Goal: Task Accomplishment & Management: Use online tool/utility

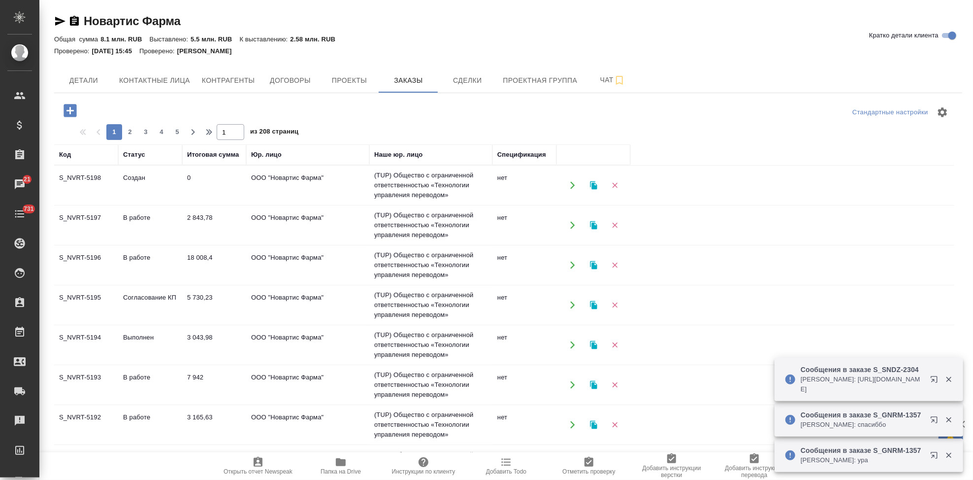
click at [145, 303] on td "Согласование КП" at bounding box center [150, 305] width 64 height 34
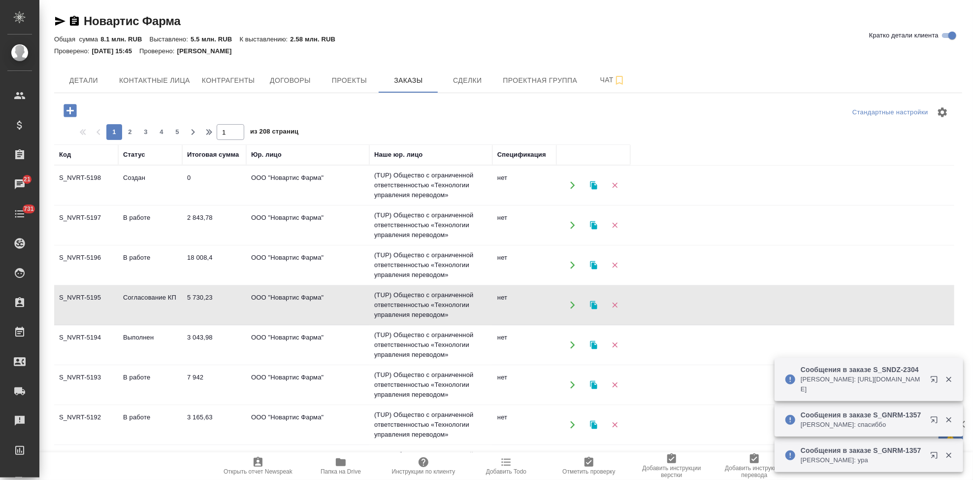
click at [145, 303] on td "Согласование КП" at bounding box center [150, 305] width 64 height 34
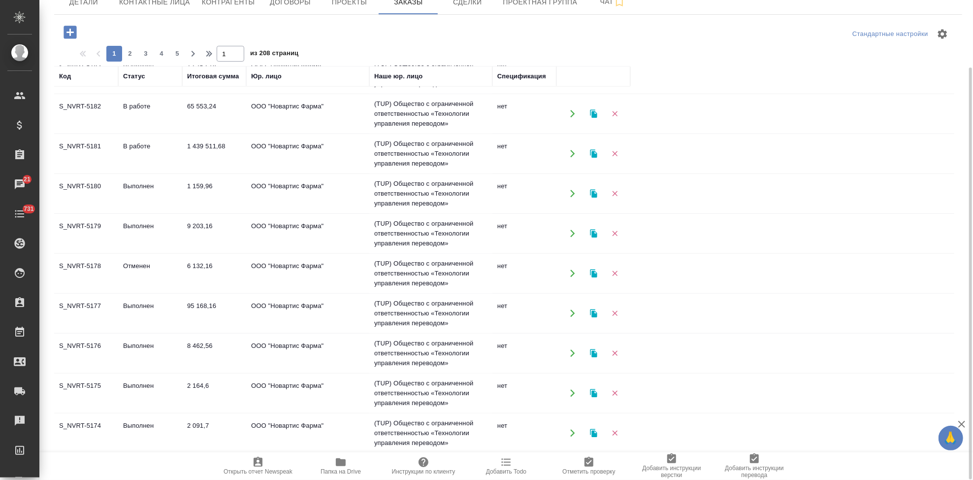
scroll to position [674, 0]
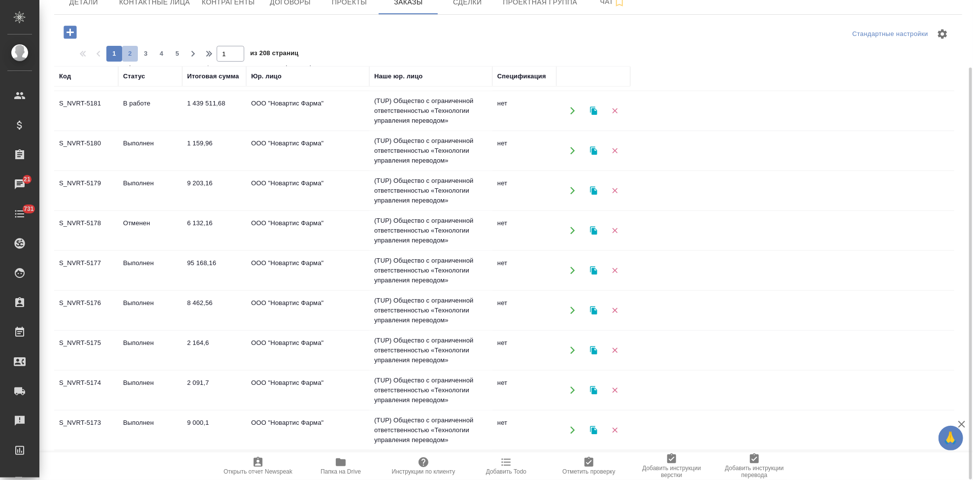
click at [131, 56] on span "2" at bounding box center [130, 54] width 16 height 10
click at [144, 50] on span "3" at bounding box center [146, 54] width 16 height 10
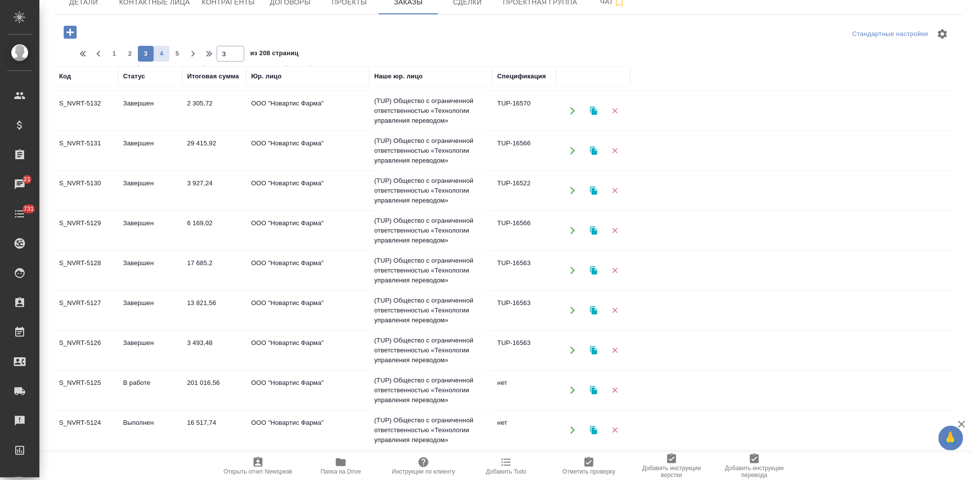
click at [156, 46] on button "4" at bounding box center [162, 54] width 16 height 16
type input "4"
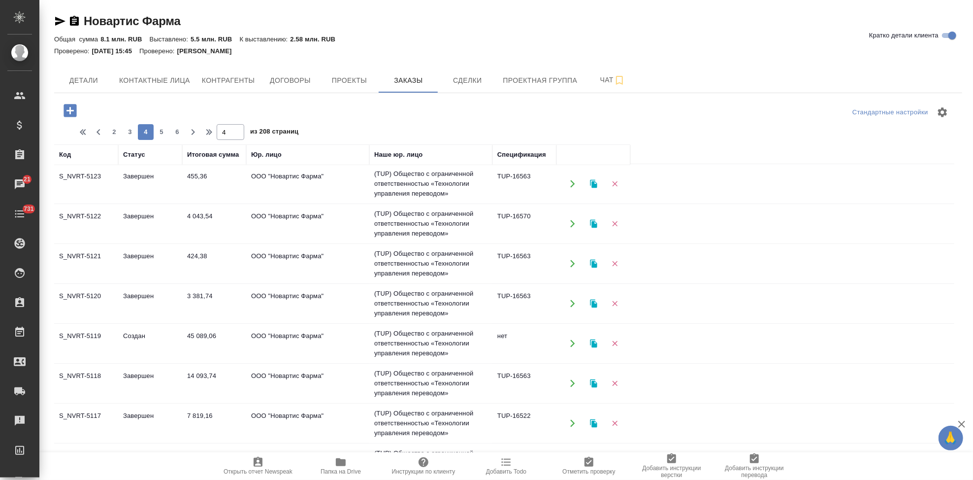
scroll to position [0, 0]
click at [148, 338] on td "Создан" at bounding box center [150, 345] width 64 height 34
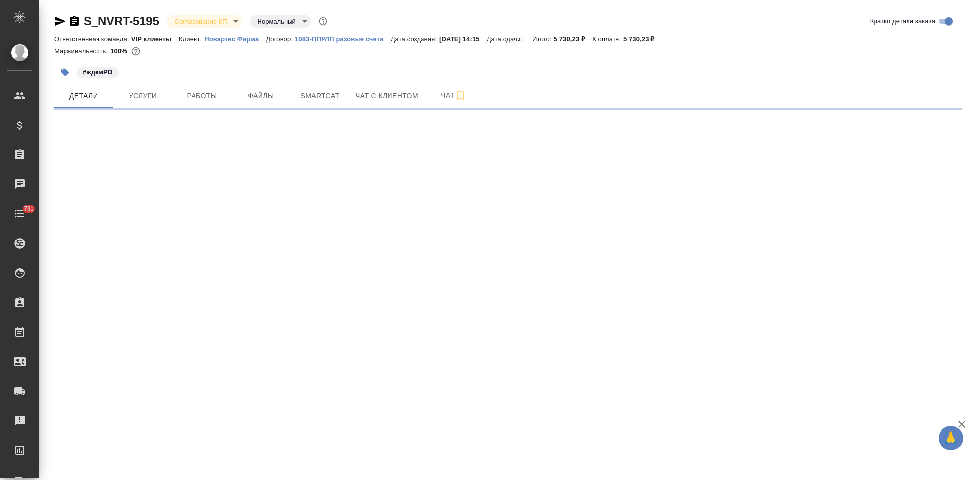
select select "RU"
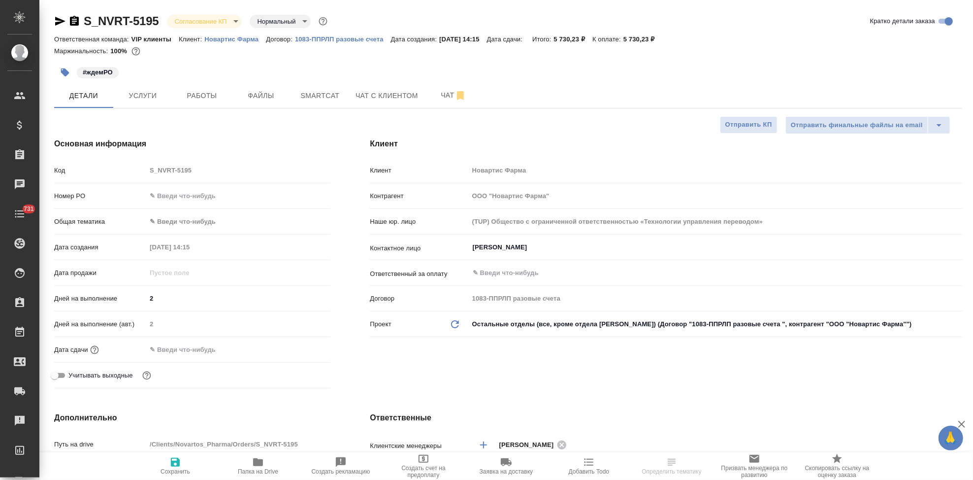
click at [186, 194] on input "text" at bounding box center [238, 196] width 184 height 14
paste input "3006495302"
type input "3006495302"
type textarea "x"
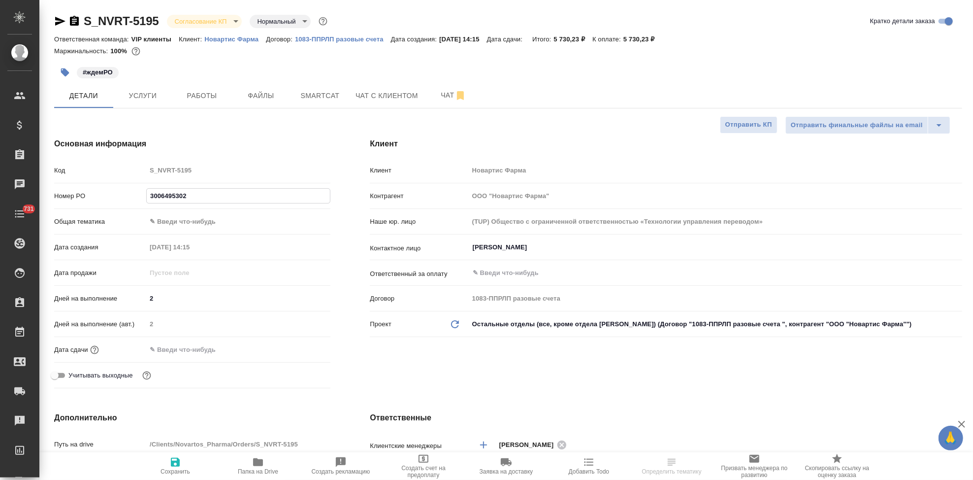
type textarea "x"
type input "3006495302"
click at [170, 471] on span "Сохранить" at bounding box center [176, 471] width 30 height 7
type textarea "x"
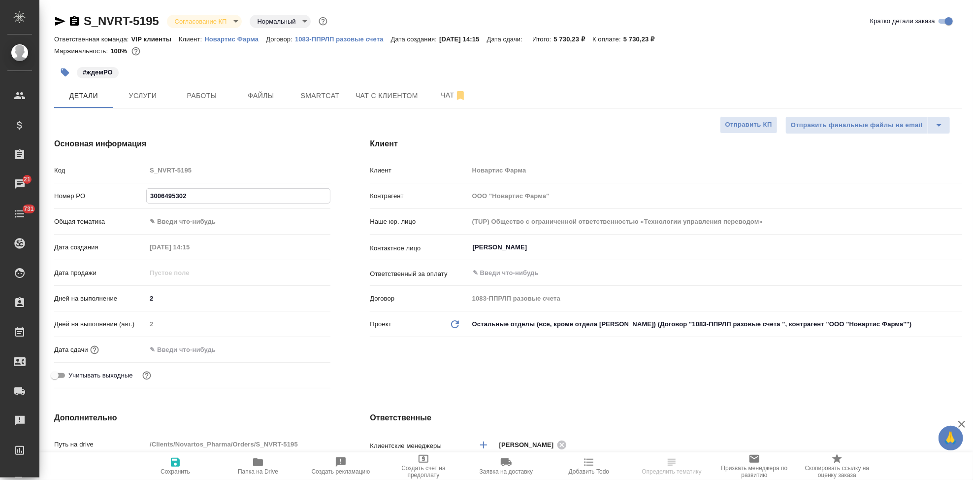
type textarea "x"
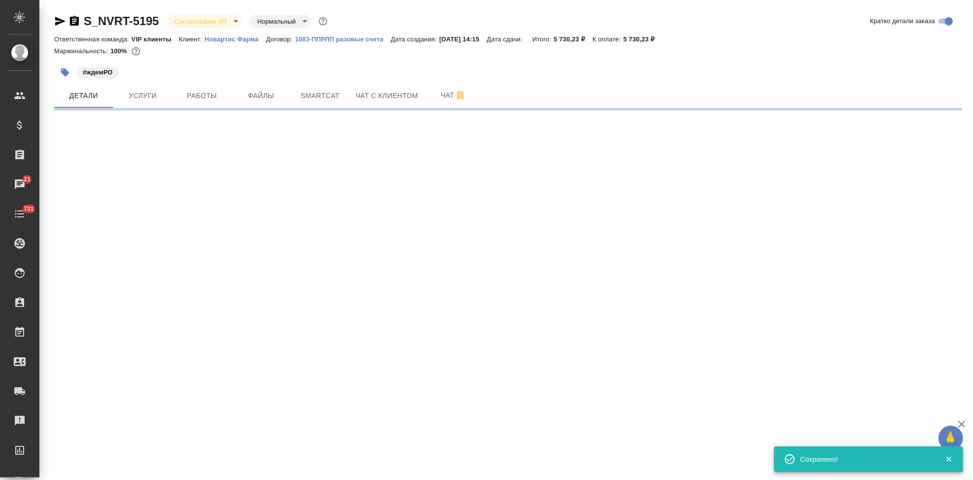
select select "RU"
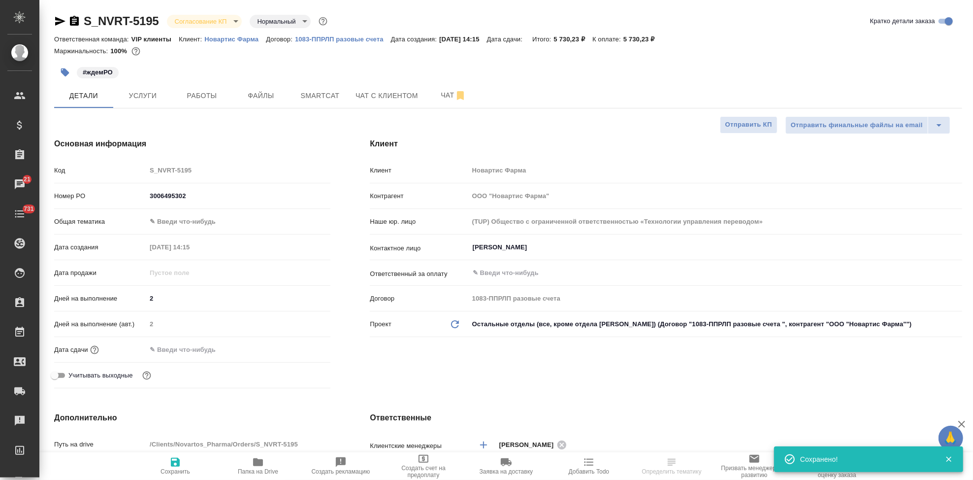
type textarea "x"
click at [510, 268] on input "text" at bounding box center [699, 273] width 455 height 12
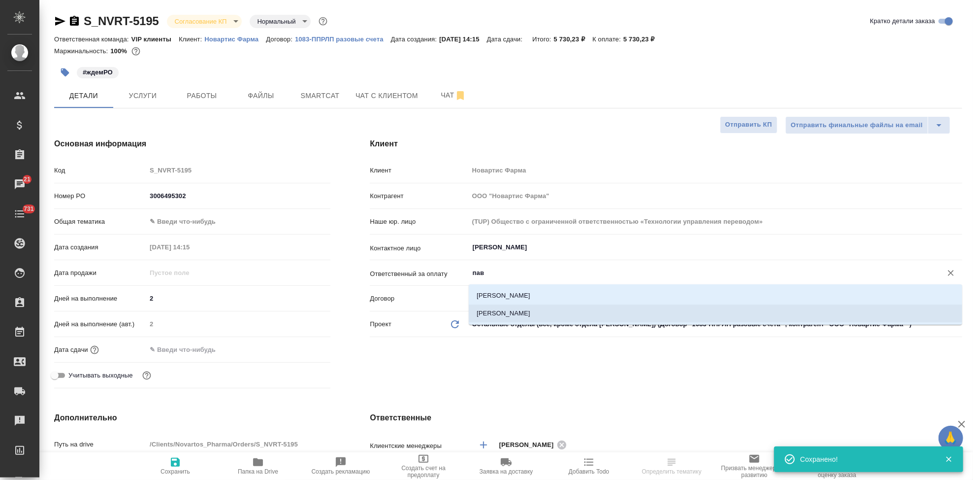
click at [512, 315] on li "Павлова Ольга" at bounding box center [716, 313] width 494 height 18
type input "Павлова Ольга"
type textarea "x"
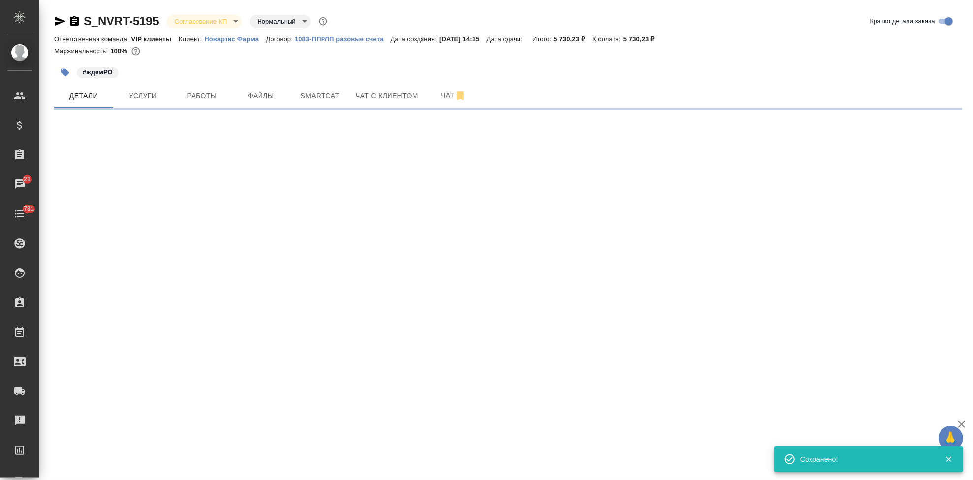
click at [167, 470] on div ".cls-1 fill:#fff; AWATERA Kabargina Anna Клиенты Спецификации Заказы 21 Чаты 73…" at bounding box center [486, 240] width 973 height 480
select select "RU"
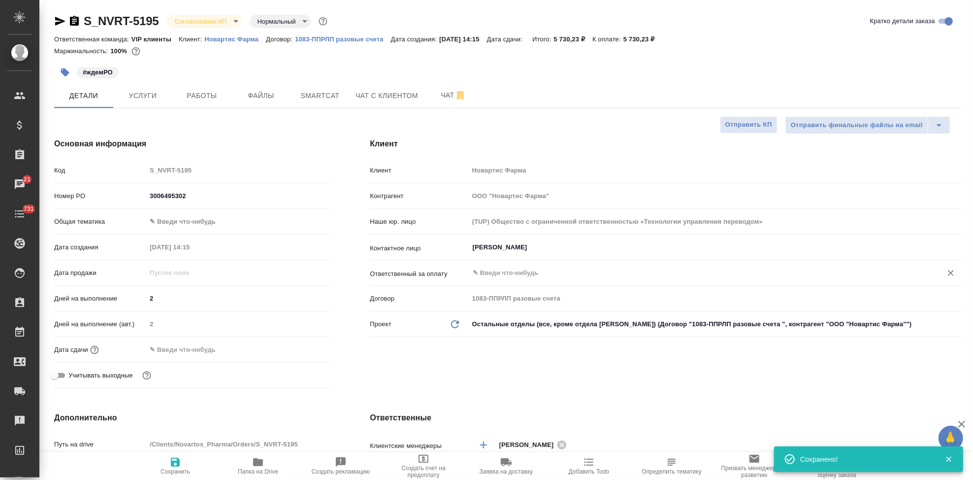
type textarea "x"
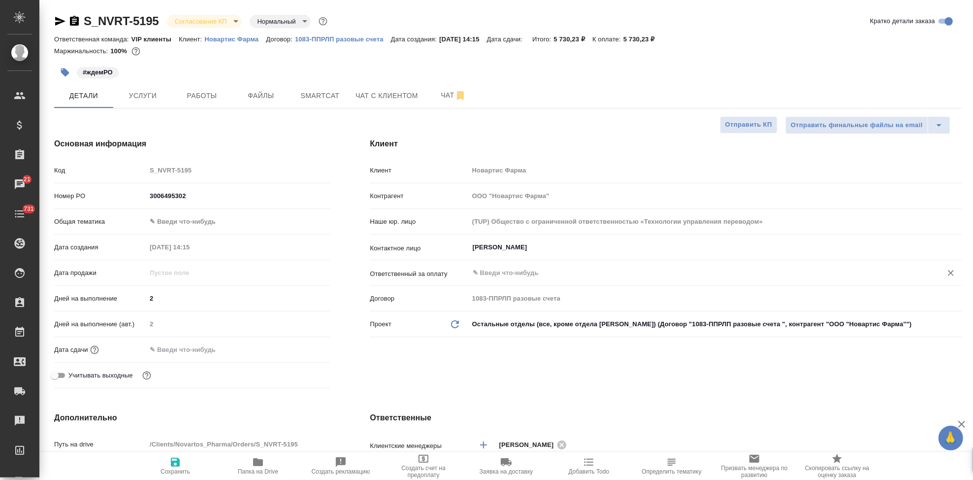
click at [501, 268] on input "text" at bounding box center [699, 273] width 455 height 12
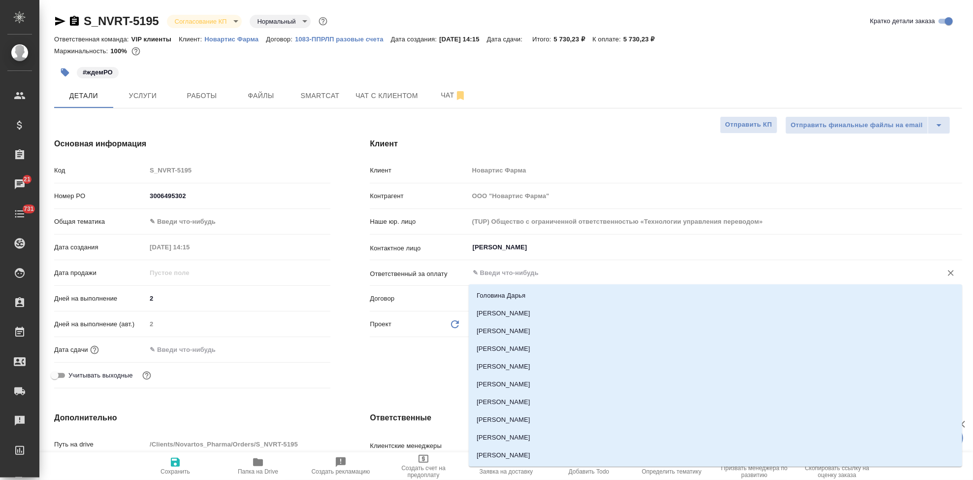
type input "[PERSON_NAME]"
type input "п"
type textarea "x"
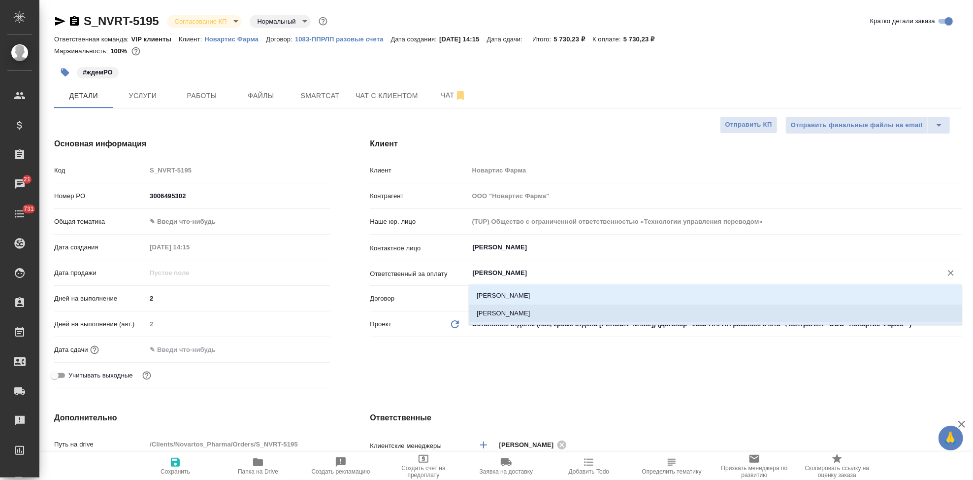
click at [524, 309] on li "Павлова Ольга" at bounding box center [716, 313] width 494 height 18
type input "Павлова Ольга"
type textarea "x"
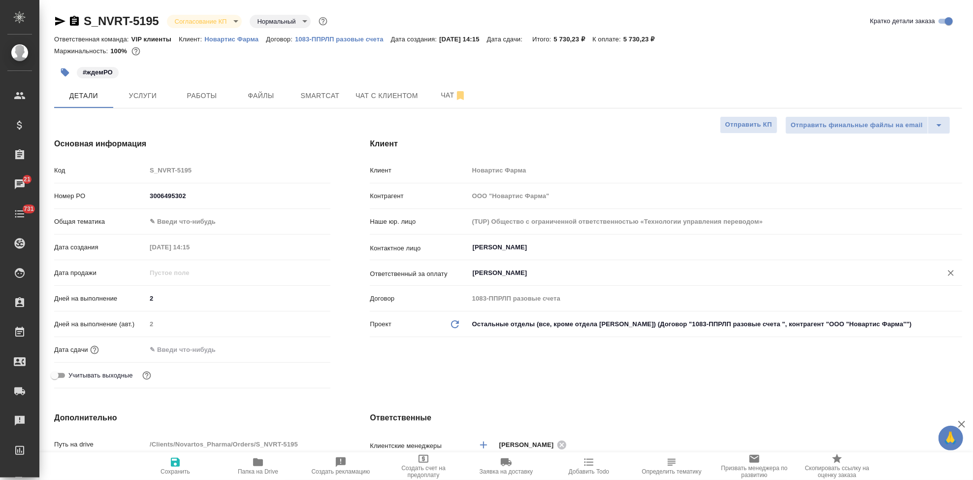
type input "Павлова Ольга"
click at [174, 471] on span "Сохранить" at bounding box center [176, 471] width 30 height 7
type textarea "x"
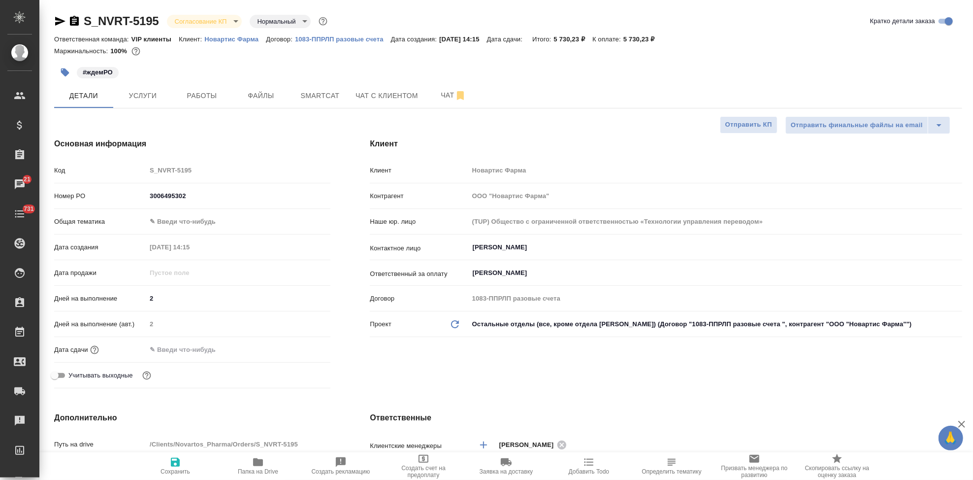
type textarea "x"
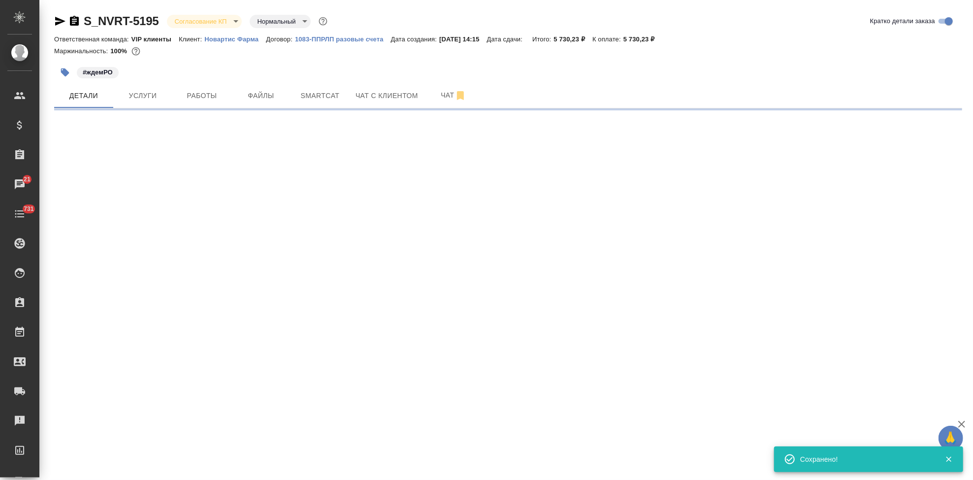
select select "RU"
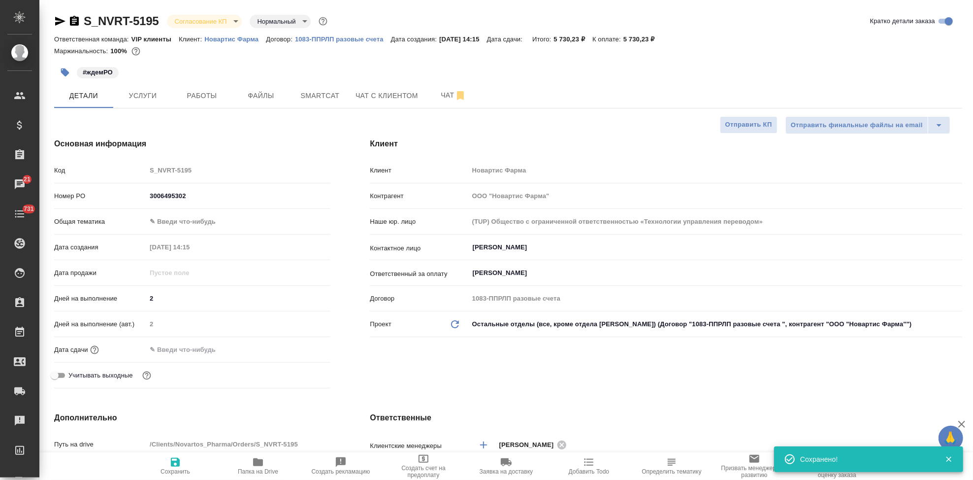
type textarea "x"
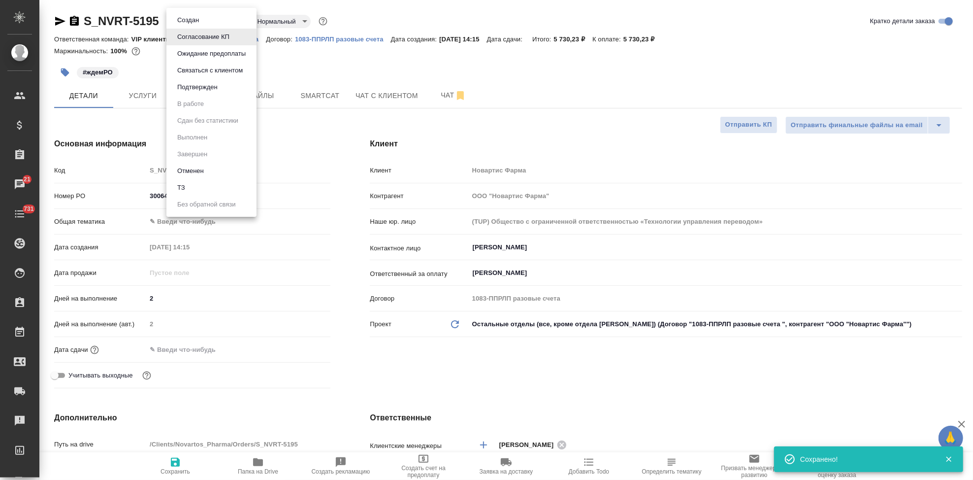
click at [233, 21] on body "🙏 .cls-1 fill:#fff; AWATERA Kabargina Anna Клиенты Спецификации Заказы 21 Чаты …" at bounding box center [486, 240] width 973 height 480
click at [219, 91] on button "Подтвержден" at bounding box center [197, 87] width 46 height 11
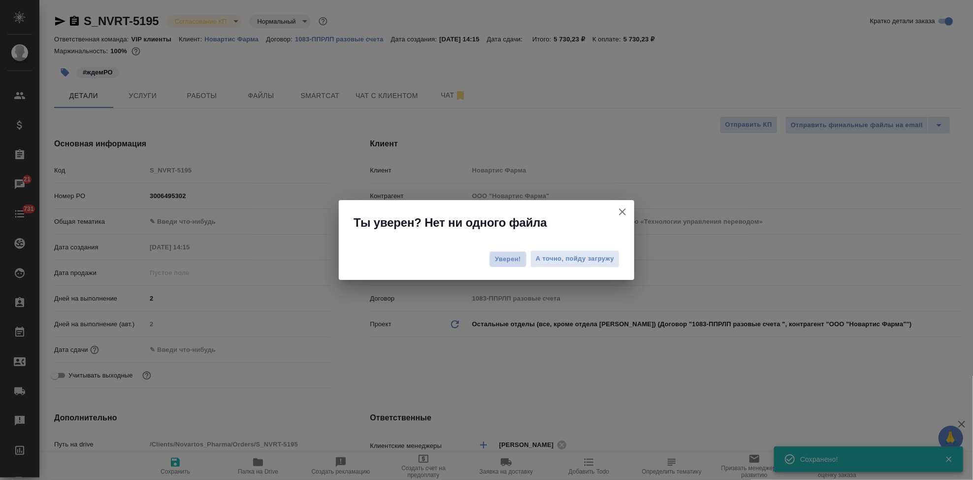
click at [509, 265] on button "Уверен!" at bounding box center [508, 259] width 37 height 16
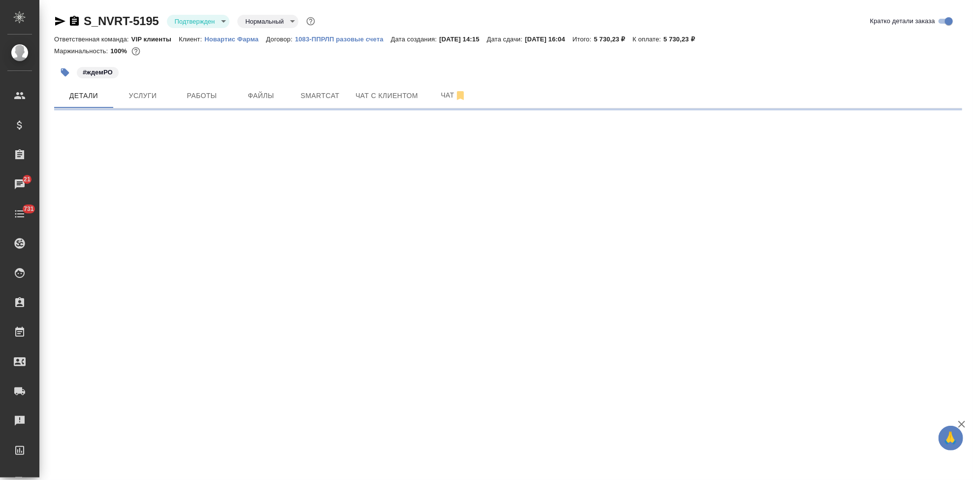
select select "RU"
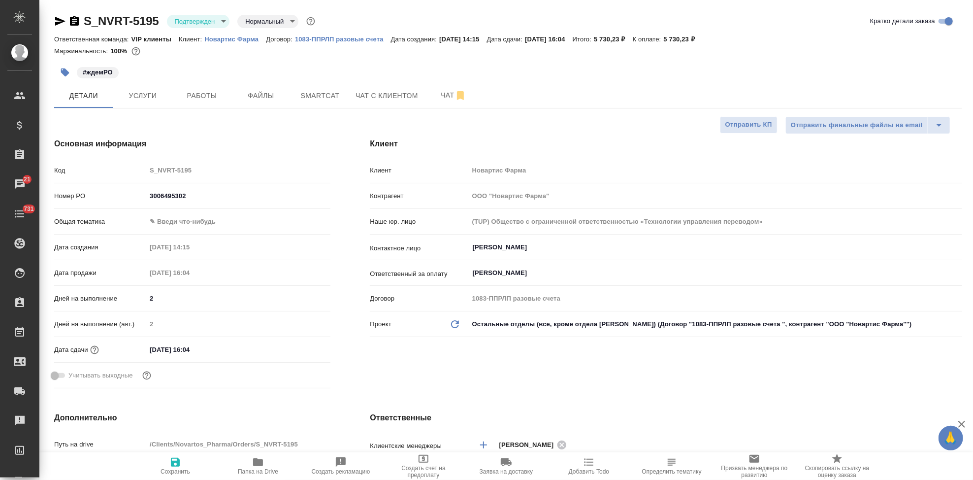
type textarea "x"
click at [207, 346] on input "11.09.2025 16:04" at bounding box center [190, 349] width 86 height 14
type input "11.09.2025 16:0_"
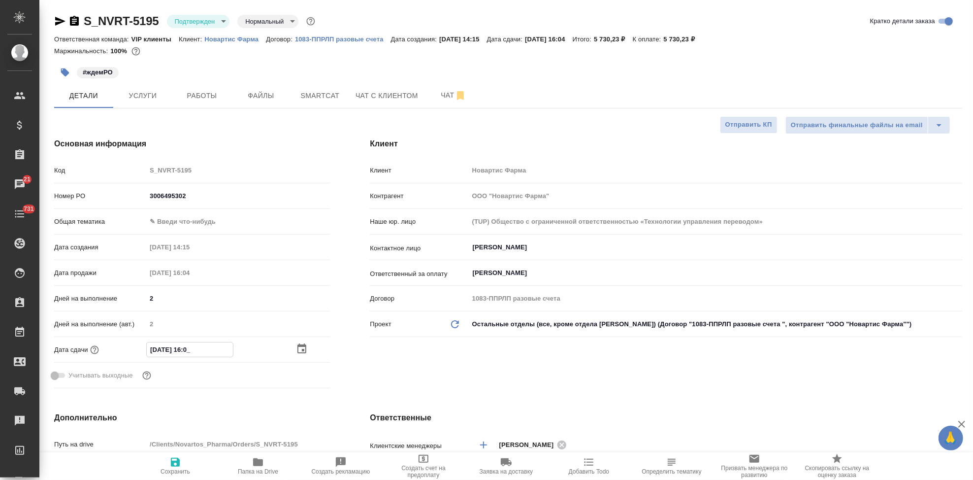
type textarea "x"
type input "11.09.2025 16:00"
type textarea "x"
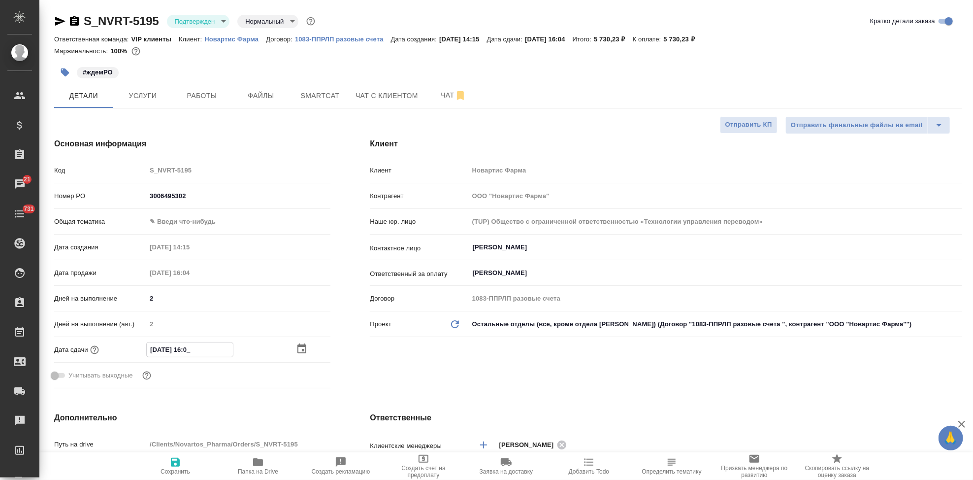
type textarea "x"
type input "11.09.2025 16:00"
click at [407, 357] on div "Клиент Клиент Новартис Фарма Контрагент ООО "Новартис Фарма" Наше юр. лицо (TUP…" at bounding box center [666, 265] width 632 height 294
click at [172, 467] on icon "button" at bounding box center [175, 462] width 12 height 12
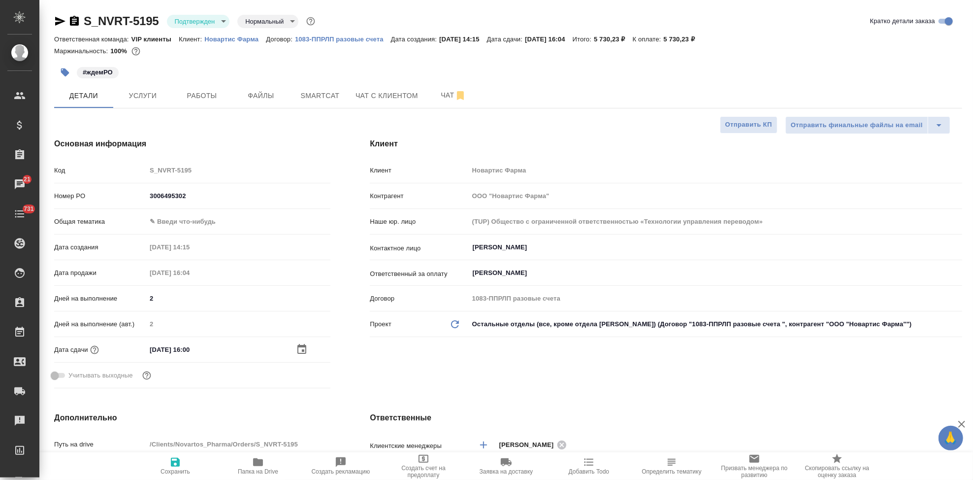
type textarea "x"
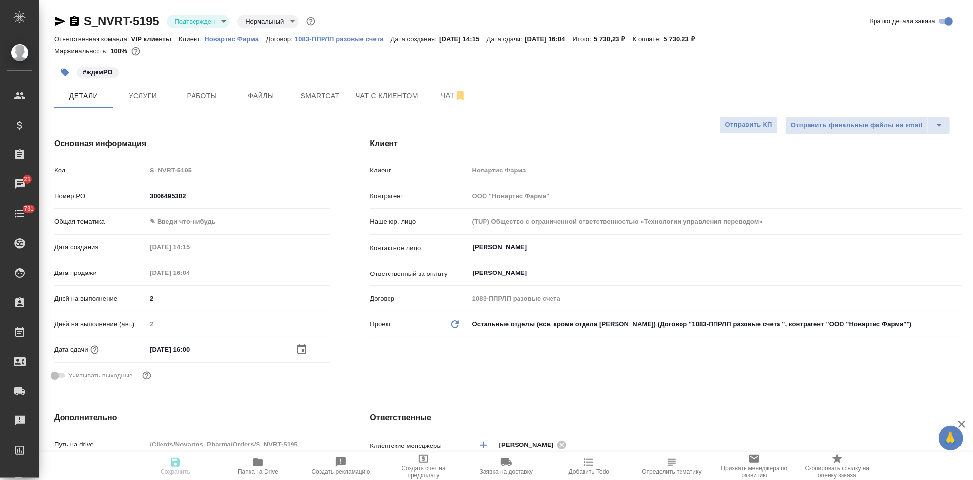
type textarea "x"
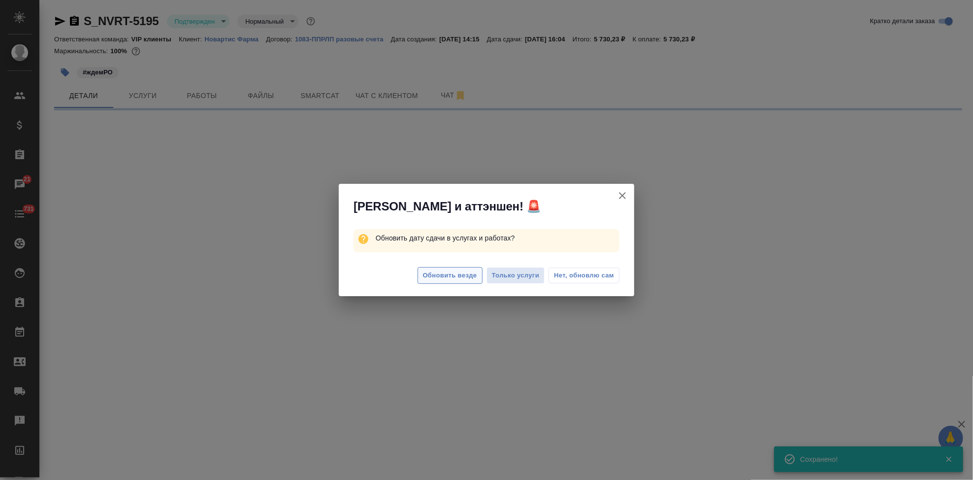
click at [462, 273] on span "Обновить везде" at bounding box center [450, 275] width 54 height 11
select select "RU"
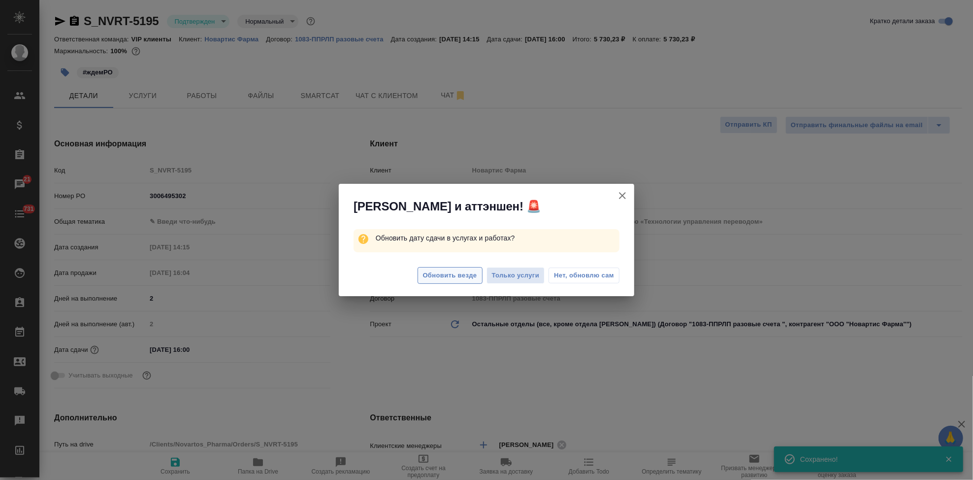
type textarea "x"
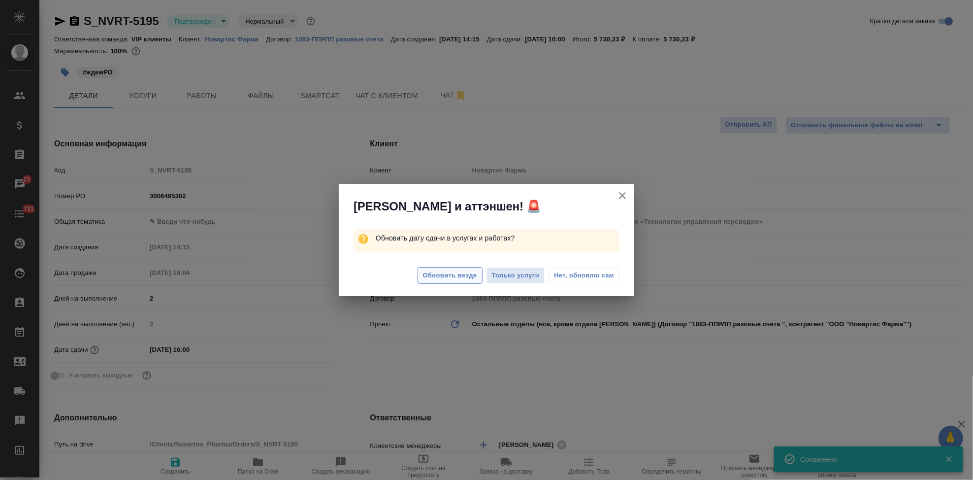
type textarea "x"
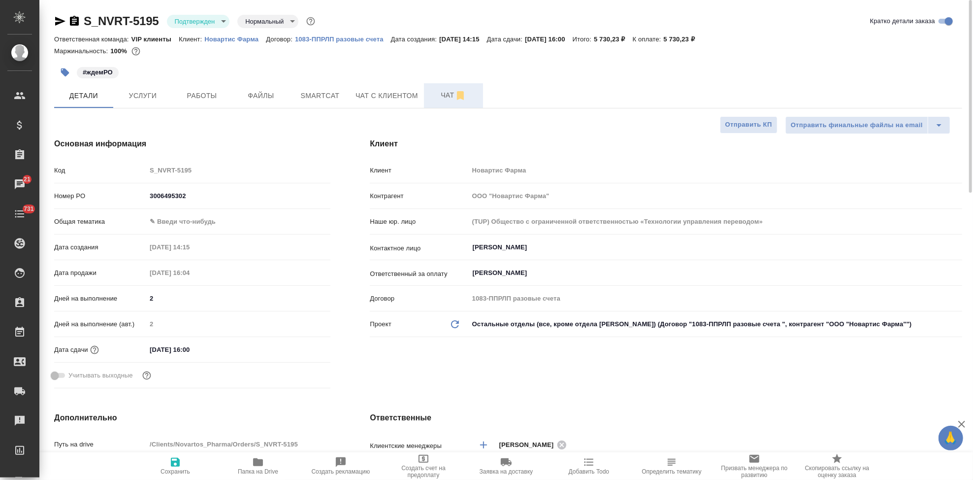
click at [438, 98] on span "Чат" at bounding box center [453, 95] width 47 height 12
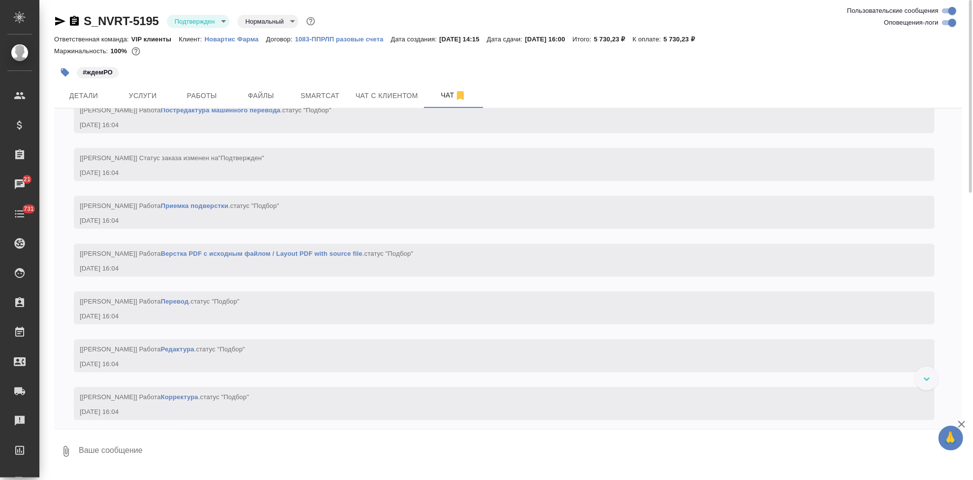
click at [225, 448] on textarea at bounding box center [520, 450] width 885 height 33
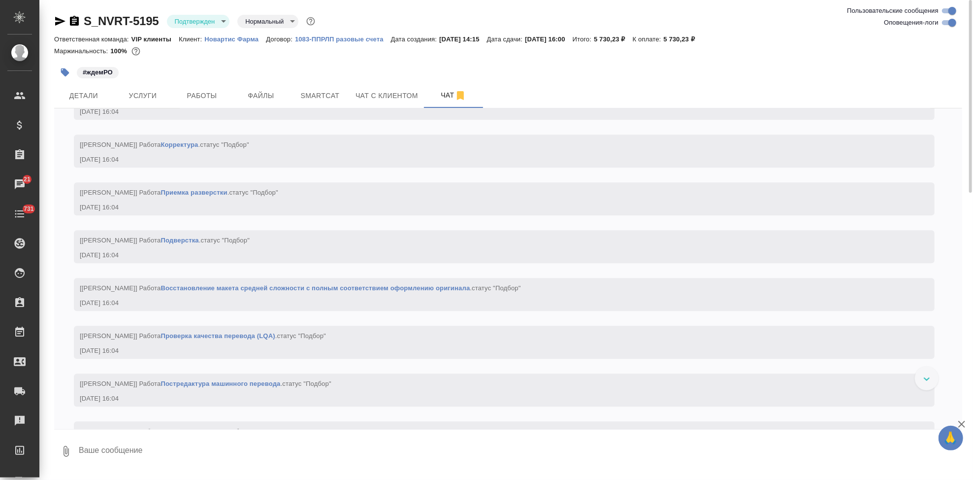
type textarea "\"
type textarea """
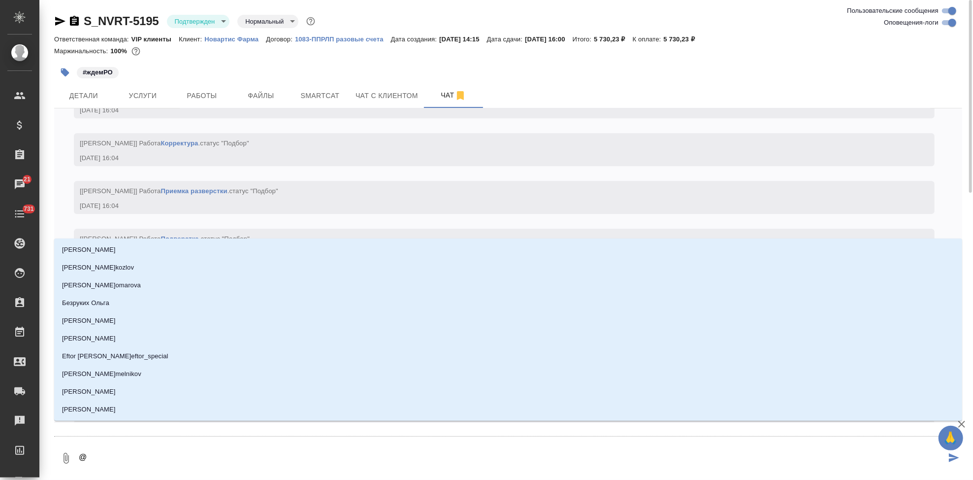
type textarea "@г"
type input "г"
type textarea "@гр"
type input "гр"
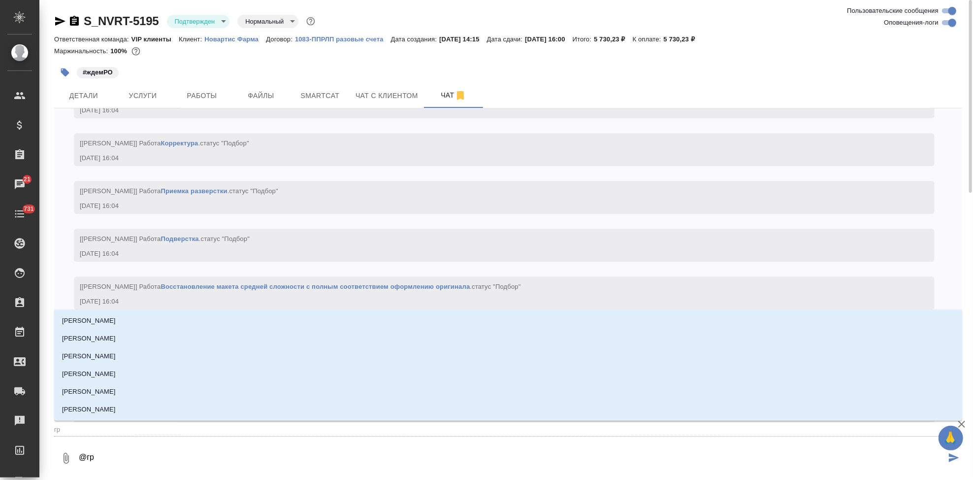
type textarea "@гра"
type input "гра"
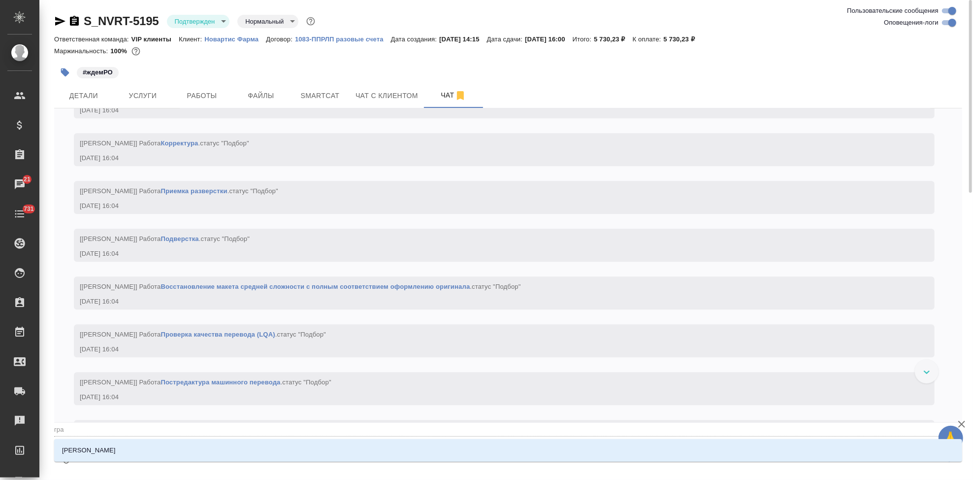
type textarea "@граб"
type input "граб"
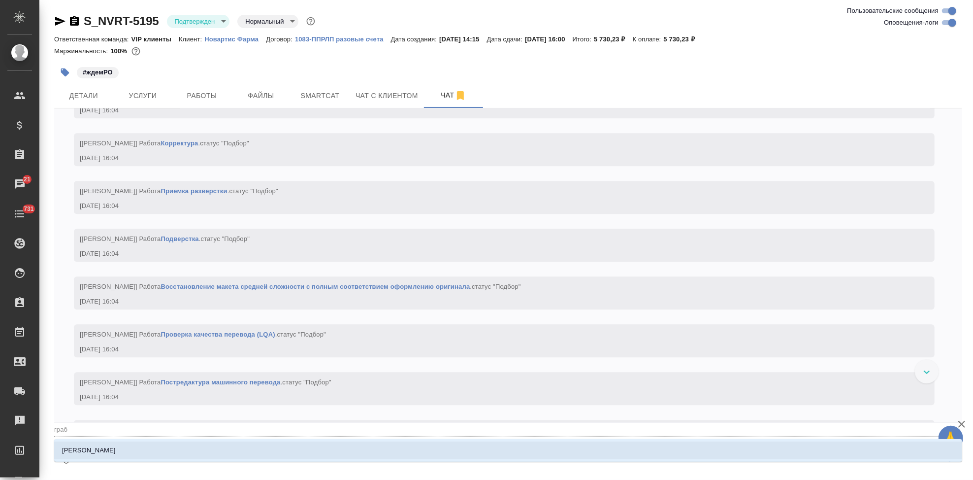
click at [100, 450] on p "[PERSON_NAME]" at bounding box center [89, 450] width 54 height 10
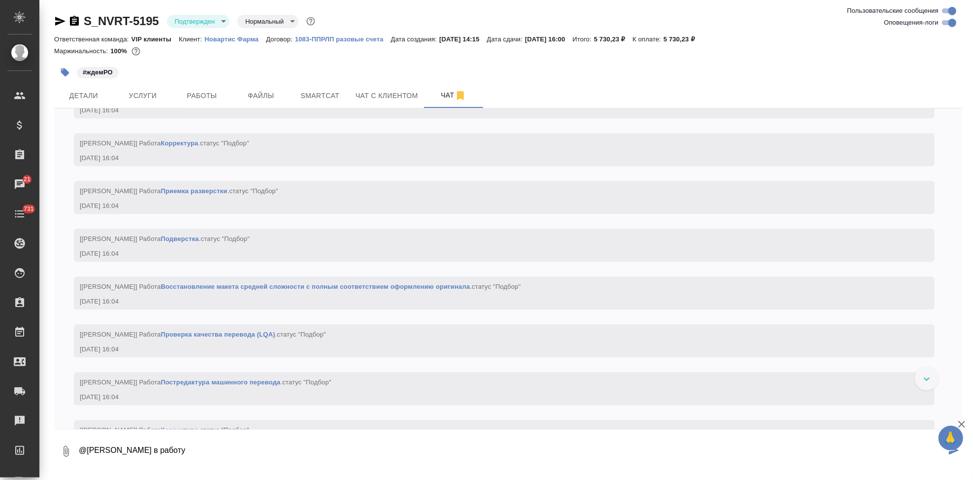
type textarea "@Грабко Мария в работу"
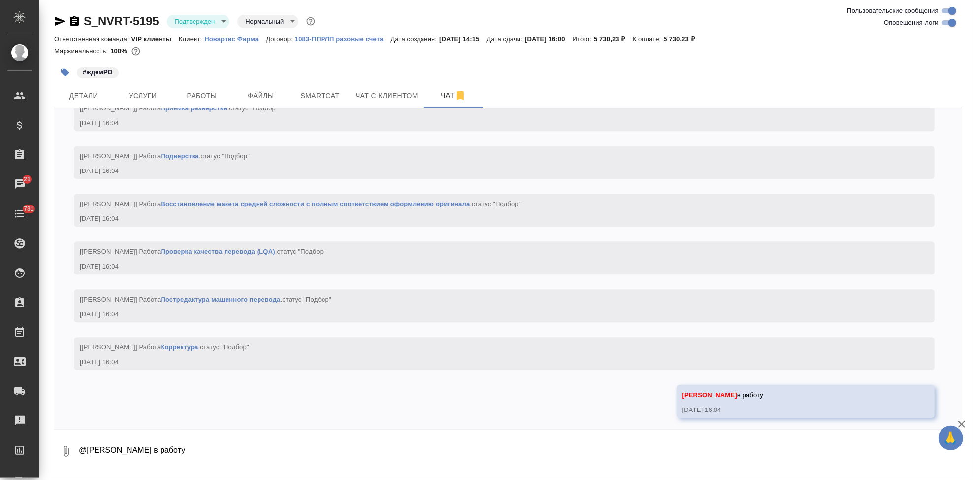
scroll to position [2289, 0]
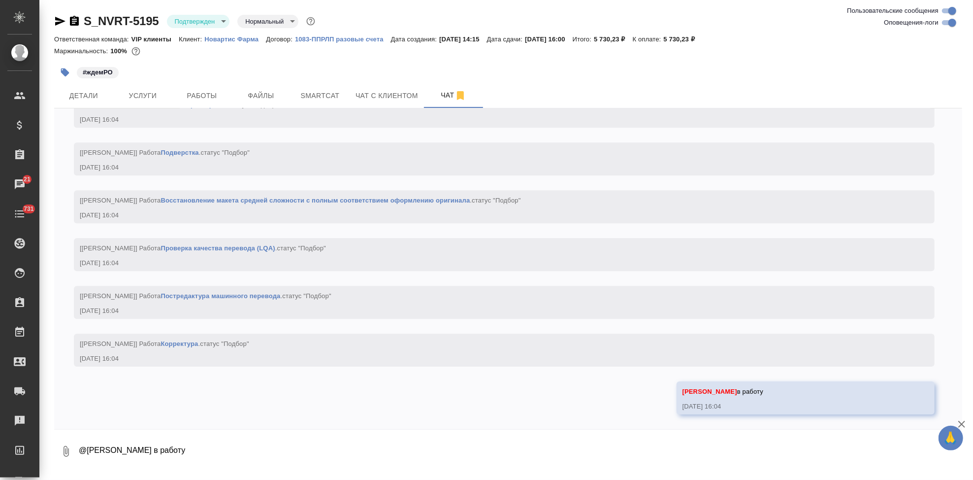
click at [66, 71] on icon "button" at bounding box center [65, 72] width 8 height 8
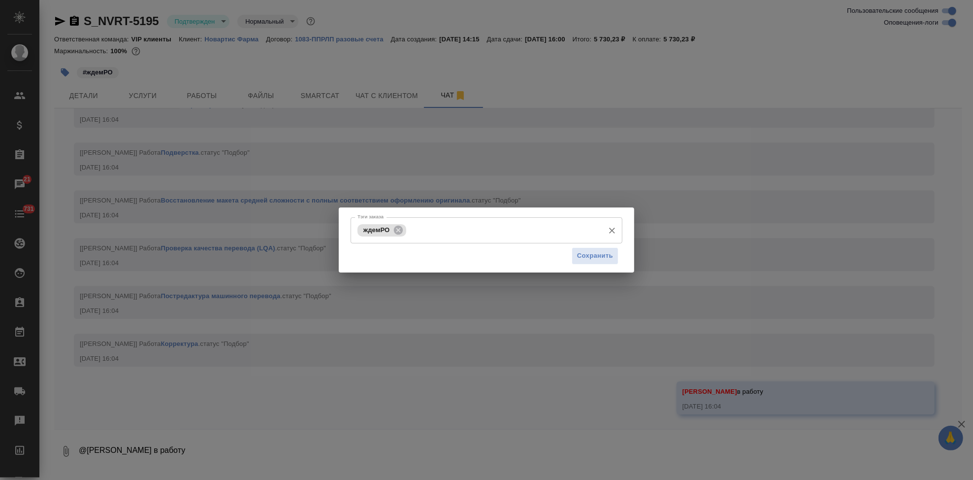
click at [440, 233] on input "Тэги заказа" at bounding box center [504, 230] width 191 height 17
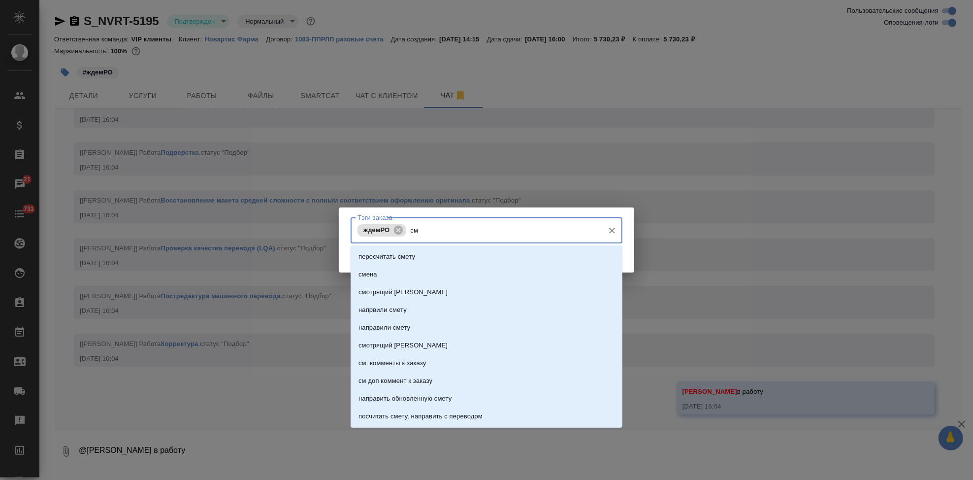
type input "см"
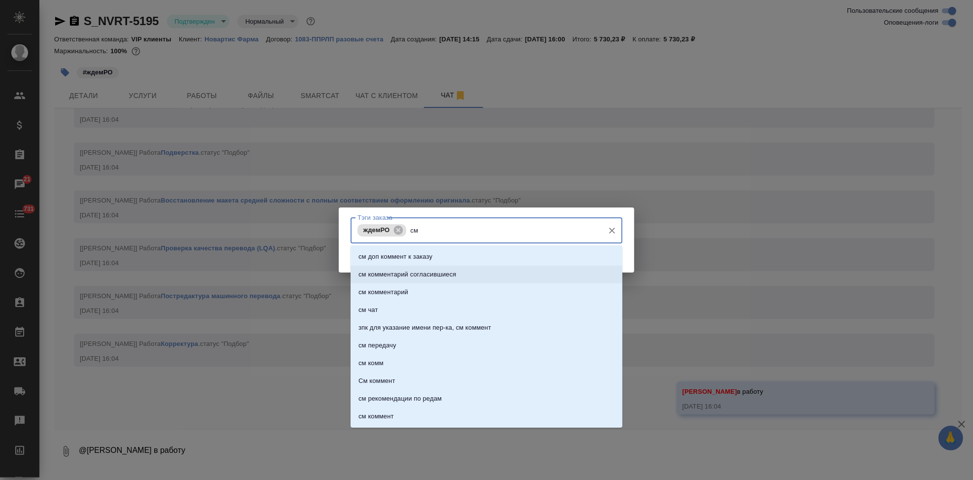
click at [428, 259] on p "см доп коммент к заказу" at bounding box center [396, 257] width 74 height 10
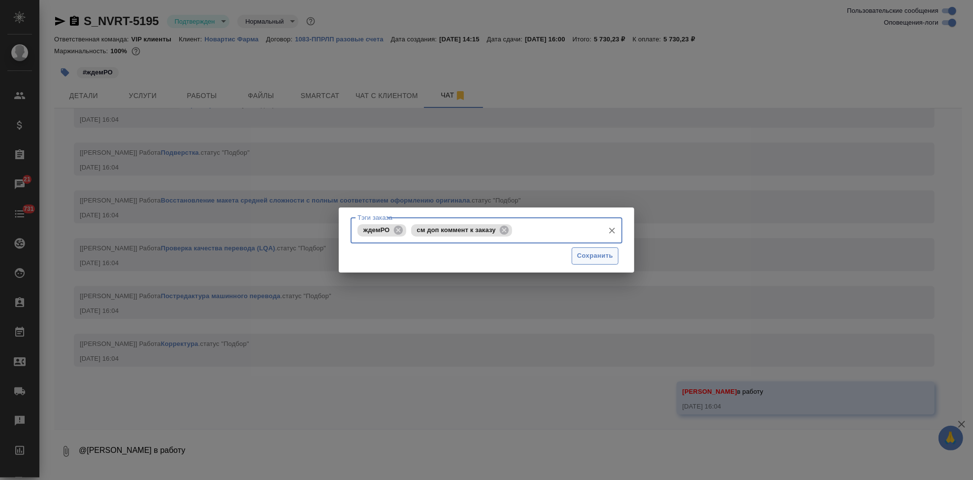
click at [579, 257] on span "Сохранить" at bounding box center [595, 255] width 36 height 11
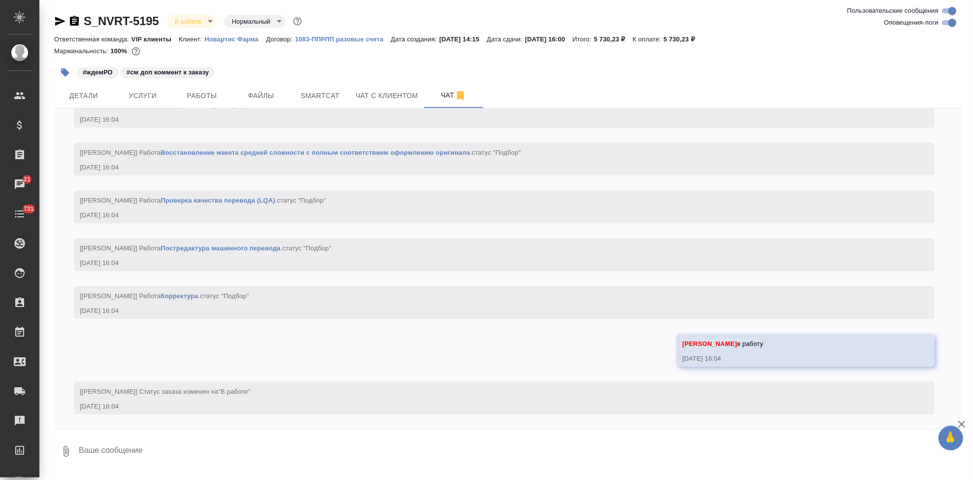
scroll to position [2337, 0]
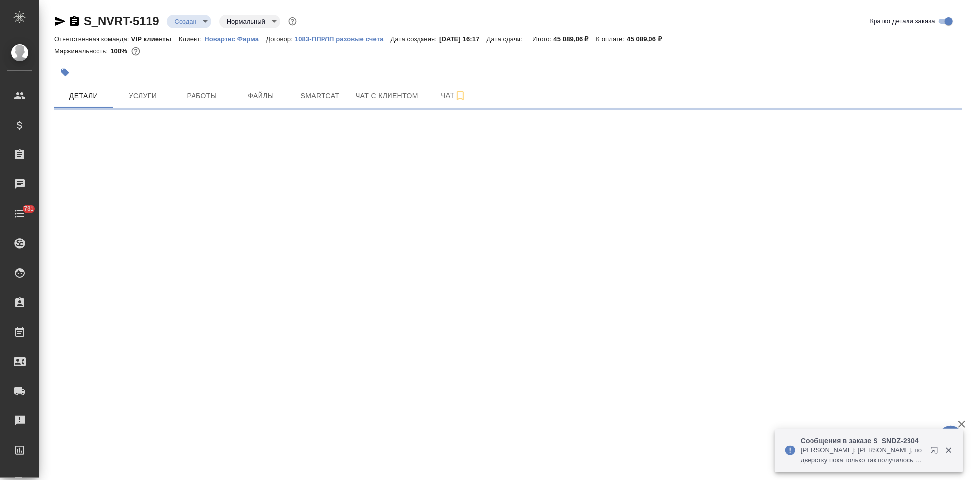
select select "RU"
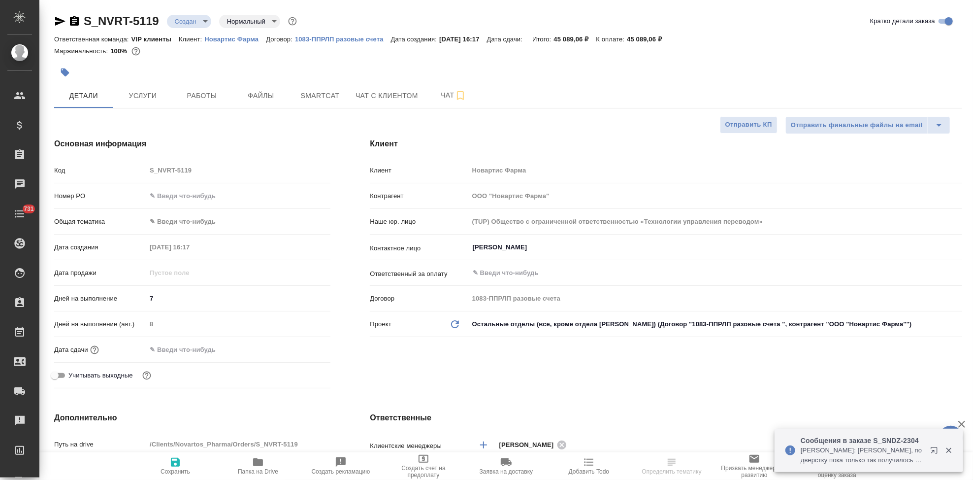
type textarea "x"
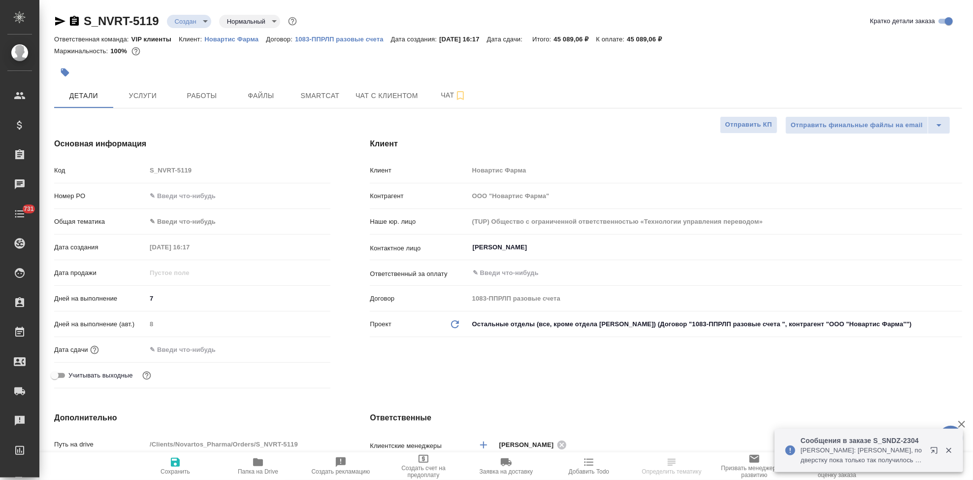
type textarea "x"
click at [264, 465] on icon "button" at bounding box center [258, 462] width 12 height 12
type textarea "x"
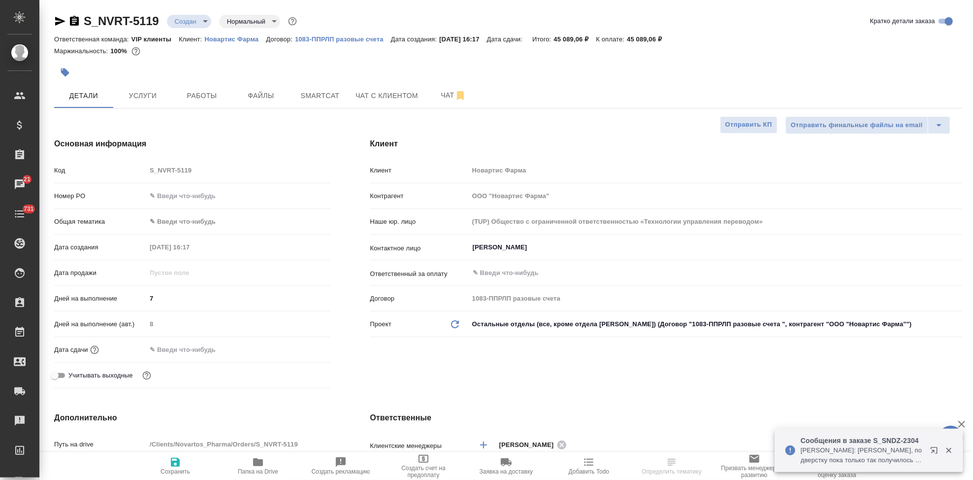
select select "RU"
type textarea "x"
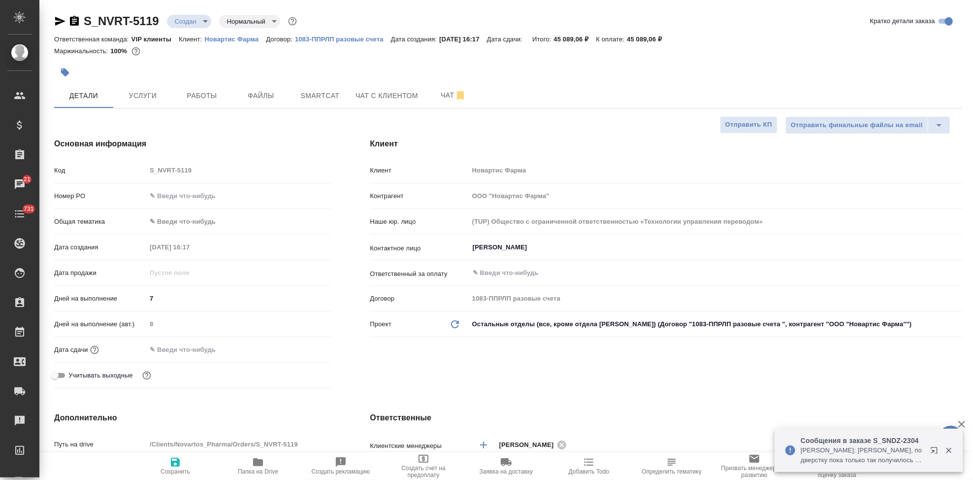
type textarea "x"
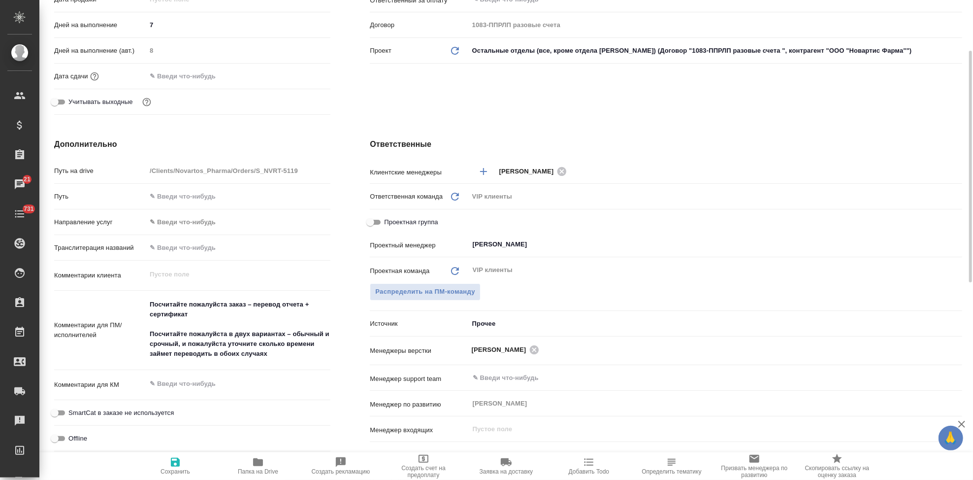
scroll to position [219, 0]
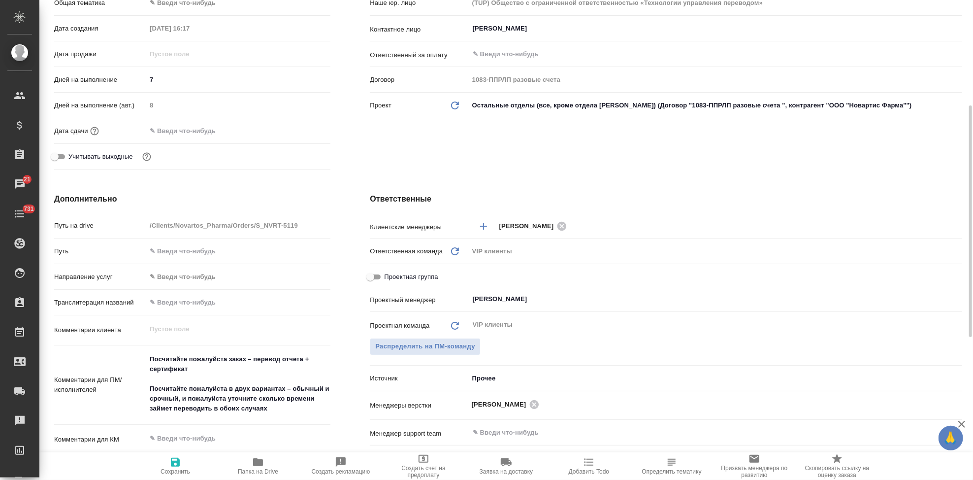
type textarea "x"
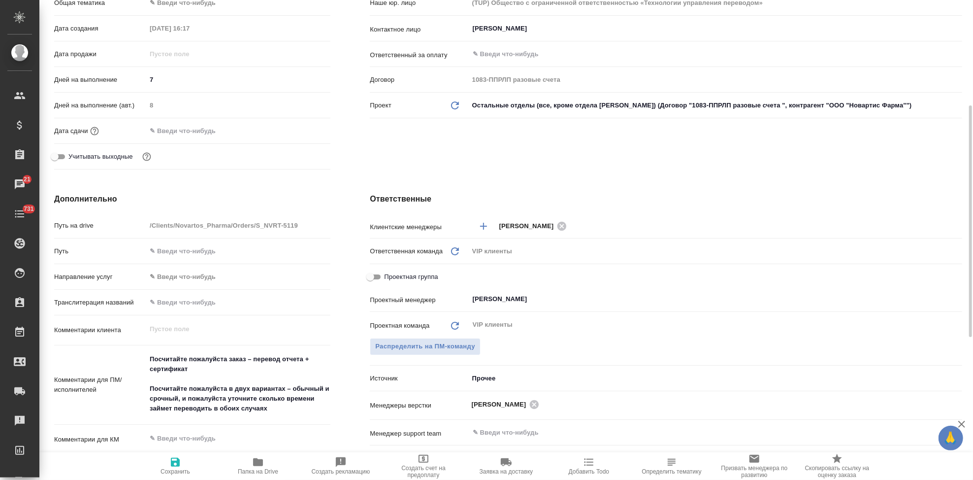
type textarea "x"
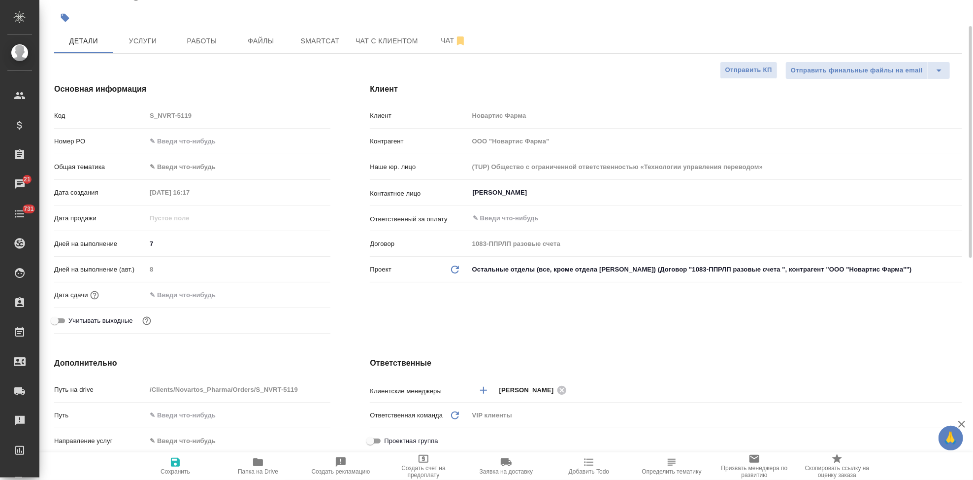
scroll to position [0, 0]
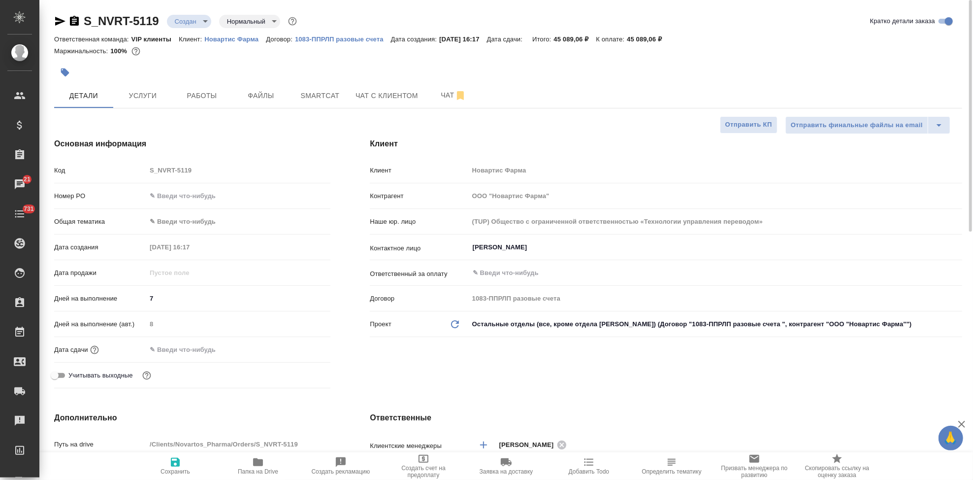
click at [200, 195] on input "text" at bounding box center [238, 196] width 184 height 14
paste input "3006495269"
type input "3006495269"
type textarea "x"
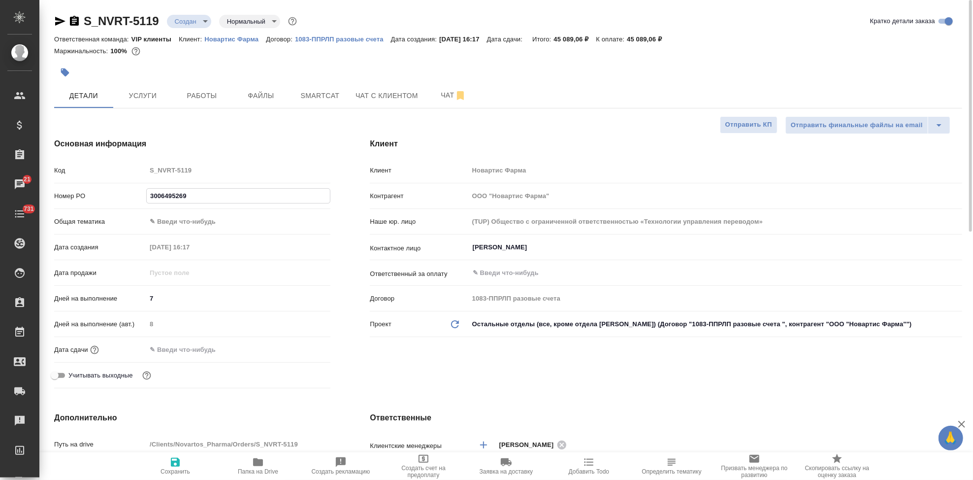
type textarea "x"
type input "3006495269"
click at [173, 468] on span "Сохранить" at bounding box center [176, 471] width 30 height 7
type textarea "x"
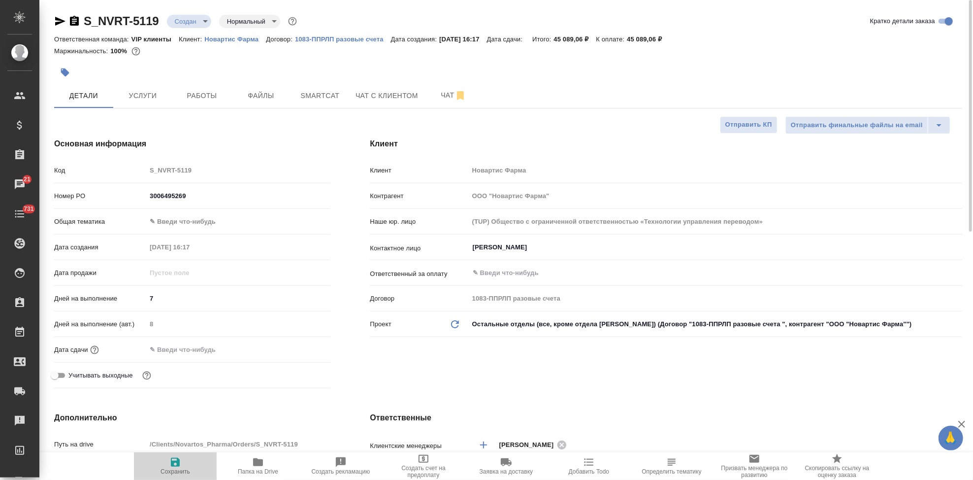
type textarea "x"
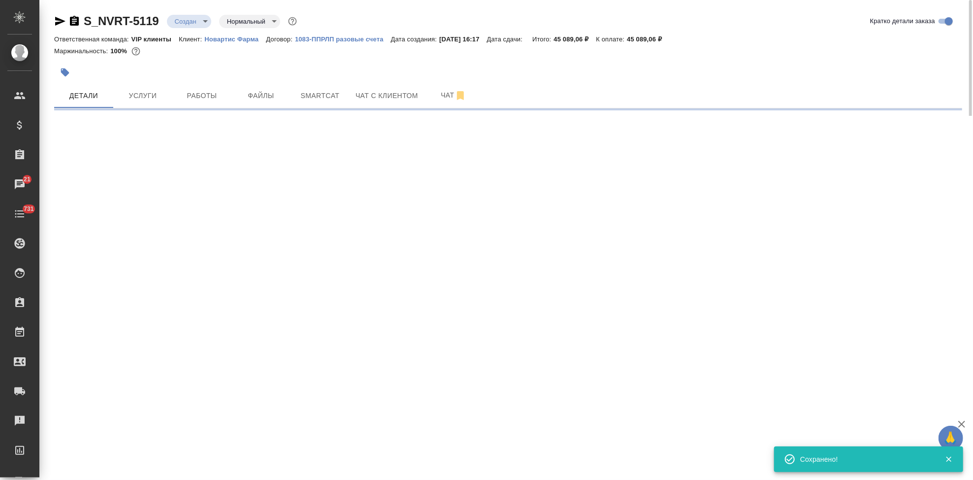
select select "RU"
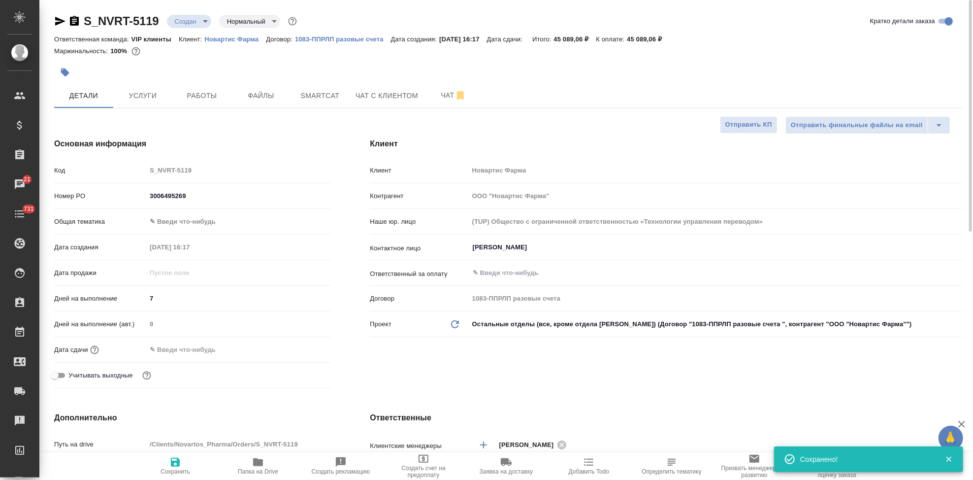
type textarea "x"
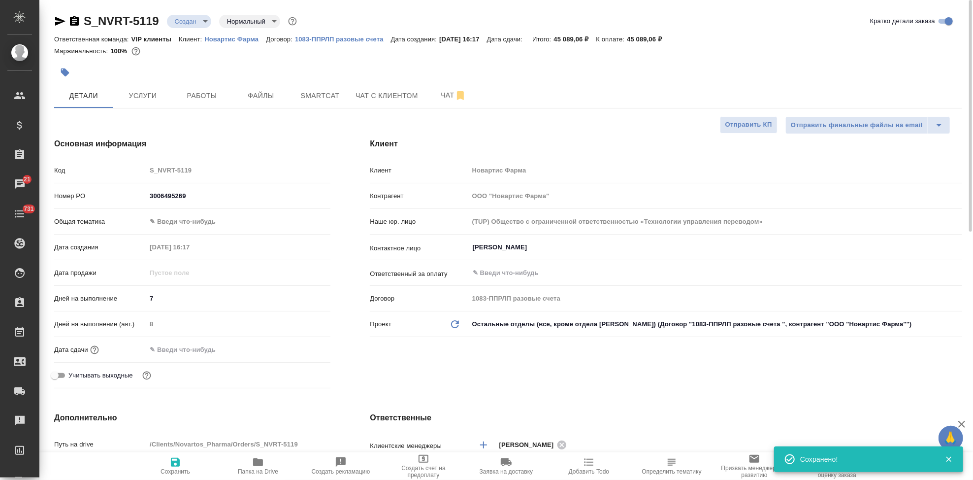
type textarea "x"
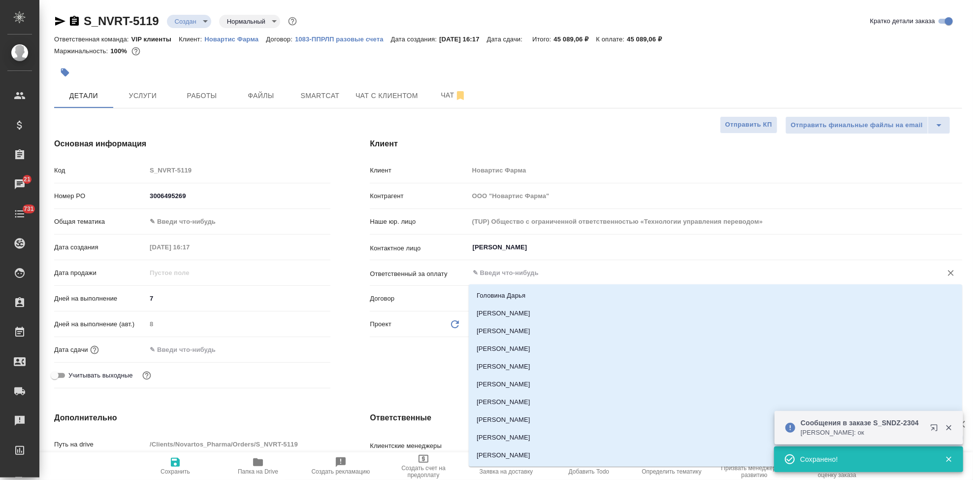
click at [506, 270] on input "text" at bounding box center [699, 273] width 455 height 12
type input "пак"
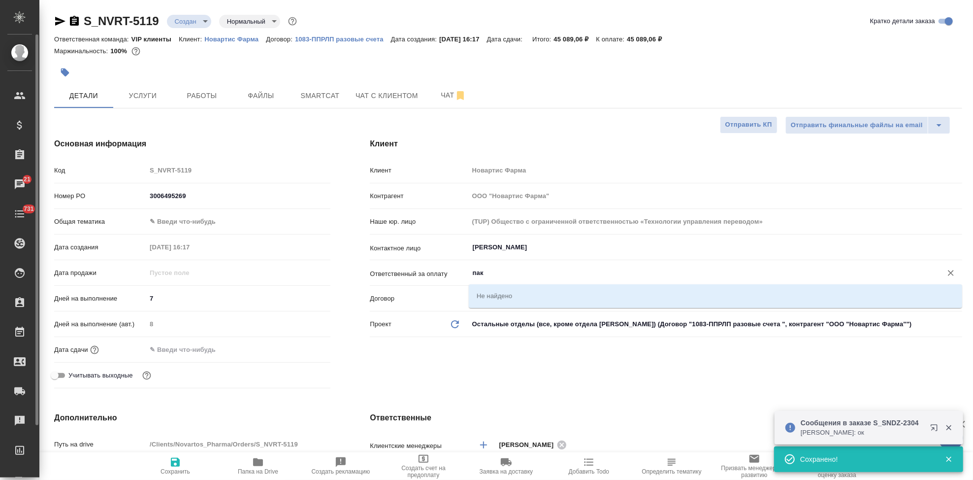
type textarea "x"
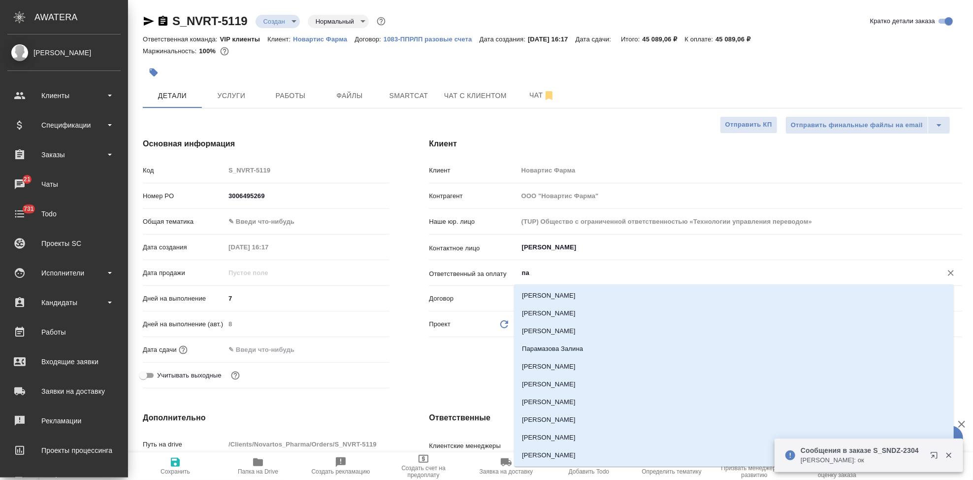
type input "п"
type textarea "x"
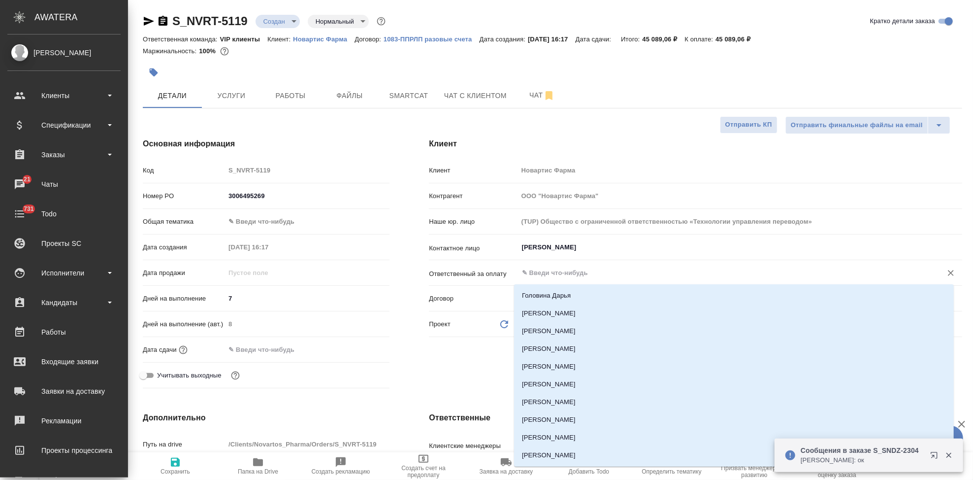
type textarea "x"
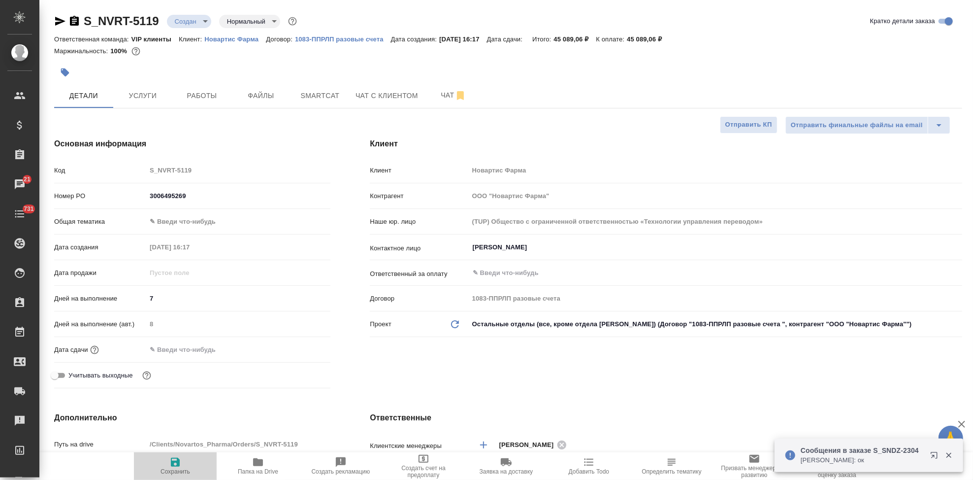
click at [177, 463] on icon "button" at bounding box center [175, 462] width 9 height 9
type textarea "x"
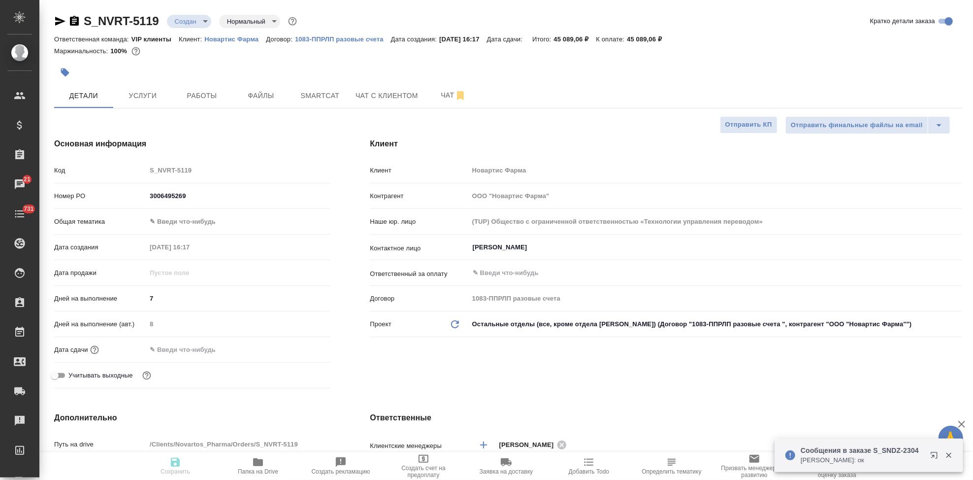
type textarea "x"
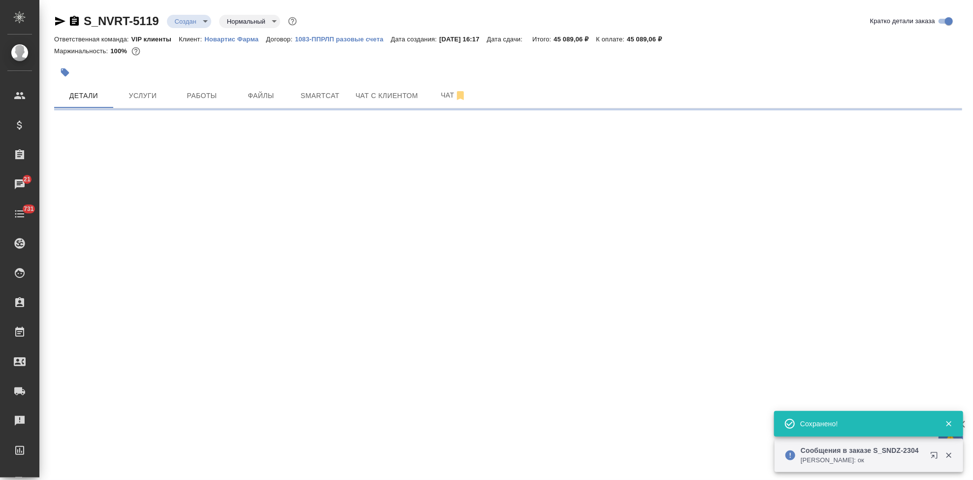
select select "RU"
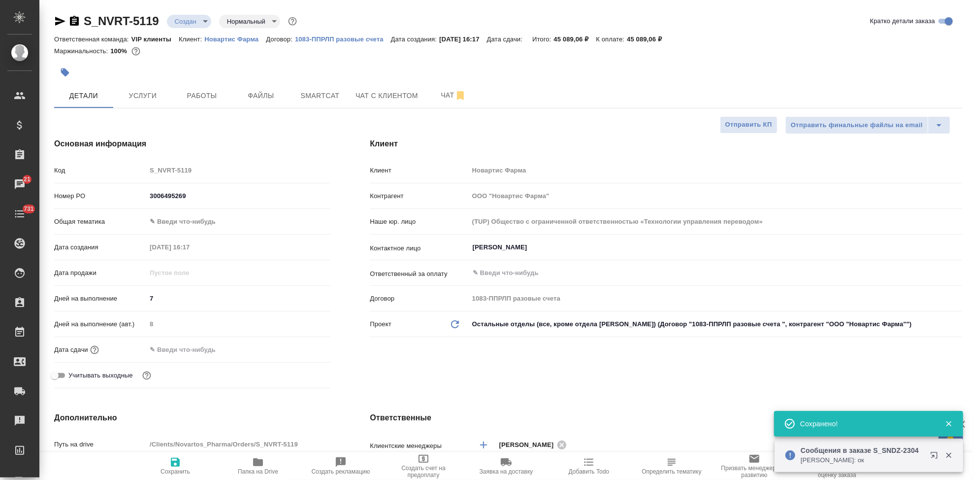
type textarea "x"
click at [149, 93] on span "Услуги" at bounding box center [142, 96] width 47 height 12
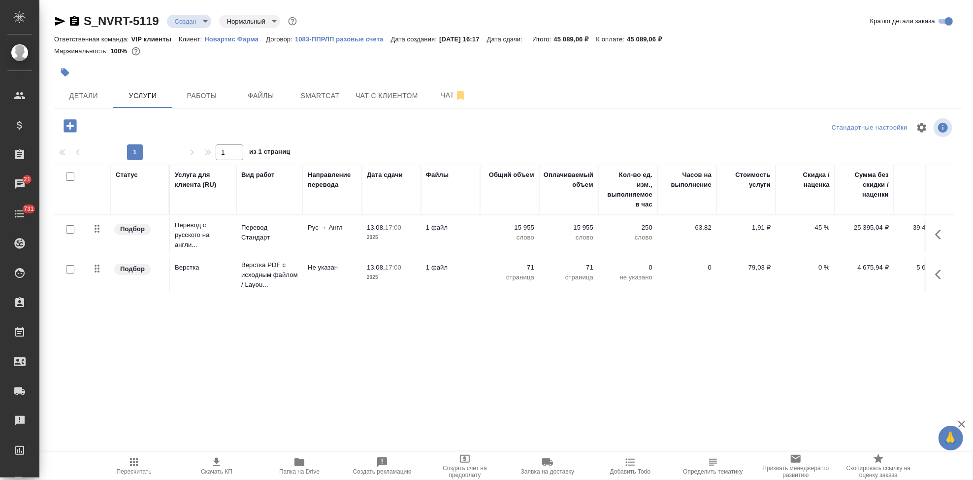
click at [68, 74] on icon "button" at bounding box center [65, 72] width 8 height 8
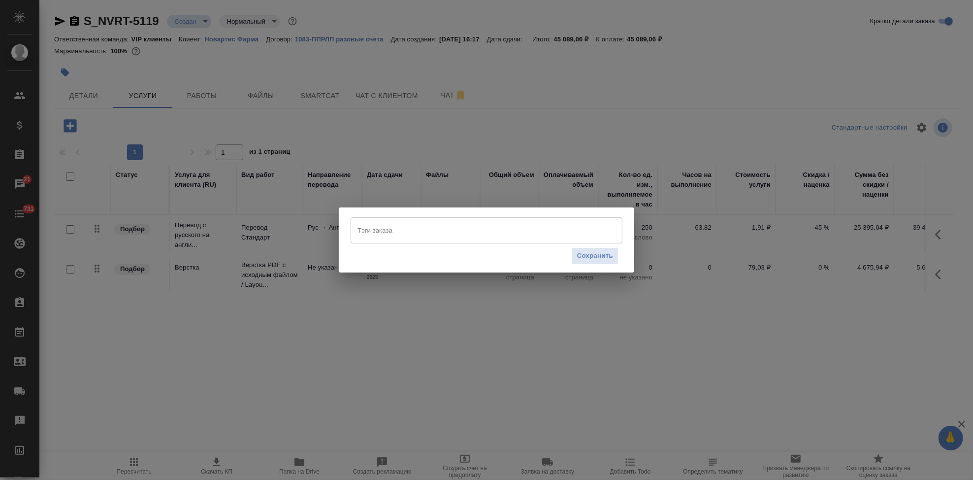
click at [379, 236] on input "Тэги заказа" at bounding box center [477, 230] width 244 height 17
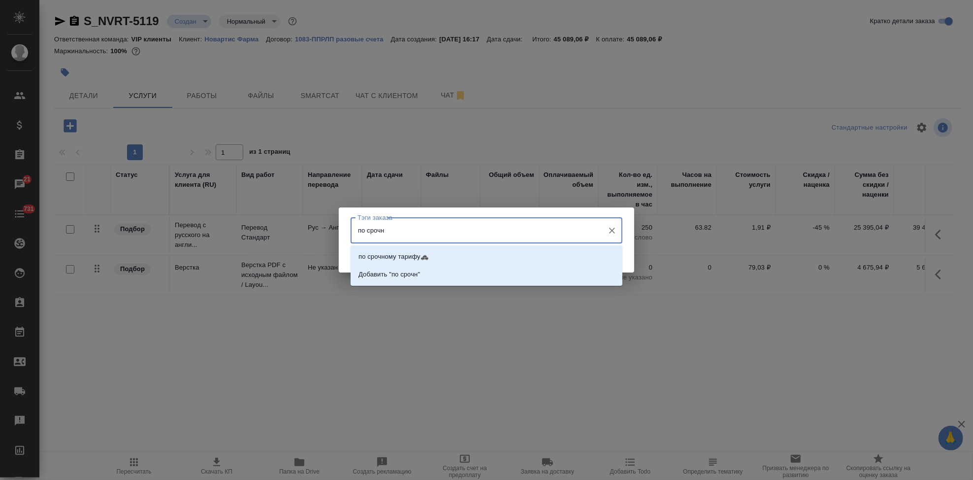
type input "по срочно"
click at [400, 263] on li "по срочному тарифу🚓" at bounding box center [487, 257] width 272 height 18
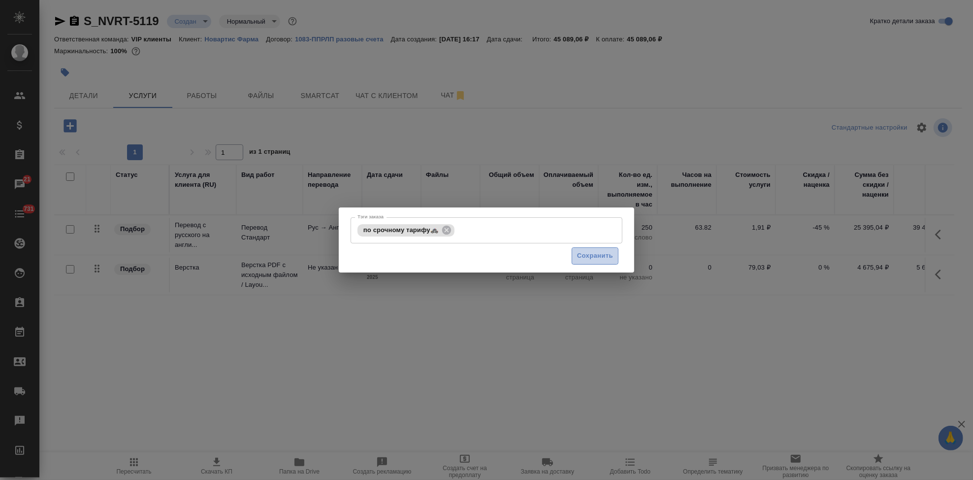
click at [592, 249] on button "Сохранить" at bounding box center [595, 255] width 47 height 17
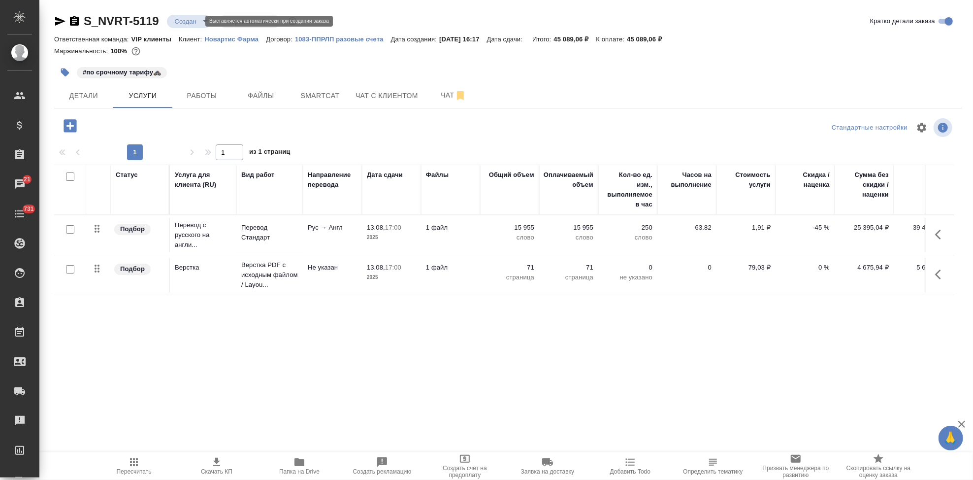
click at [197, 25] on body "🙏 .cls-1 fill:#fff; AWATERA Kabargina Anna Клиенты Спецификации Заказы 21 Чаты …" at bounding box center [486, 240] width 973 height 480
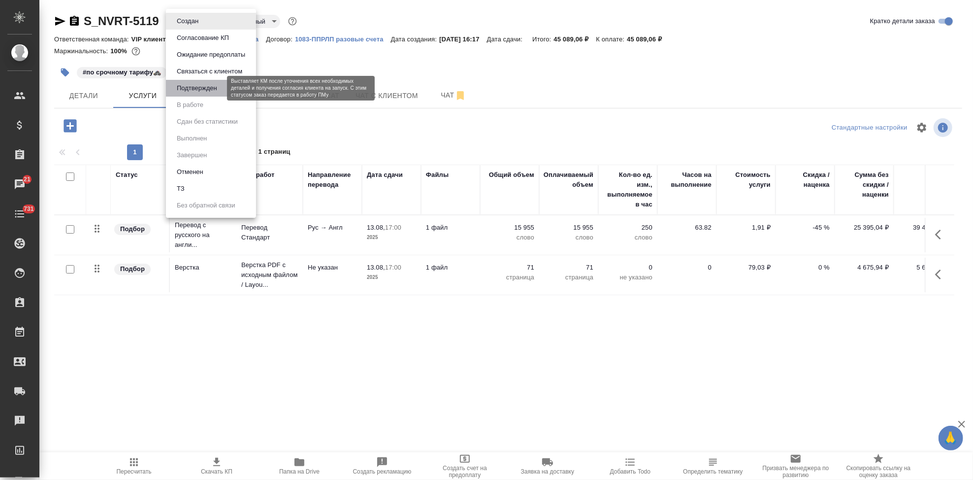
click at [196, 88] on button "Подтвержден" at bounding box center [197, 88] width 46 height 11
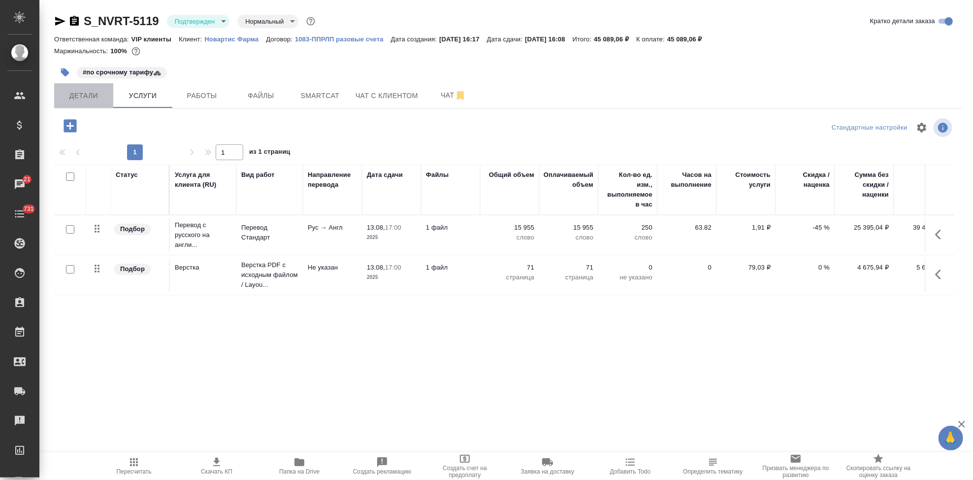
click at [104, 94] on span "Детали" at bounding box center [83, 96] width 47 height 12
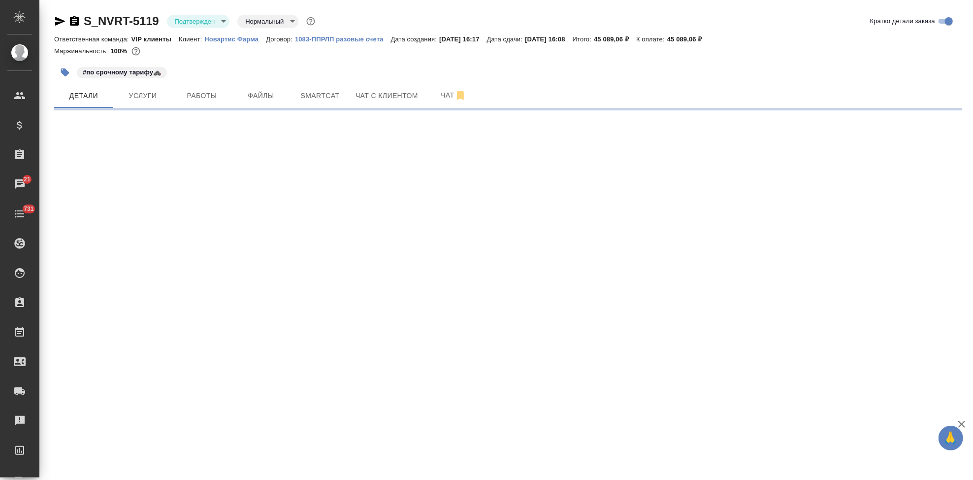
select select "RU"
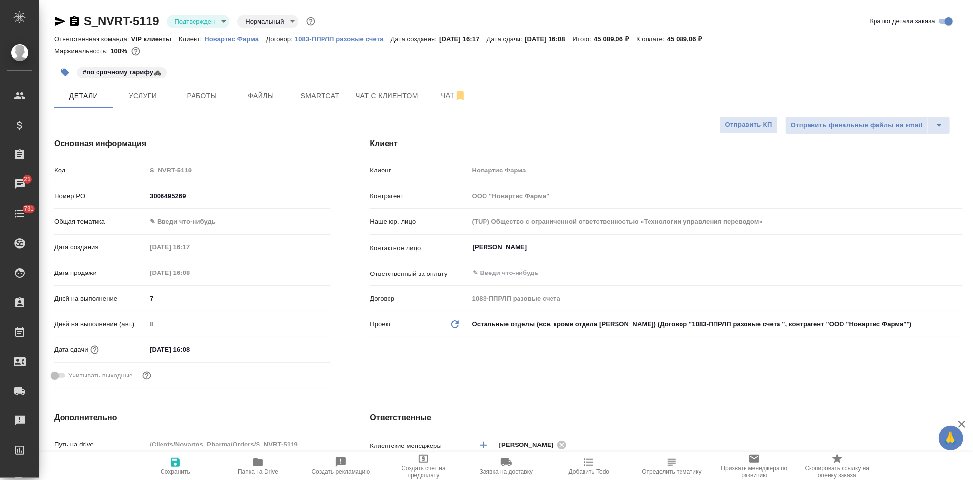
type textarea "x"
click at [207, 345] on input "19.09.2025 16:08" at bounding box center [189, 349] width 86 height 14
click at [295, 339] on div "Дней на выполнение (авт.) 8" at bounding box center [192, 328] width 276 height 26
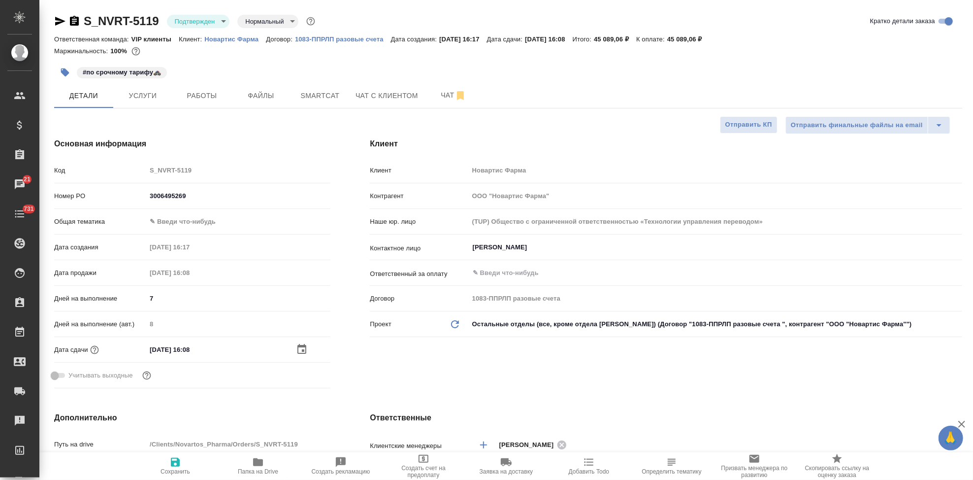
click at [297, 348] on icon "button" at bounding box center [302, 349] width 12 height 12
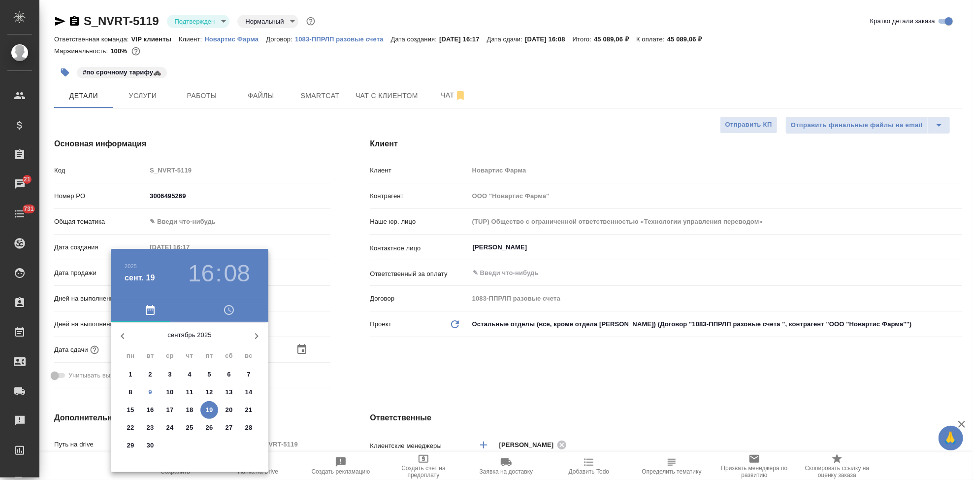
click at [213, 393] on p "12" at bounding box center [209, 392] width 7 height 10
type input "12.09.2025 16:08"
type textarea "x"
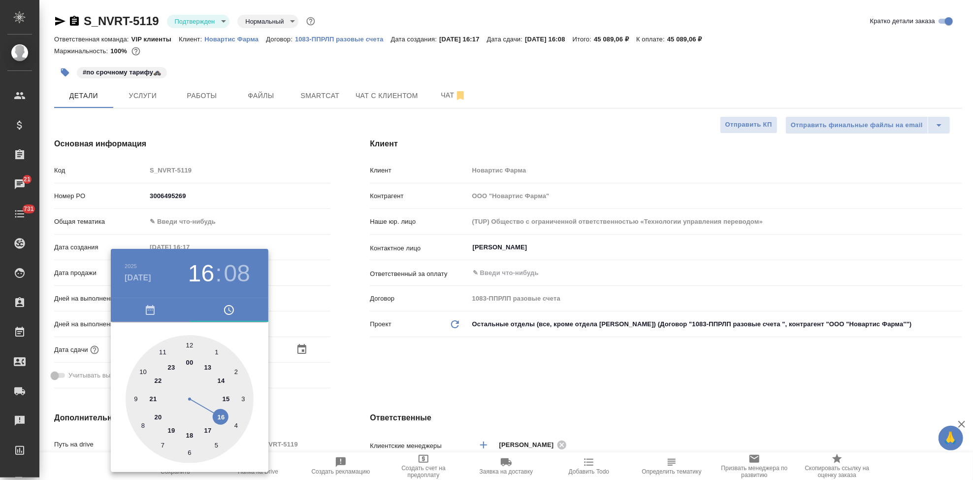
type input "12.09.2025 17:08"
type textarea "x"
click at [209, 433] on div at bounding box center [190, 399] width 128 height 128
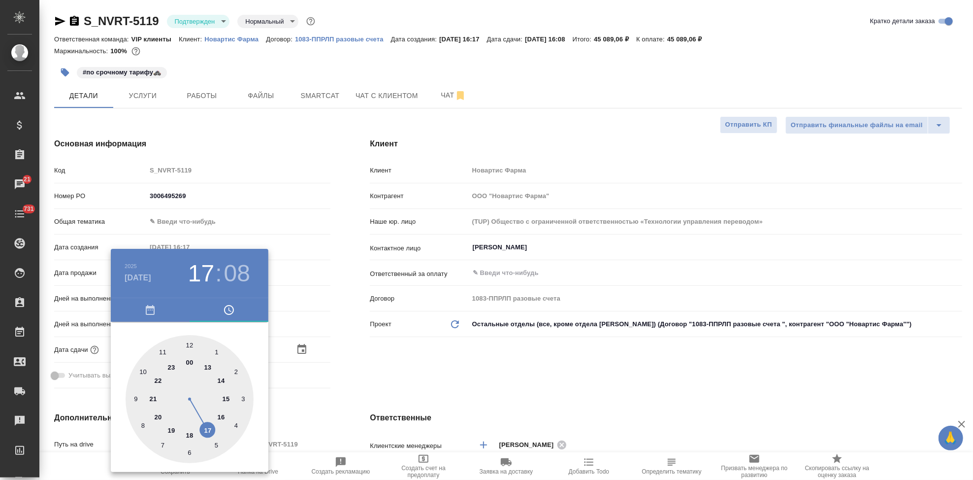
type textarea "x"
click at [184, 342] on div at bounding box center [190, 399] width 128 height 128
type input "12.09.2025 17:59"
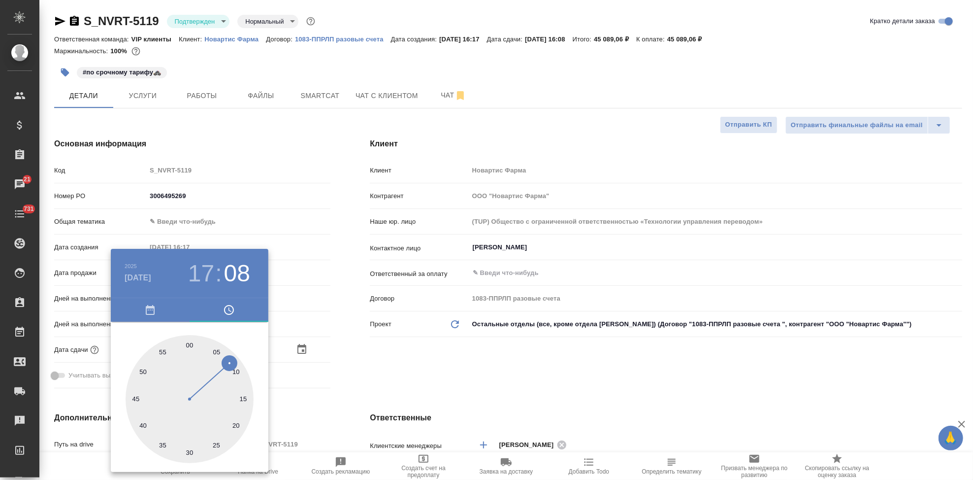
type textarea "x"
click at [189, 342] on div at bounding box center [190, 399] width 128 height 128
type input "12.09.2025 17:00"
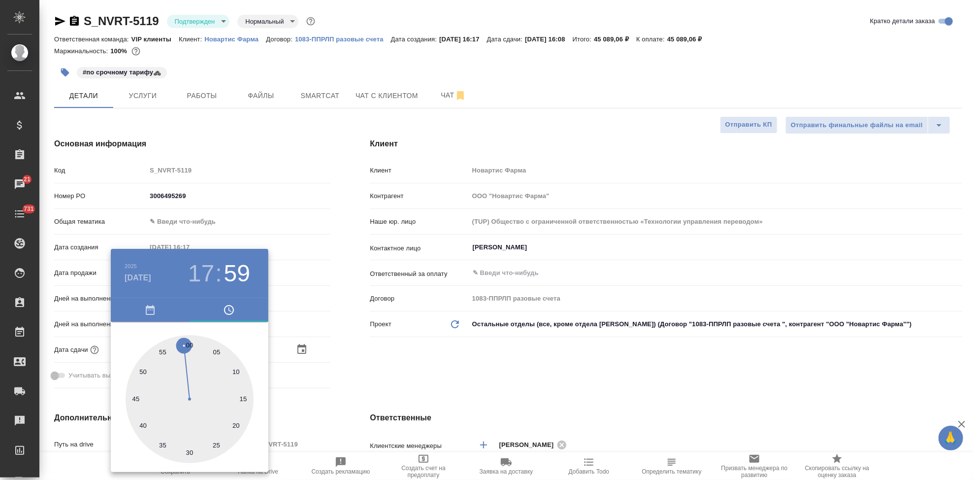
type textarea "x"
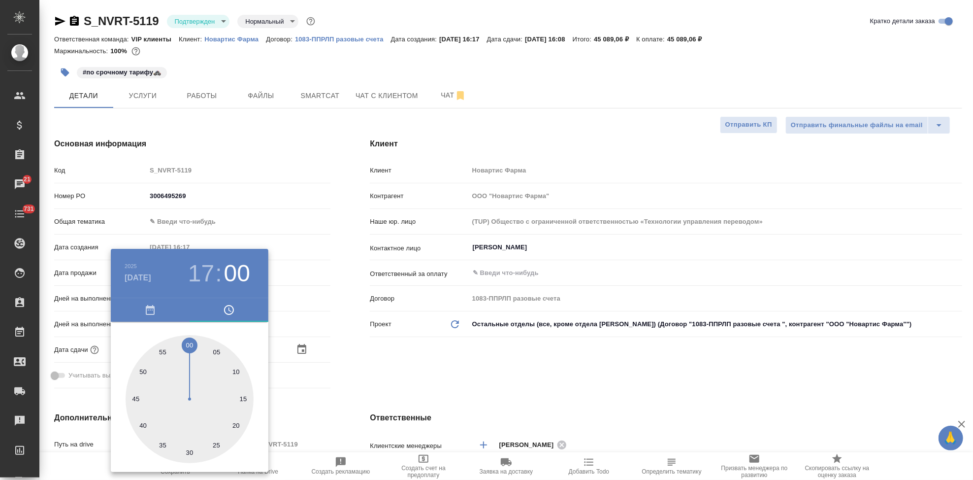
type textarea "x"
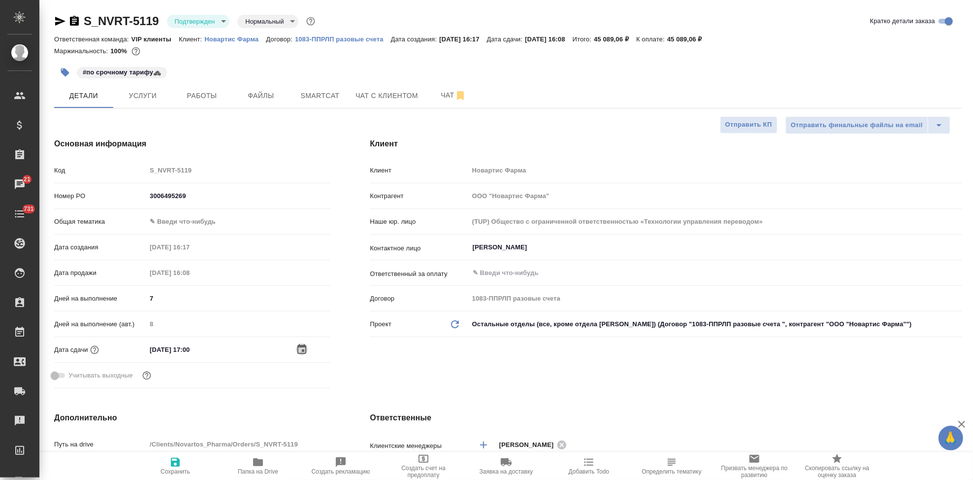
click at [184, 463] on span "Сохранить" at bounding box center [175, 465] width 71 height 19
type textarea "x"
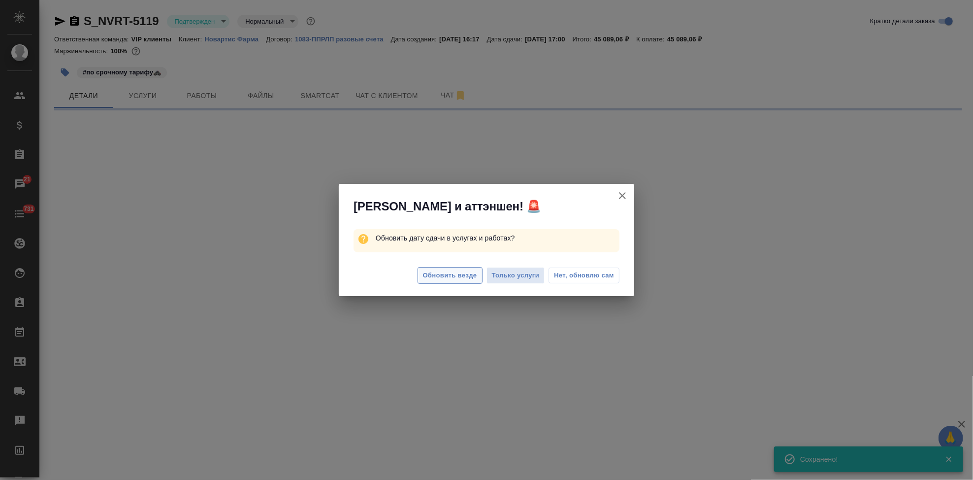
click at [462, 274] on span "Обновить везде" at bounding box center [450, 275] width 54 height 11
select select "RU"
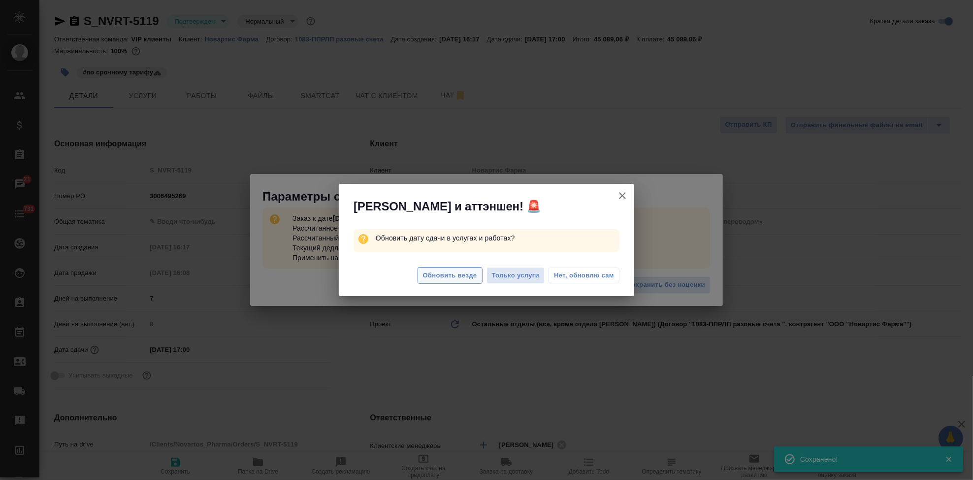
type textarea "x"
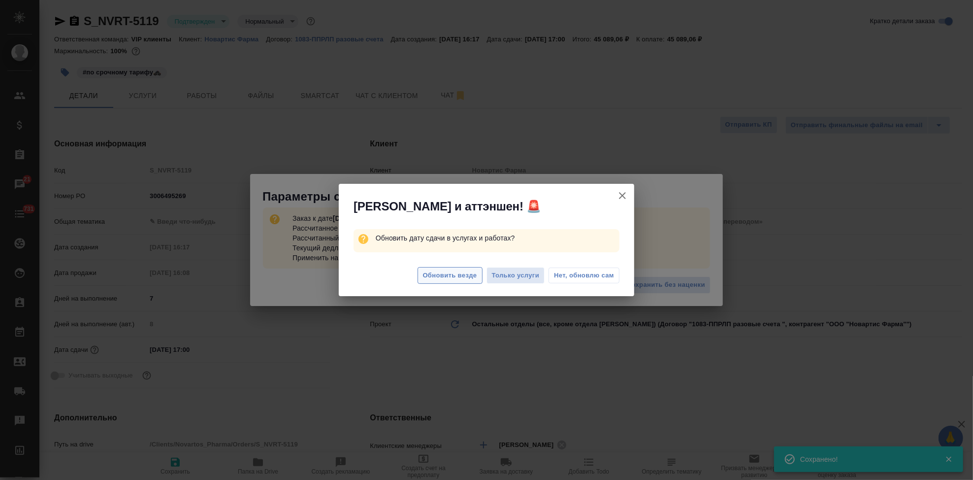
type textarea "x"
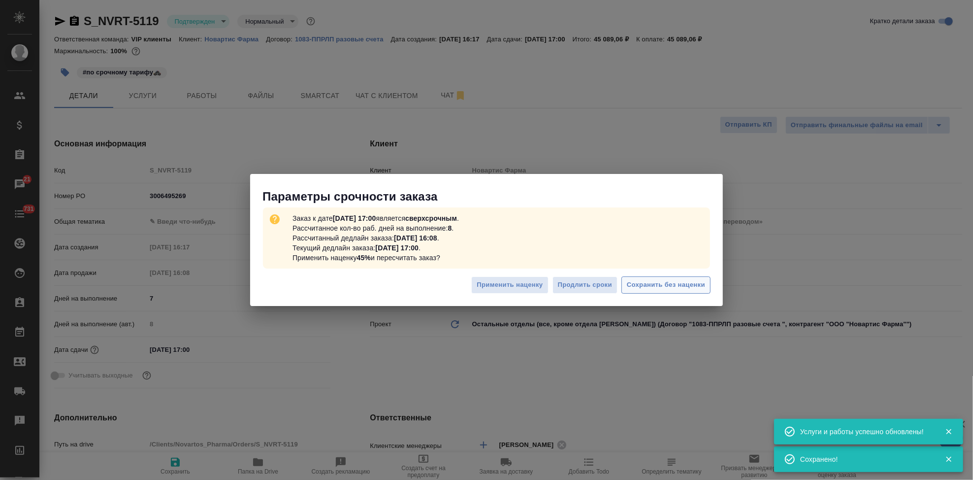
click at [696, 283] on span "Сохранить без наценки" at bounding box center [666, 284] width 78 height 11
type textarea "x"
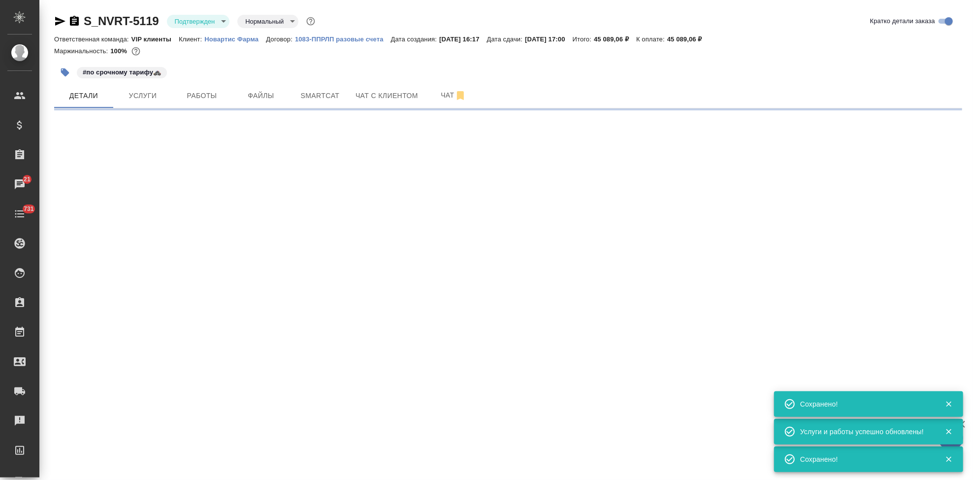
type input "urgent"
select select "RU"
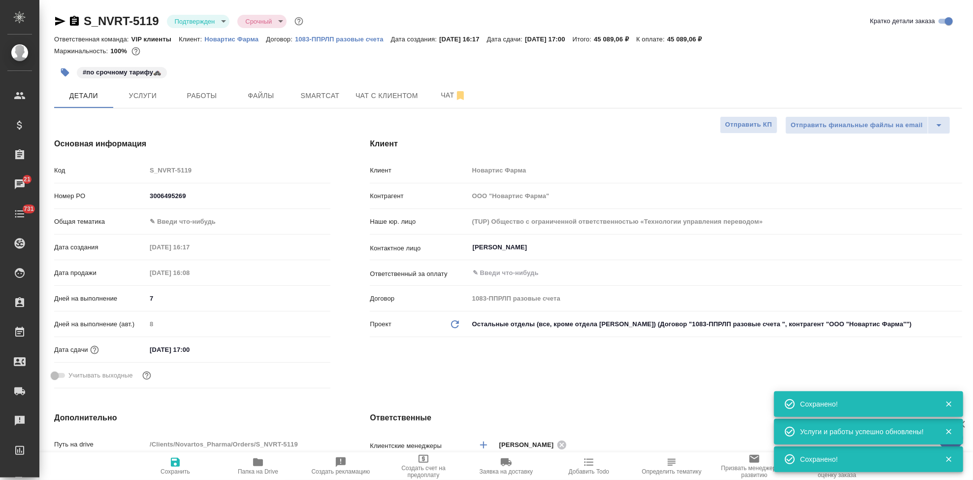
type textarea "x"
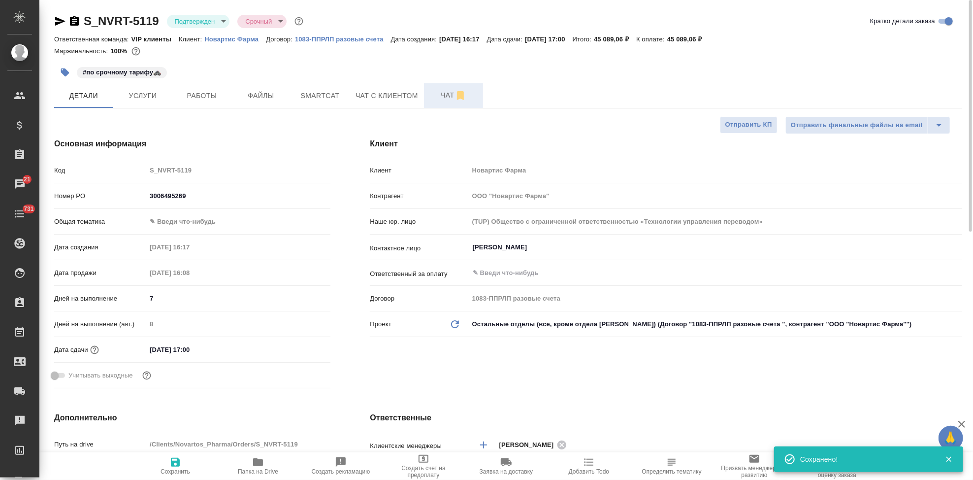
click at [431, 94] on span "Чат" at bounding box center [453, 95] width 47 height 12
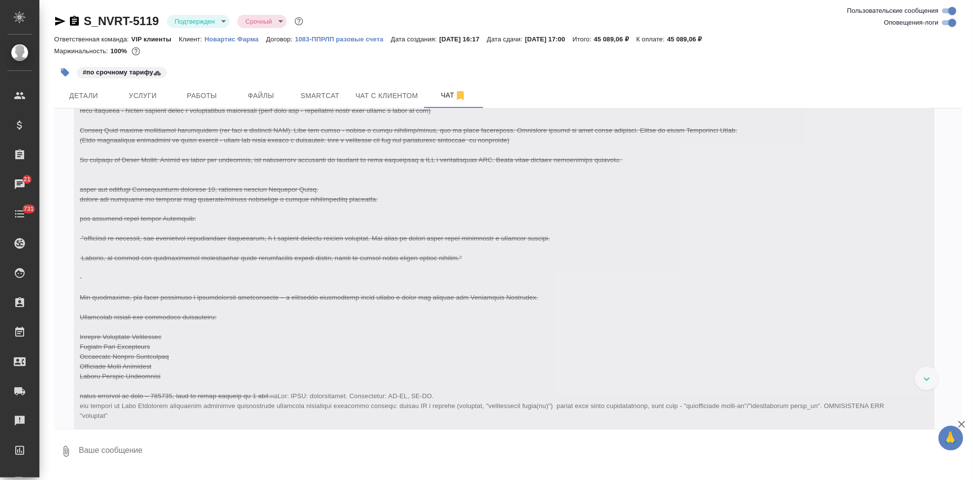
click at [230, 446] on textarea at bounding box center [520, 450] width 885 height 33
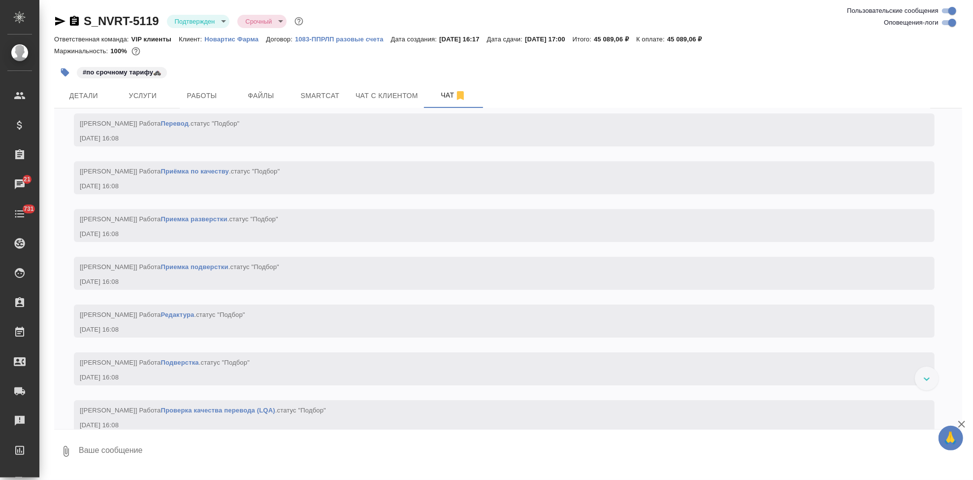
type textarea """
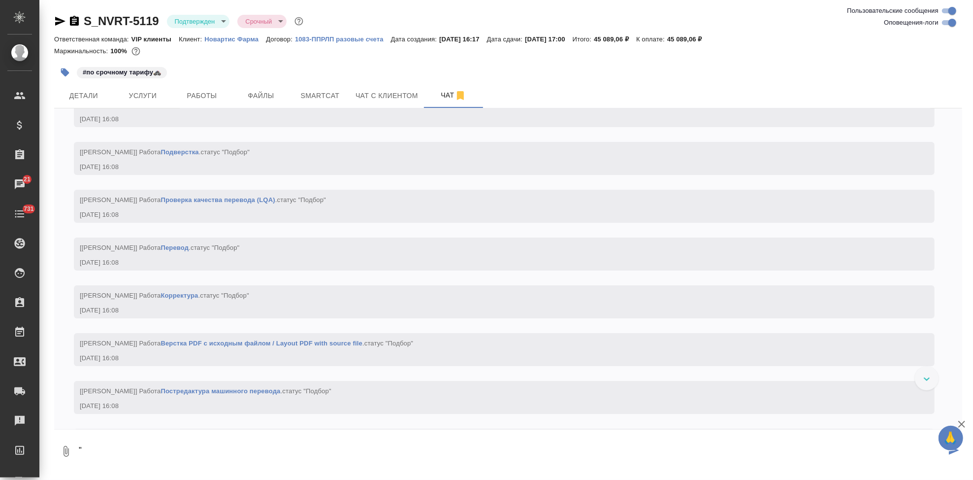
scroll to position [2669, 0]
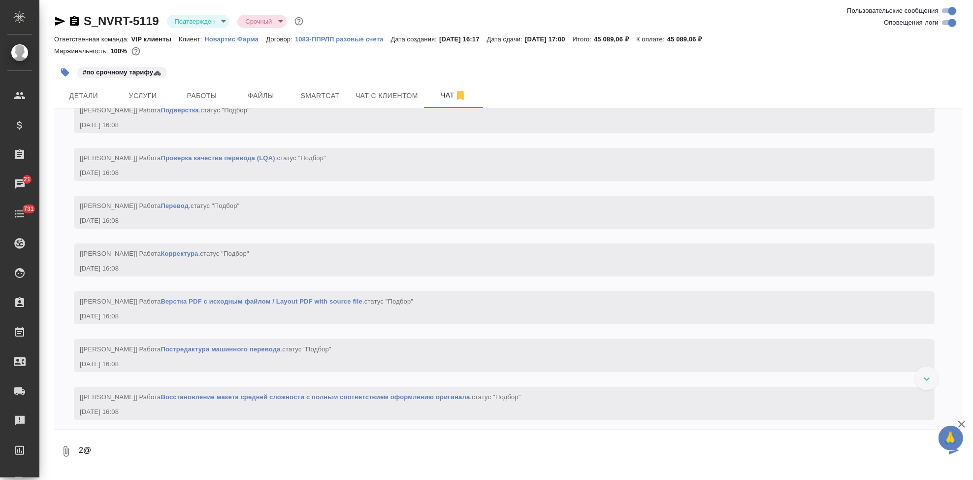
type textarea "2"
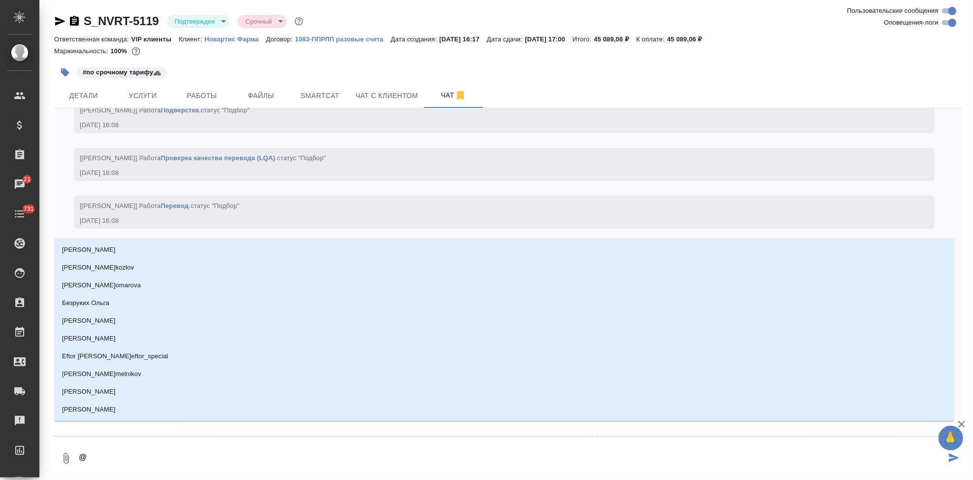
type textarea "@г"
type input "г"
type textarea "@гр"
type input "гр"
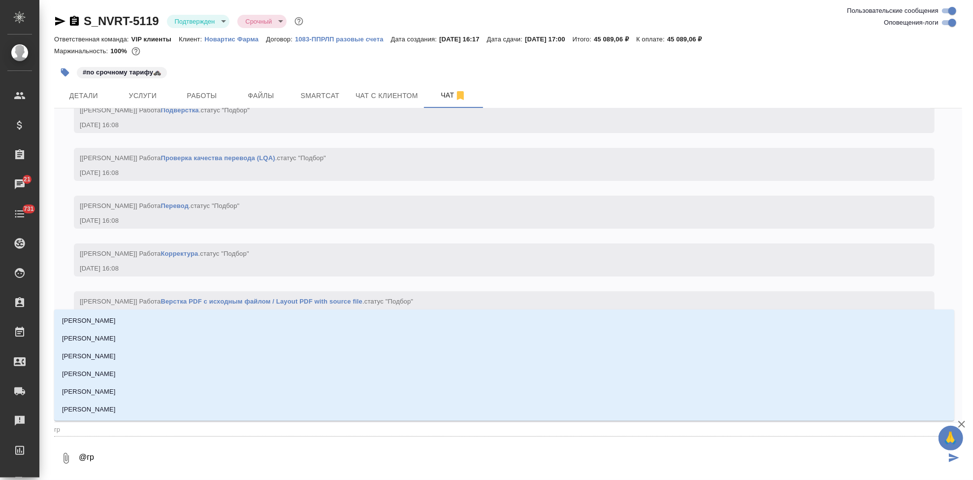
type textarea "@гра"
type input "гра"
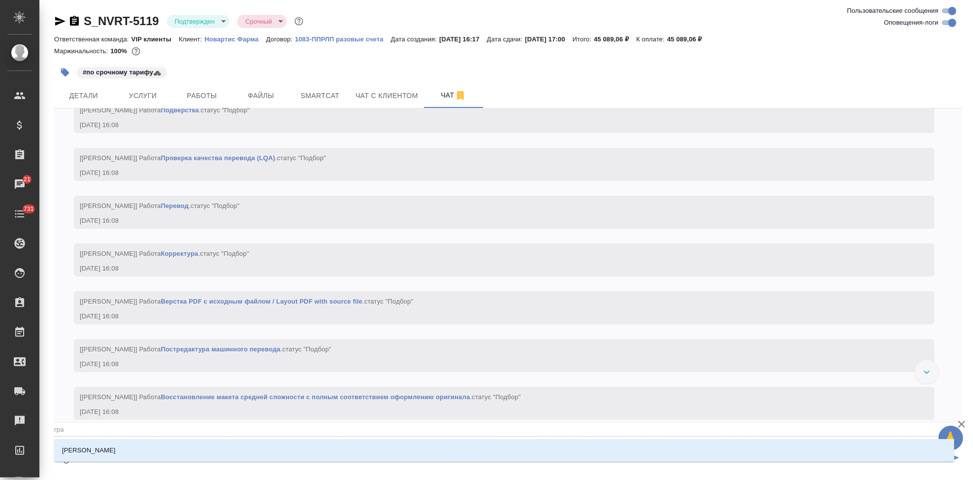
type textarea "@граб"
type input "граб"
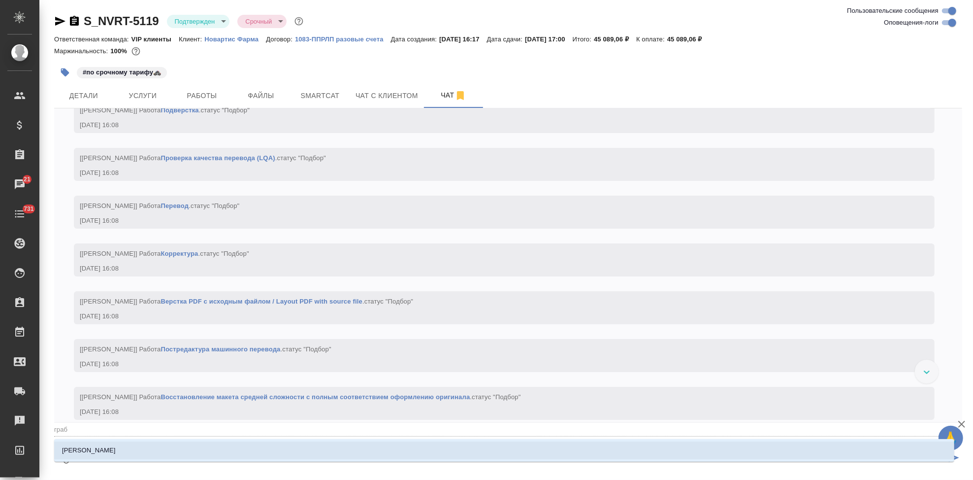
click at [147, 458] on li "Грабко Мария" at bounding box center [504, 450] width 901 height 18
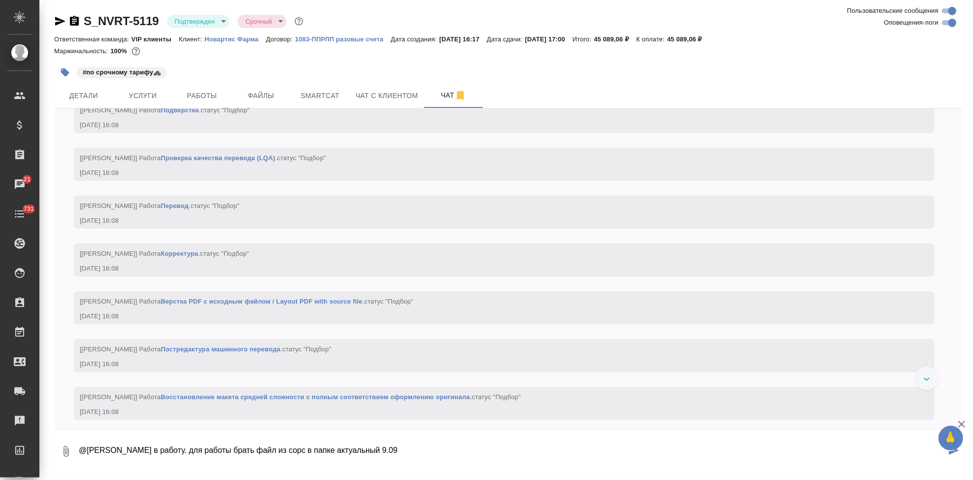
type textarea "@Грабко Мария в работу. для работы брать файл из сорс в папке актуальный 9.09"
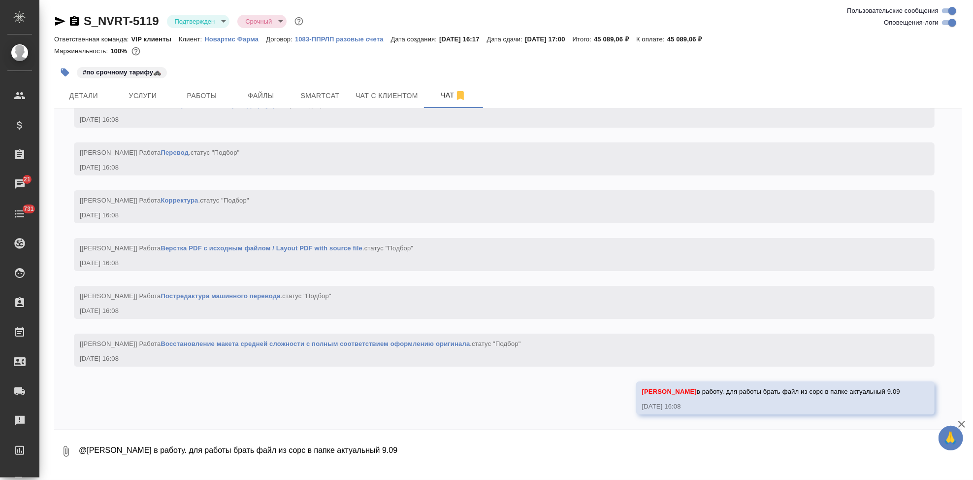
scroll to position [2761, 0]
click at [474, 459] on textarea "@Грабко Мария в работу. для работы брать файл из сорс в папке актуальный 9.09" at bounding box center [520, 450] width 885 height 33
type textarea "в файлах заказа и ск не меняла"
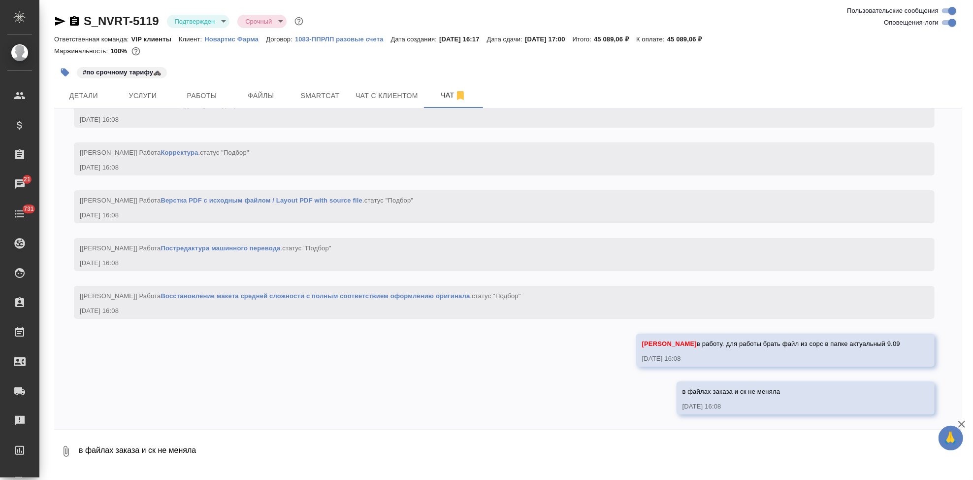
scroll to position [2808, 0]
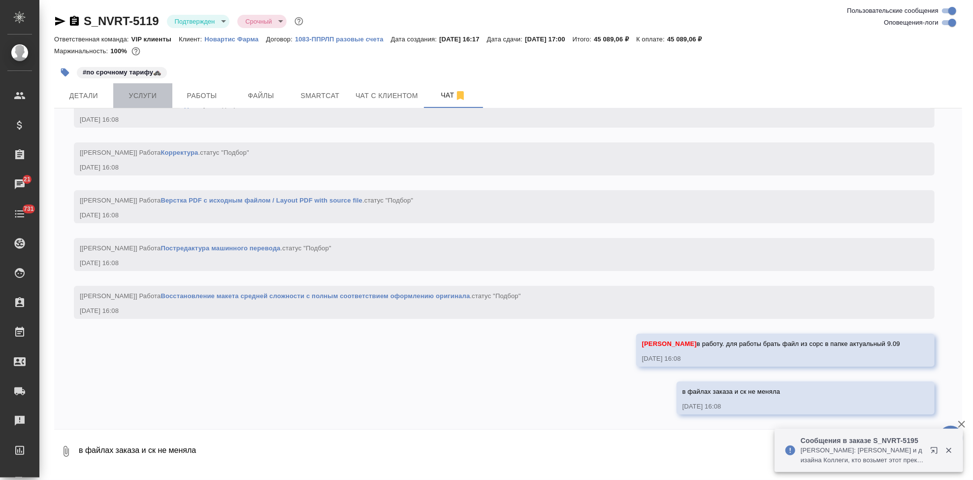
click at [134, 88] on button "Услуги" at bounding box center [142, 95] width 59 height 25
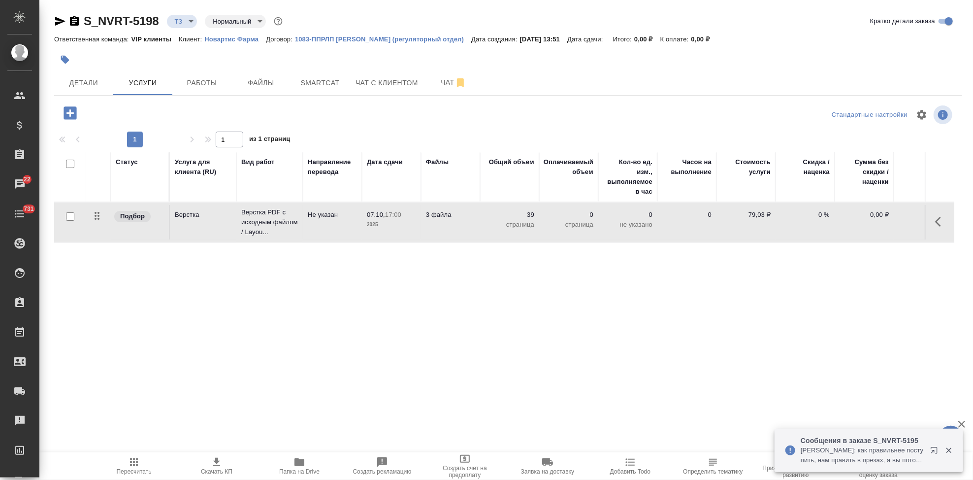
click at [67, 110] on icon "button" at bounding box center [70, 112] width 13 height 13
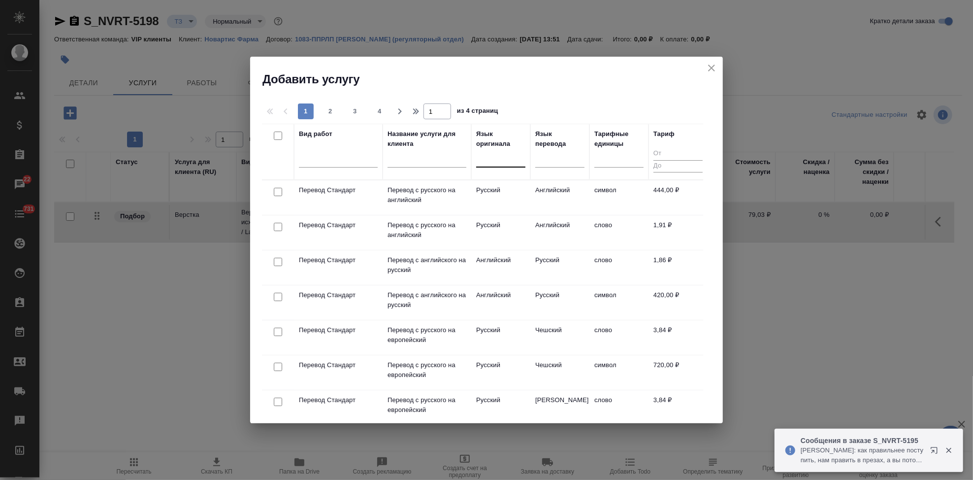
click at [481, 163] on div at bounding box center [481, 157] width 1 height 10
type input "п"
type input "англ"
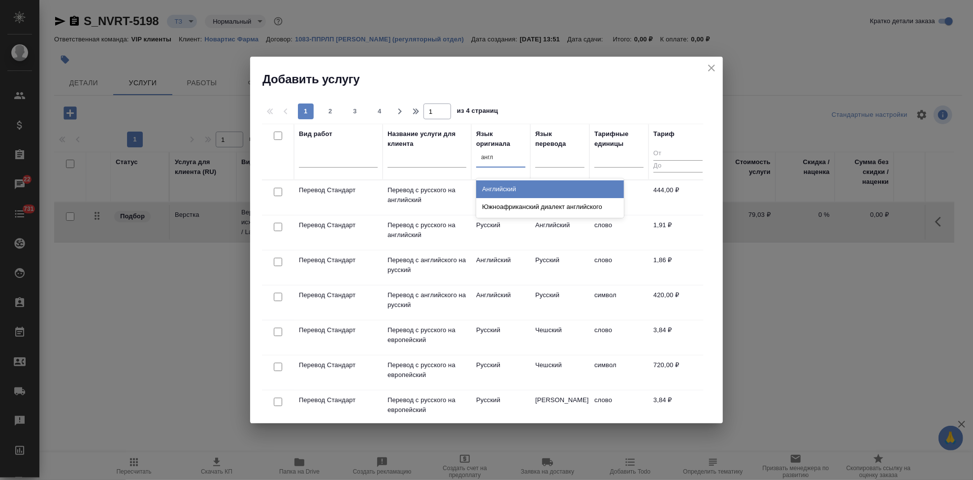
click at [514, 181] on div "Английский" at bounding box center [550, 189] width 148 height 18
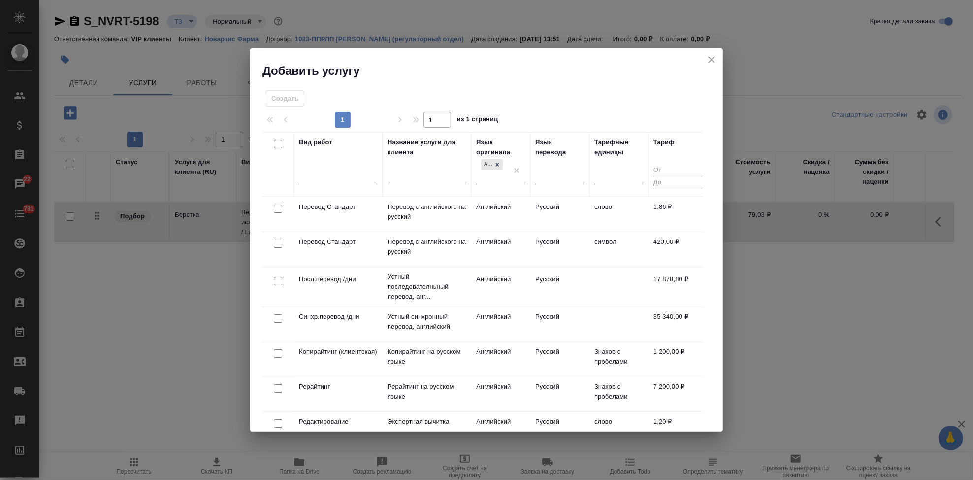
click at [535, 208] on td "Русский" at bounding box center [560, 214] width 59 height 34
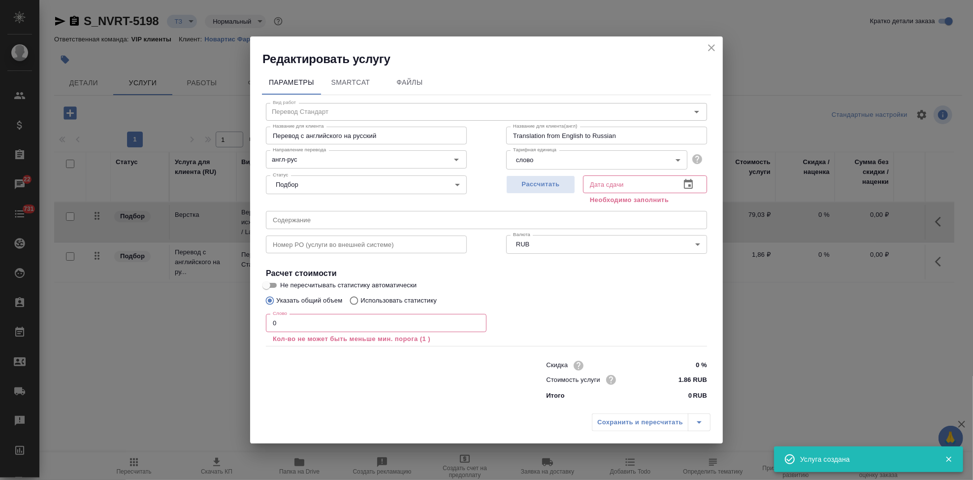
click at [339, 329] on input "0" at bounding box center [376, 323] width 221 height 18
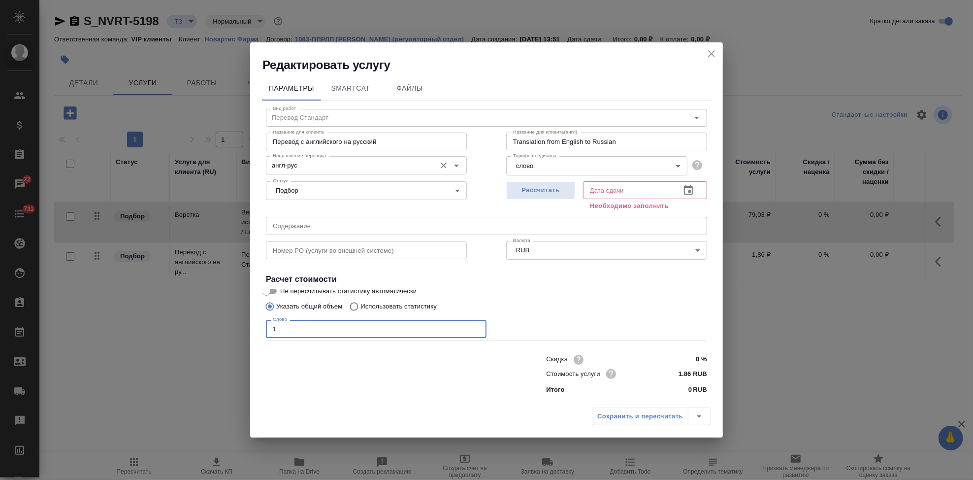
type input "1"
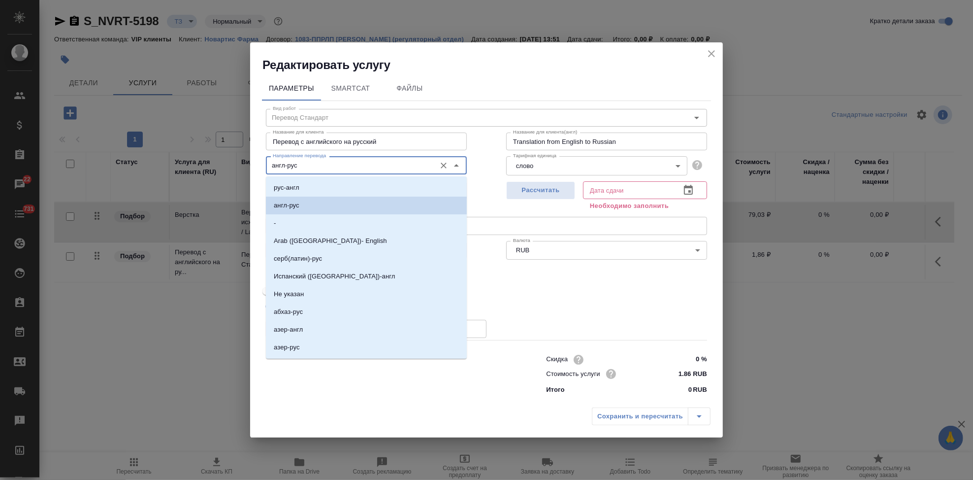
click at [317, 162] on input "англ-рус" at bounding box center [350, 165] width 162 height 12
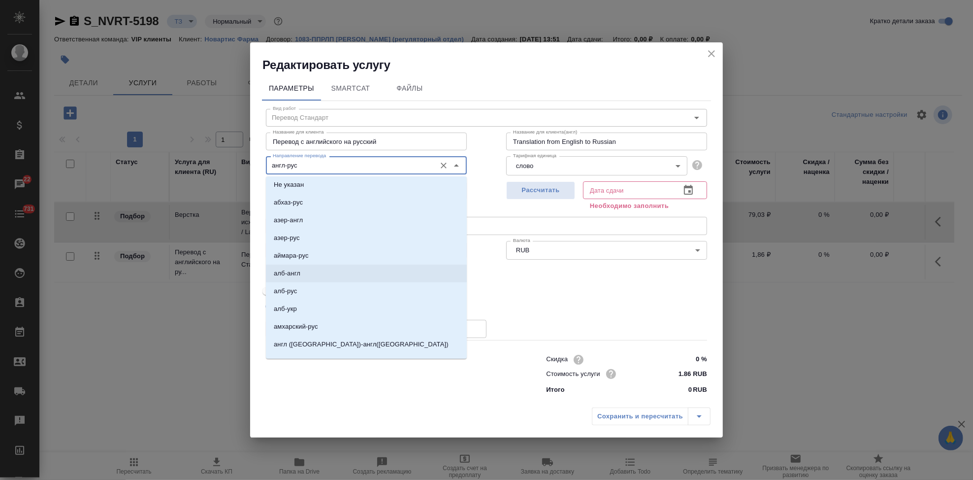
scroll to position [219, 0]
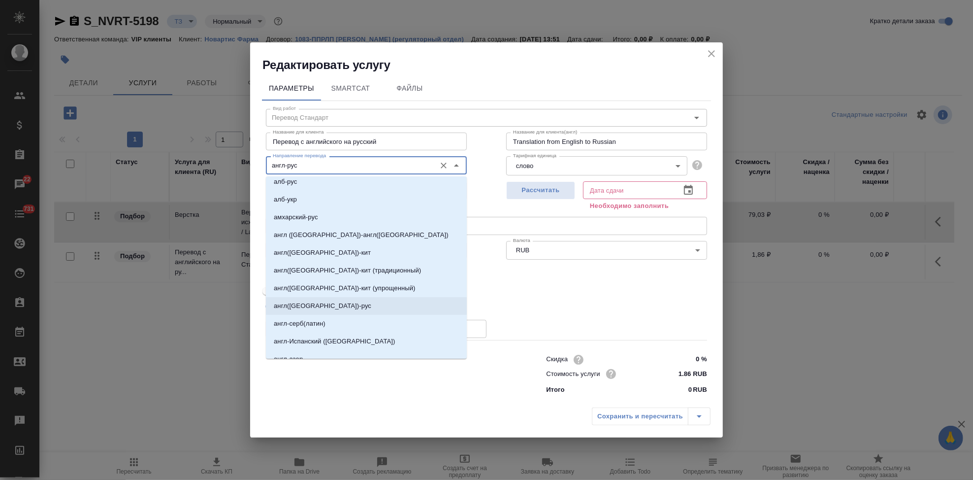
click at [312, 309] on p "англ(США)-рус" at bounding box center [323, 306] width 98 height 10
type input "англ(США)-рус"
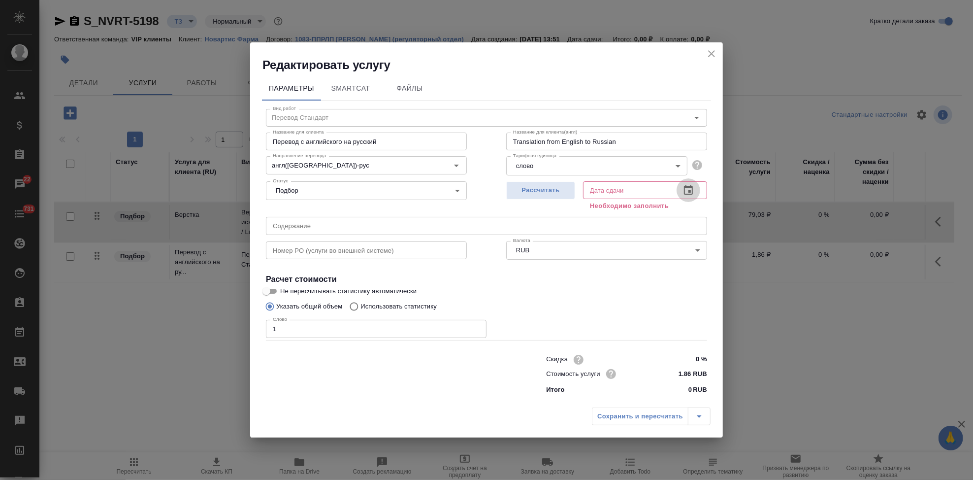
click at [690, 190] on icon "button" at bounding box center [688, 190] width 9 height 10
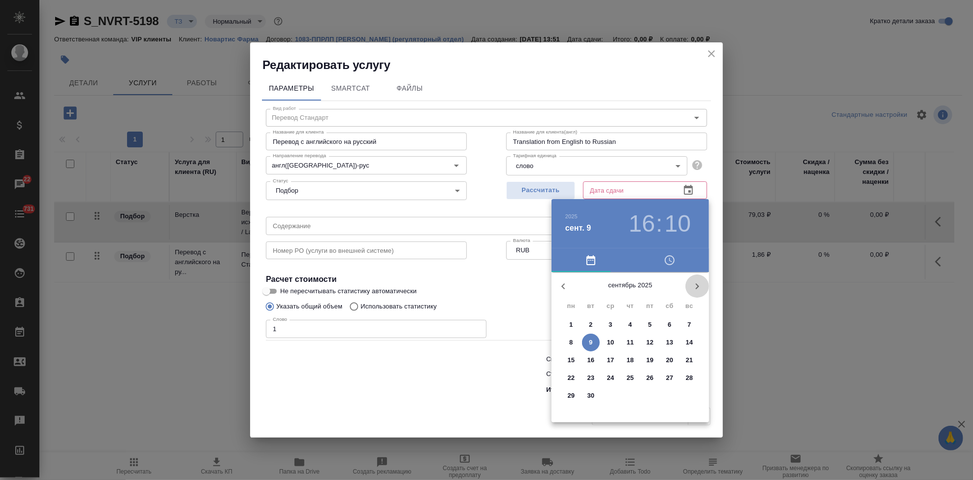
click at [692, 286] on icon "button" at bounding box center [698, 286] width 12 height 12
click at [591, 338] on p "7" at bounding box center [590, 342] width 3 height 10
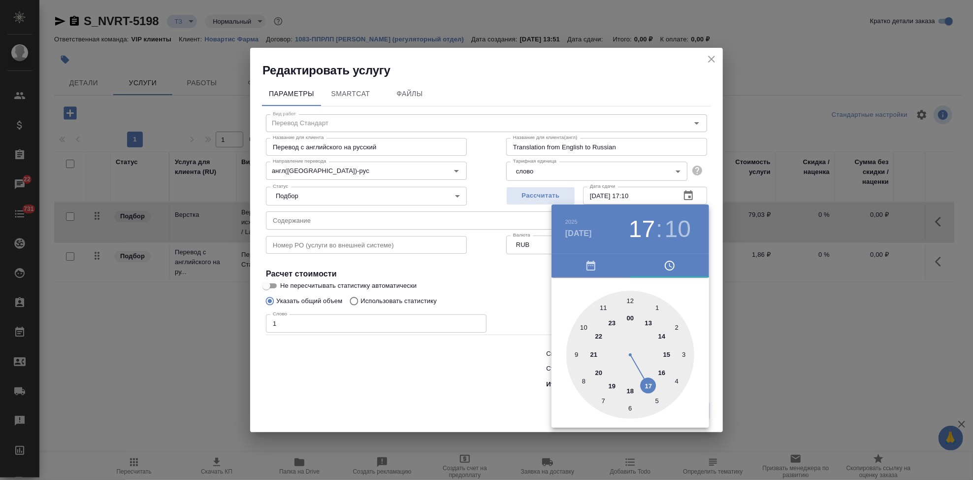
click at [648, 376] on div at bounding box center [631, 355] width 128 height 128
click at [630, 298] on div at bounding box center [631, 355] width 128 height 128
type input "07.10.2025 17:00"
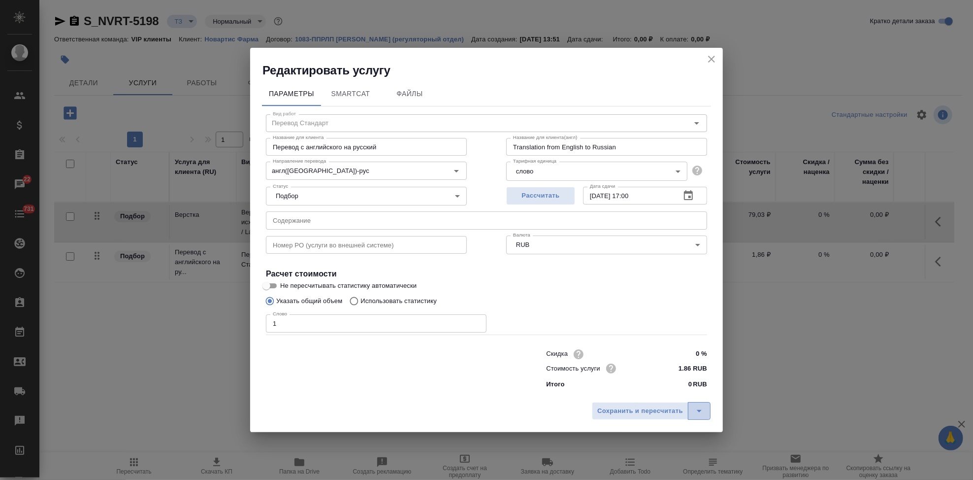
click at [695, 413] on icon "split button" at bounding box center [700, 411] width 12 height 12
click at [641, 388] on li "Сохранить" at bounding box center [653, 390] width 119 height 16
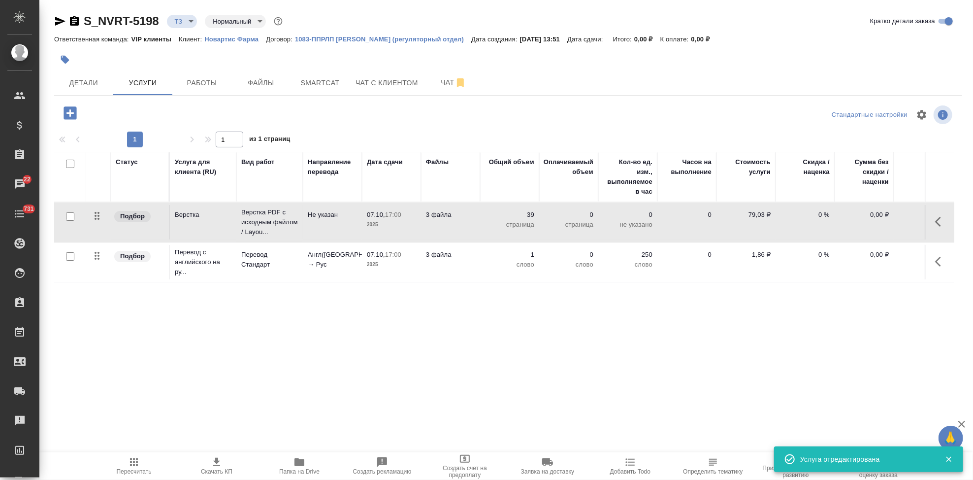
click at [68, 257] on input "checkbox" at bounding box center [70, 256] width 8 height 8
checkbox input "true"
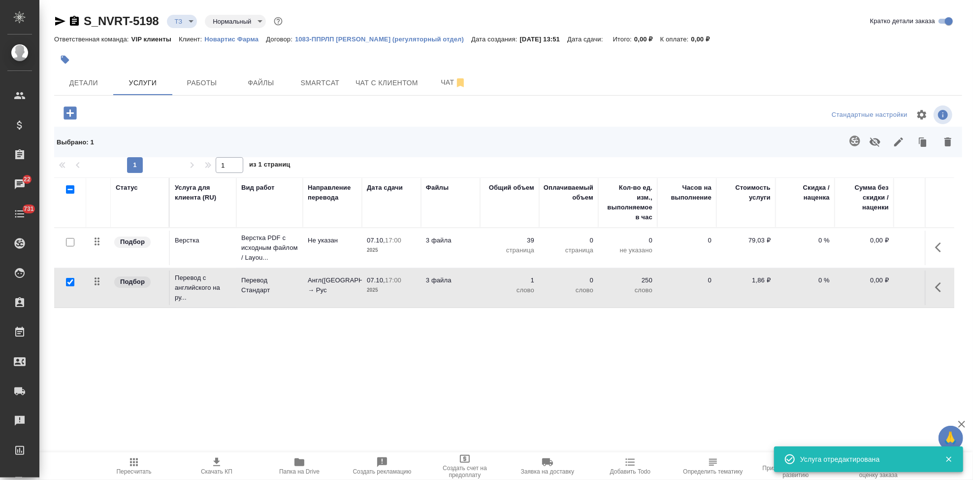
click at [854, 136] on icon "button" at bounding box center [855, 140] width 10 height 10
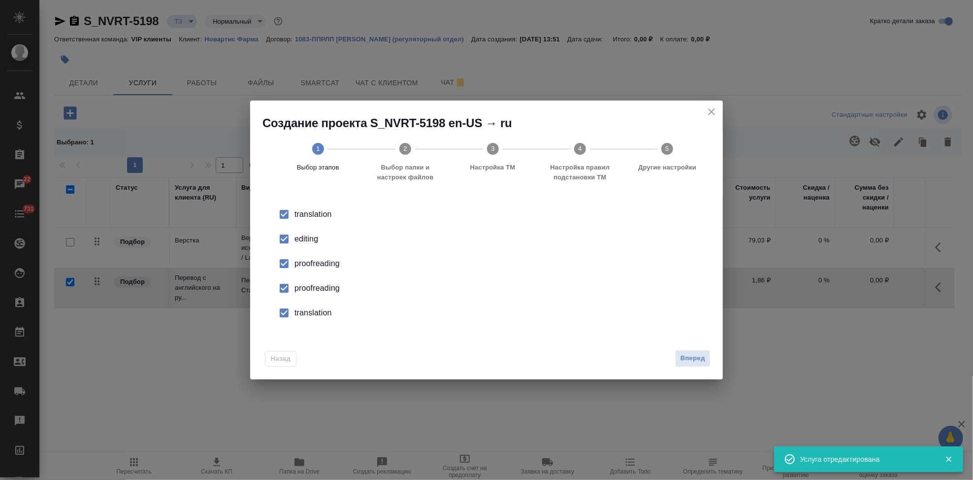
click at [296, 240] on div "editing" at bounding box center [497, 239] width 405 height 12
click at [290, 299] on input "checkbox" at bounding box center [284, 288] width 21 height 21
click at [284, 319] on input "checkbox" at bounding box center [284, 312] width 21 height 21
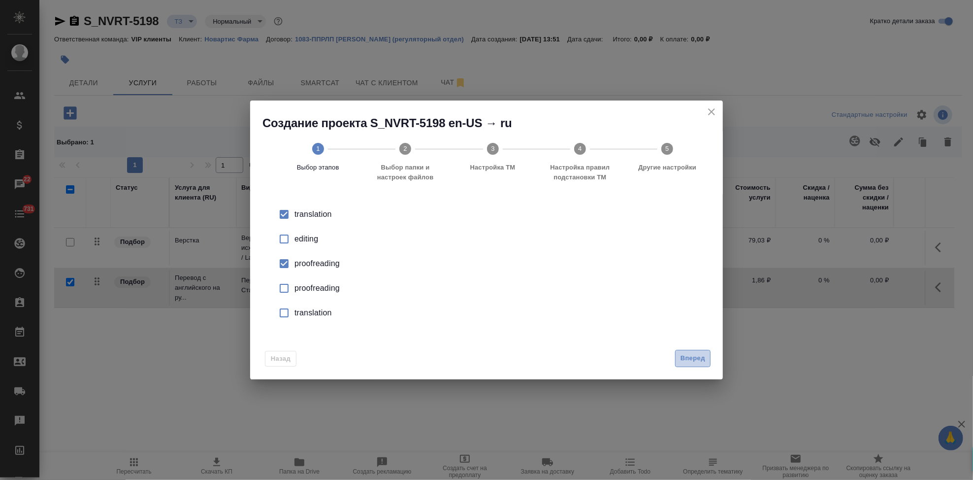
click at [696, 361] on span "Вперед" at bounding box center [693, 358] width 25 height 11
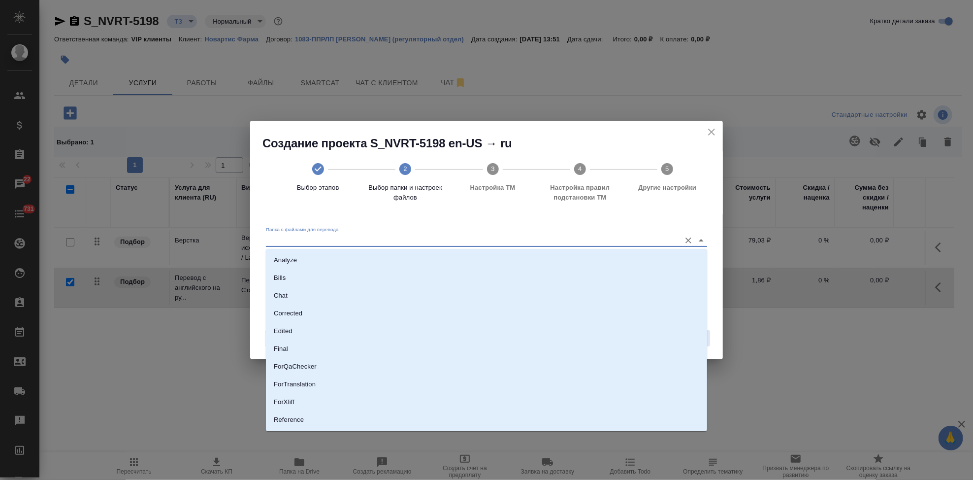
click at [628, 239] on input "Папка с файлами для перевода" at bounding box center [471, 240] width 410 height 12
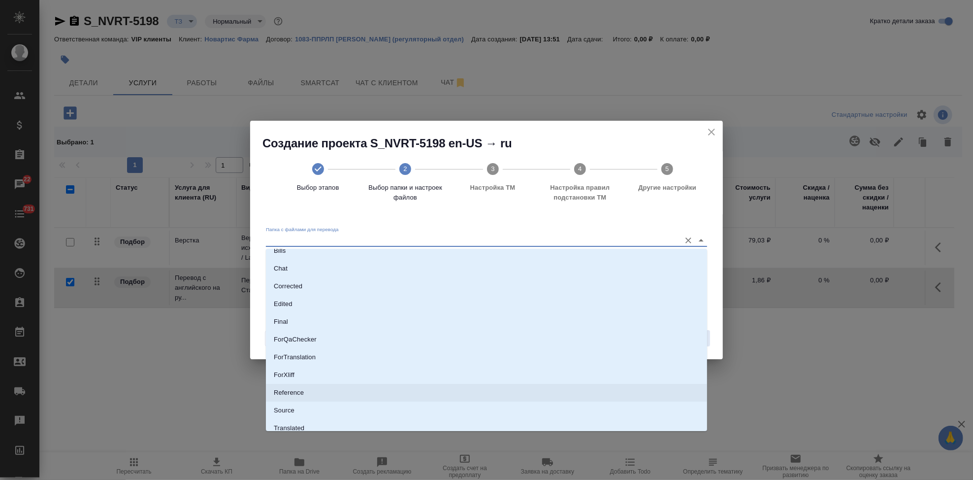
scroll to position [51, 0]
click at [295, 389] on li "Source" at bounding box center [486, 387] width 441 height 18
type input "Source"
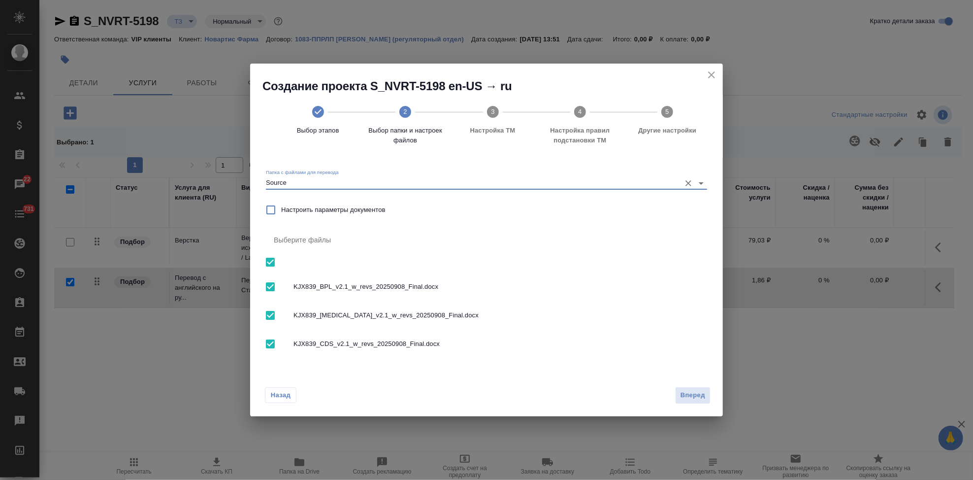
click at [276, 210] on input "Настроить параметры документов" at bounding box center [271, 210] width 21 height 21
checkbox input "true"
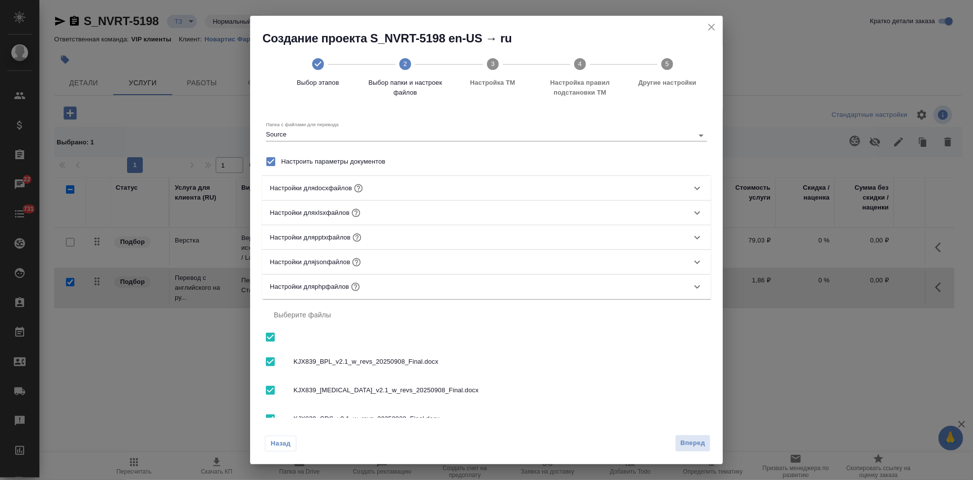
scroll to position [26, 0]
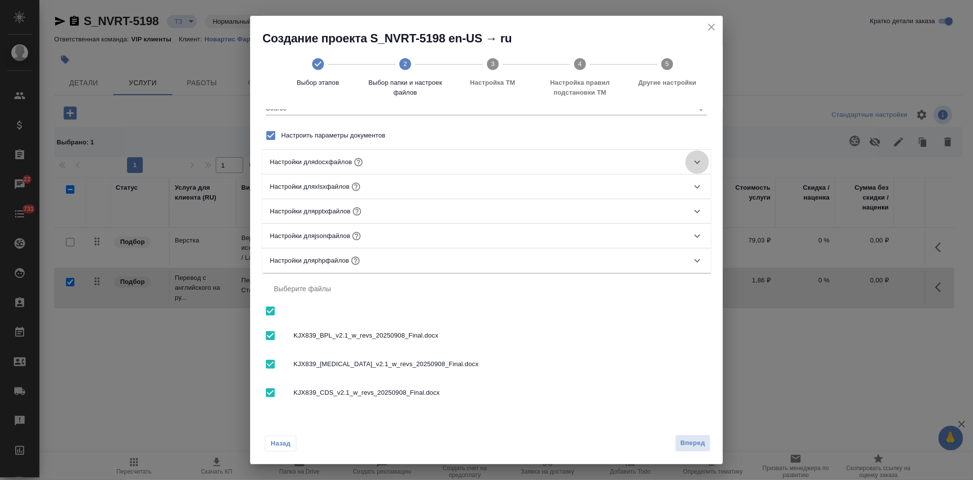
click at [692, 165] on icon at bounding box center [698, 162] width 12 height 12
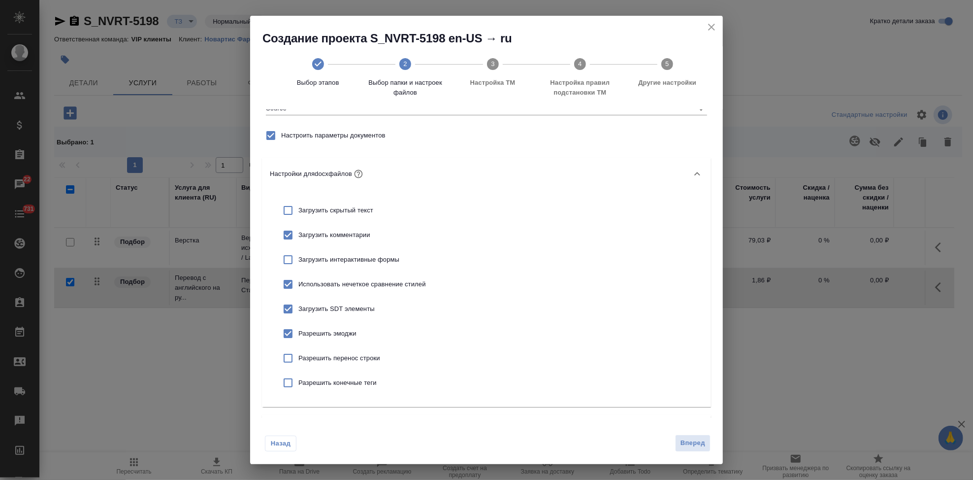
click at [292, 209] on input "checkbox" at bounding box center [288, 210] width 21 height 21
checkbox input "true"
click at [288, 260] on input "checkbox" at bounding box center [288, 259] width 21 height 21
checkbox input "true"
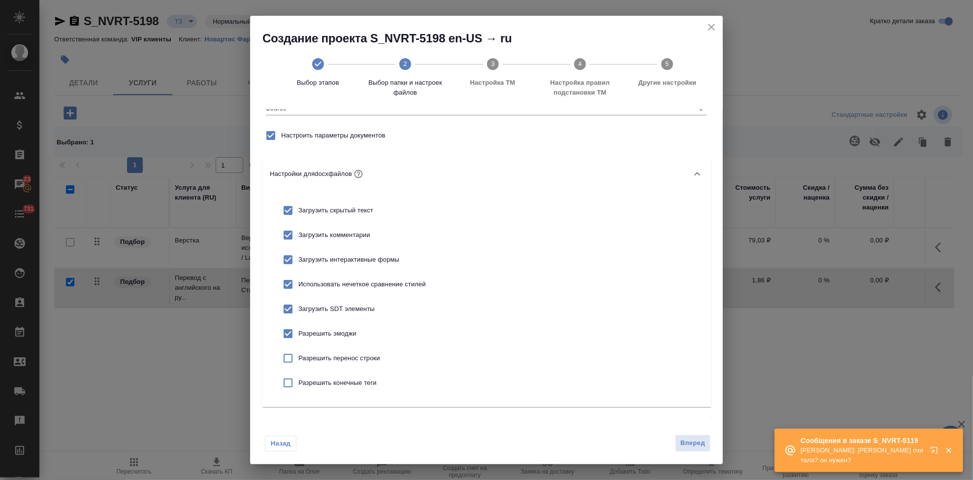
scroll to position [0, 0]
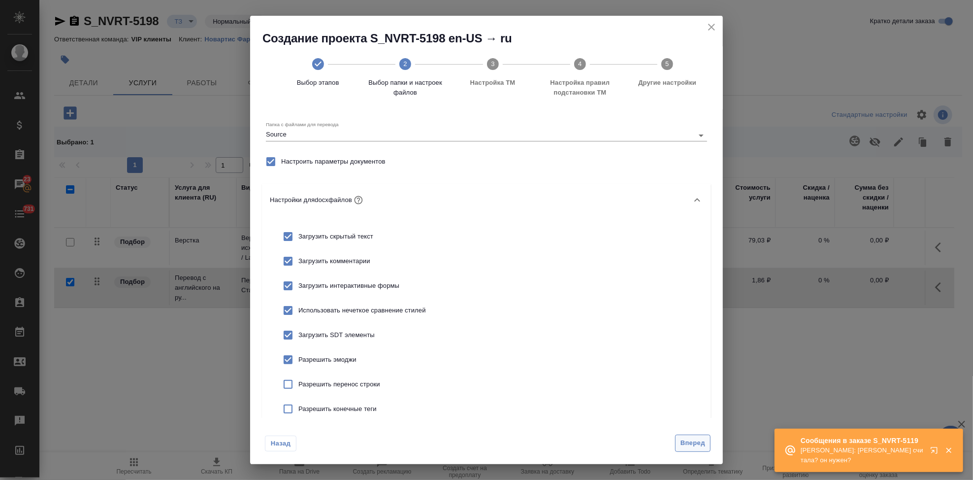
click at [704, 445] on span "Вперед" at bounding box center [693, 442] width 25 height 11
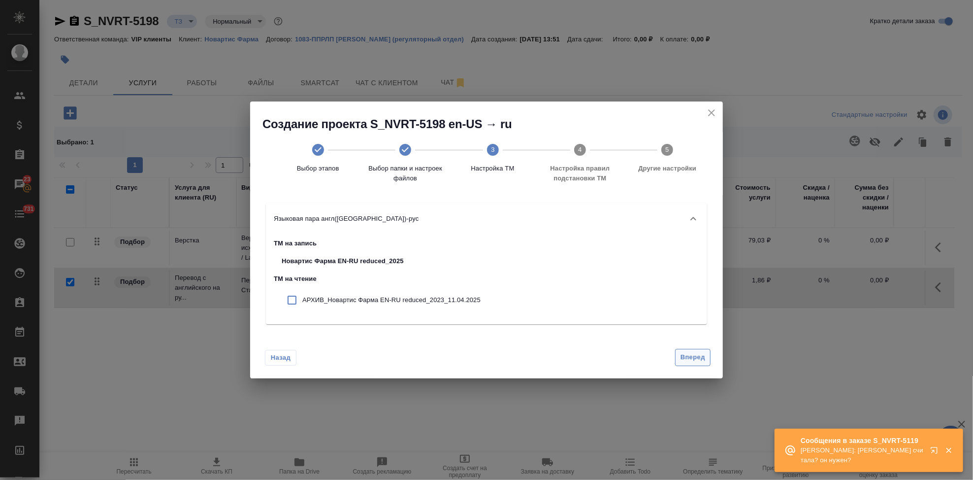
click at [685, 359] on span "Вперед" at bounding box center [693, 357] width 25 height 11
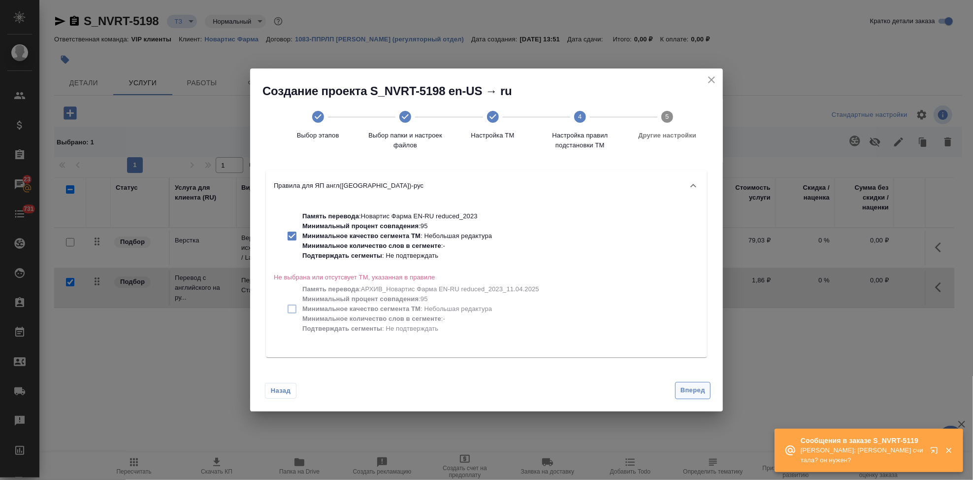
click at [683, 383] on button "Вперед" at bounding box center [692, 390] width 35 height 17
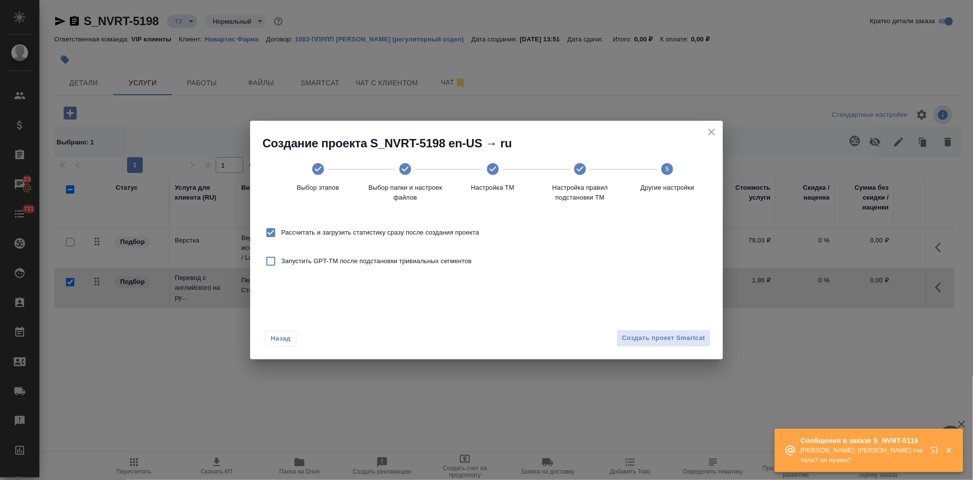
click at [683, 347] on div "Назад Создать проект Smartcat" at bounding box center [486, 336] width 473 height 46
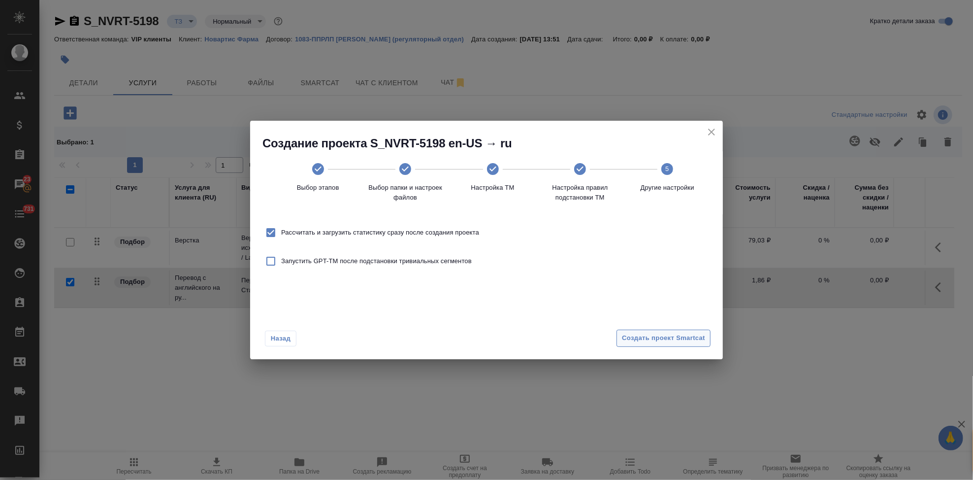
click at [682, 338] on span "Создать проект Smartcat" at bounding box center [663, 338] width 83 height 11
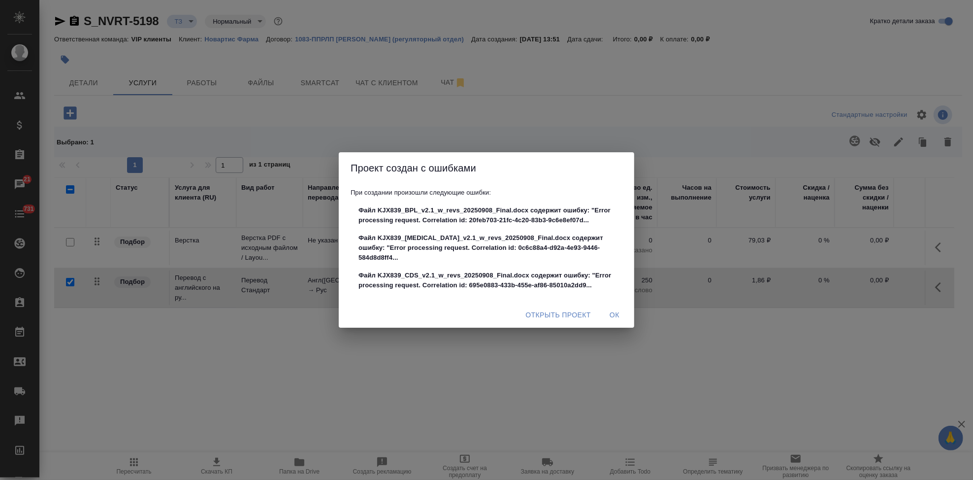
click at [560, 310] on span "Открыть проект" at bounding box center [559, 315] width 66 height 12
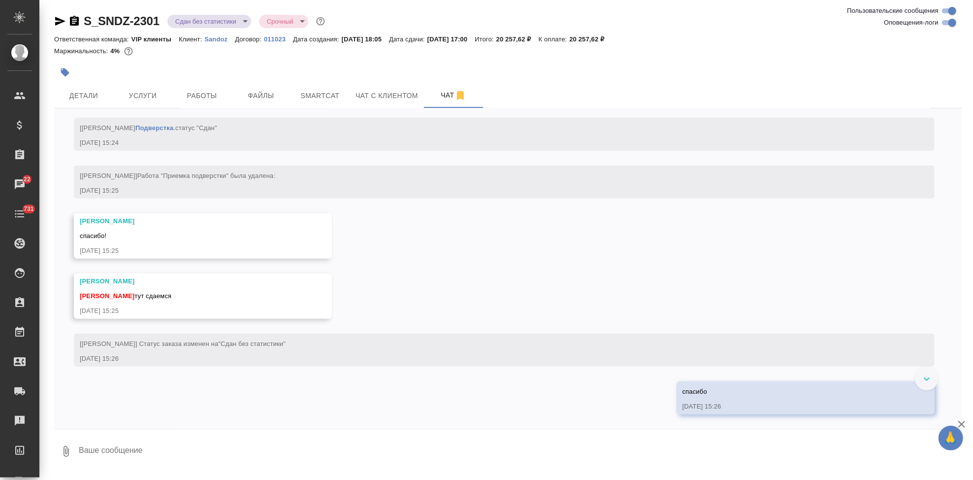
scroll to position [3427, 0]
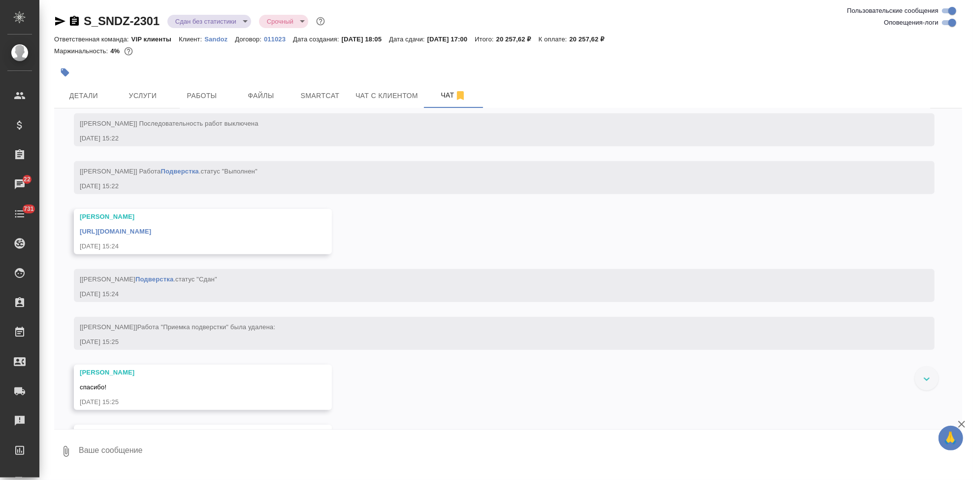
click at [151, 235] on link "[URL][DOMAIN_NAME]" at bounding box center [115, 231] width 71 height 7
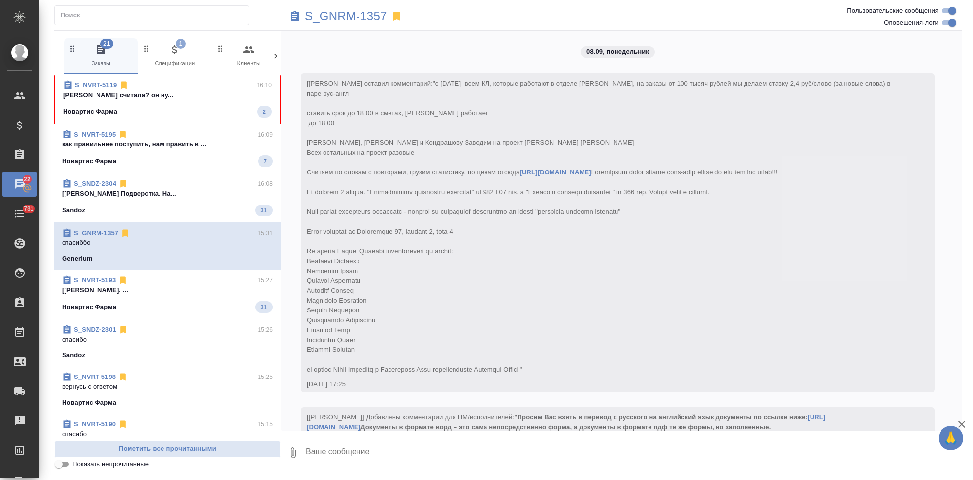
click at [174, 107] on div "Новартис Фарма 2" at bounding box center [167, 112] width 209 height 12
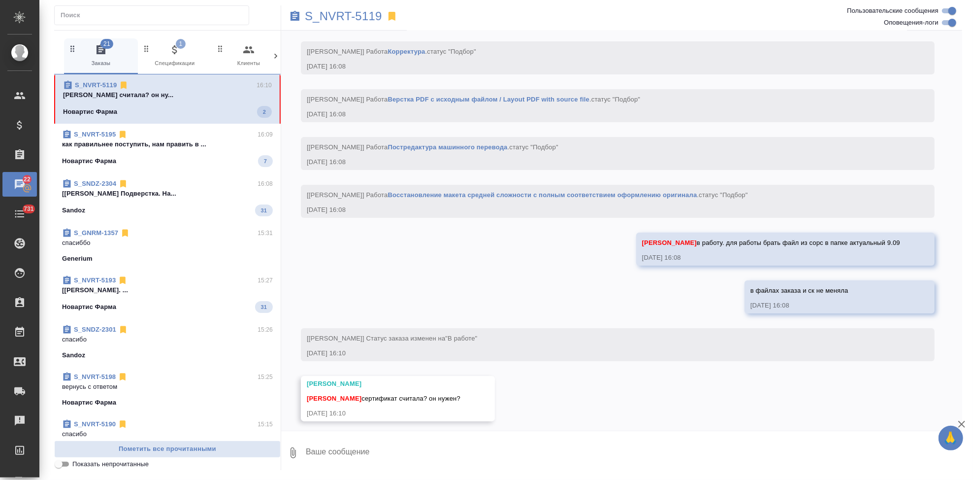
scroll to position [2896, 0]
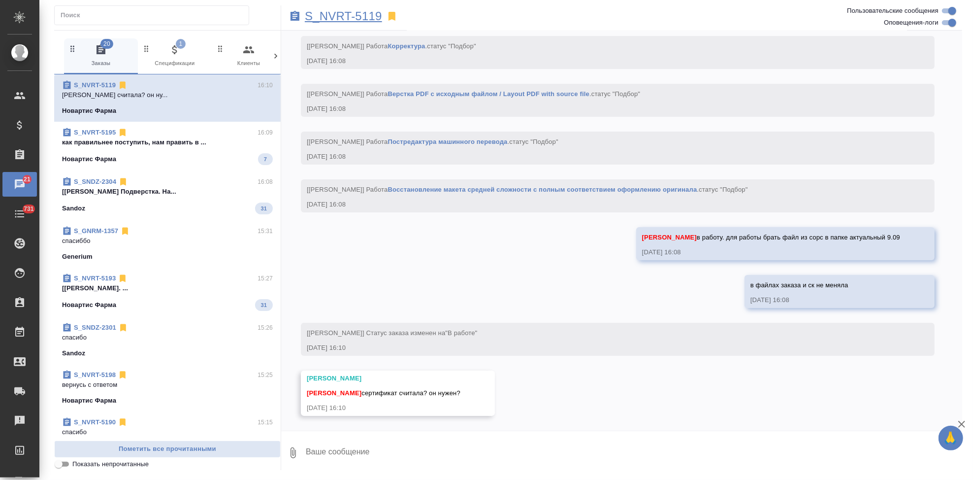
click at [361, 14] on p "S_NVRT-5119" at bounding box center [343, 16] width 77 height 10
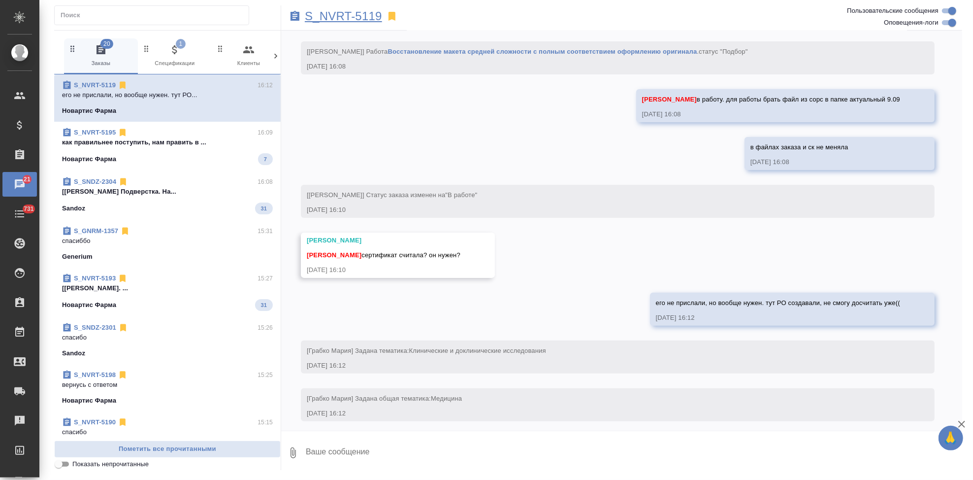
scroll to position [3039, 0]
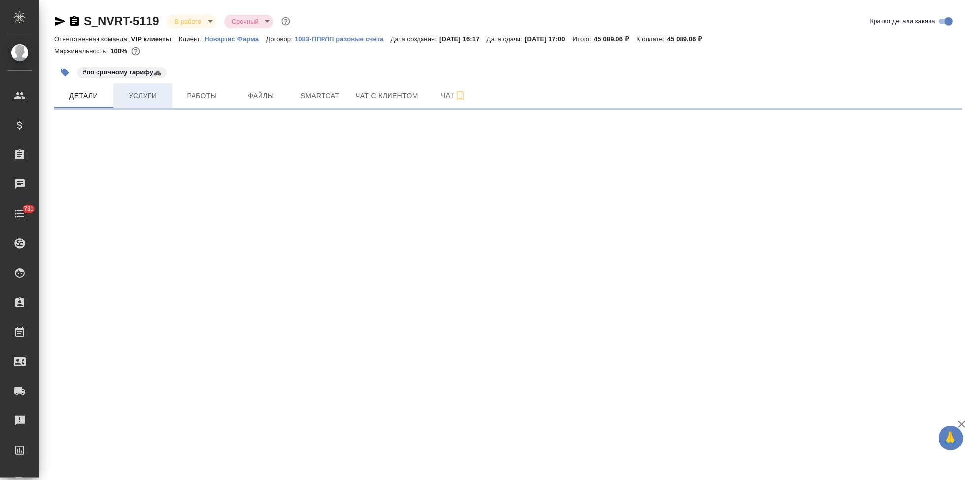
select select "RU"
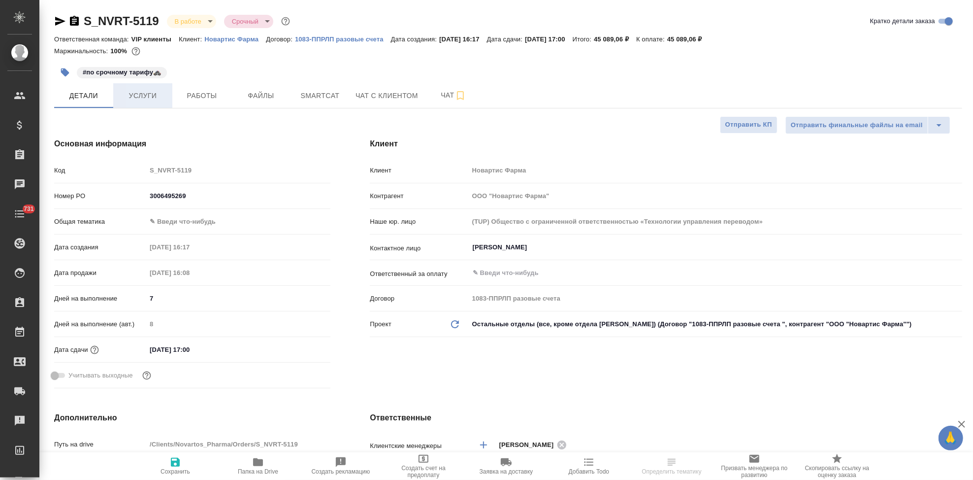
click at [152, 97] on span "Услуги" at bounding box center [142, 96] width 47 height 12
type textarea "x"
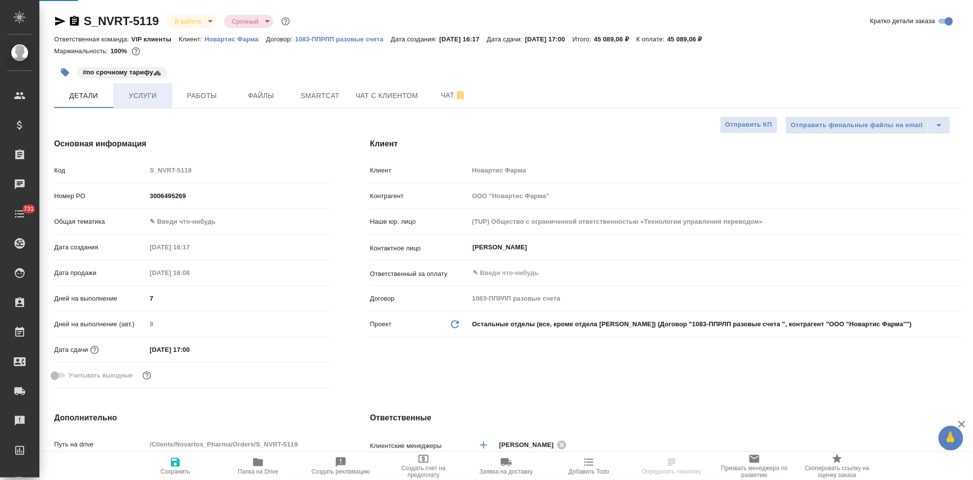
type textarea "x"
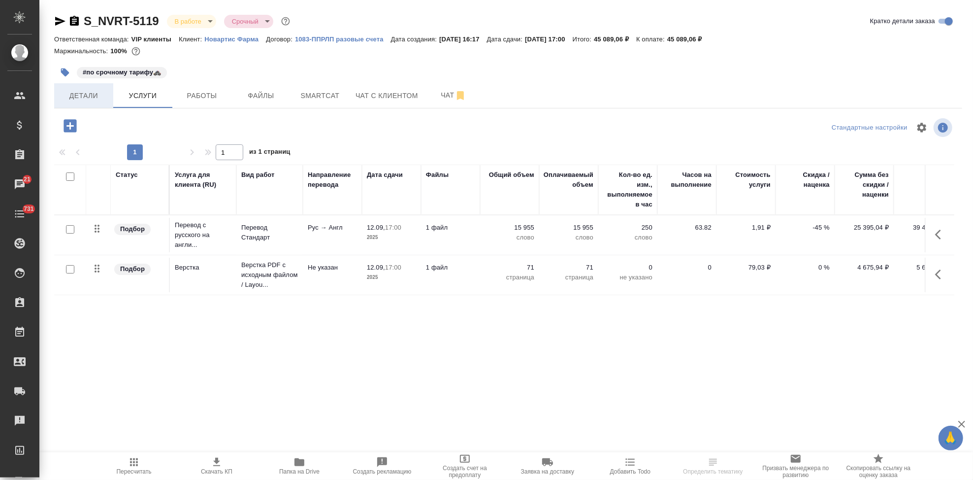
click at [76, 101] on span "Детали" at bounding box center [83, 96] width 47 height 12
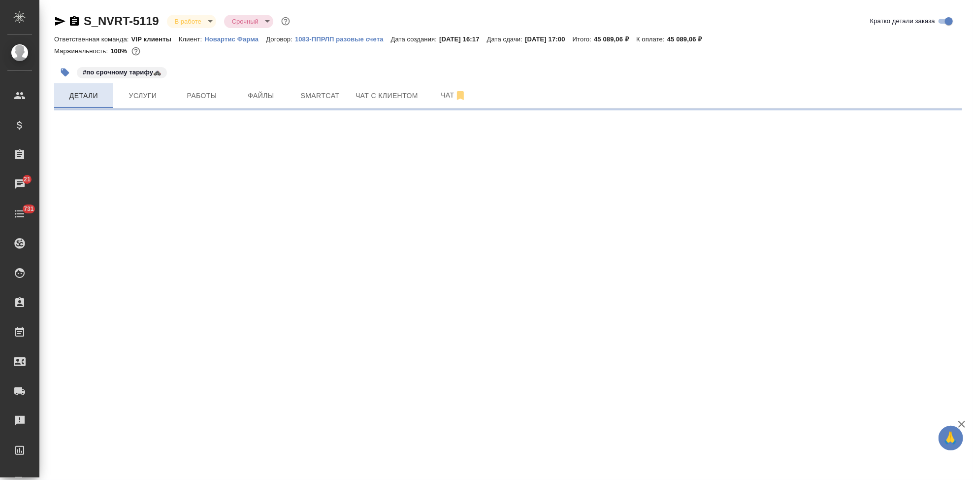
select select "RU"
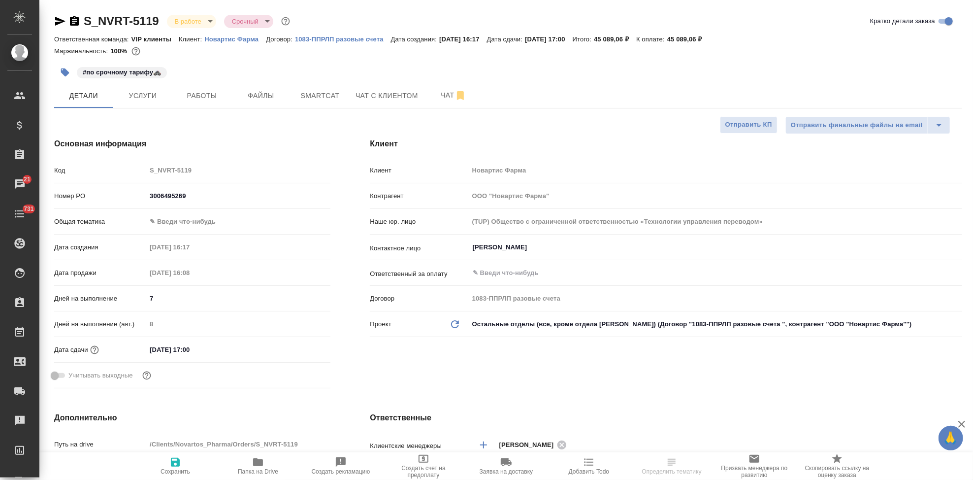
type textarea "x"
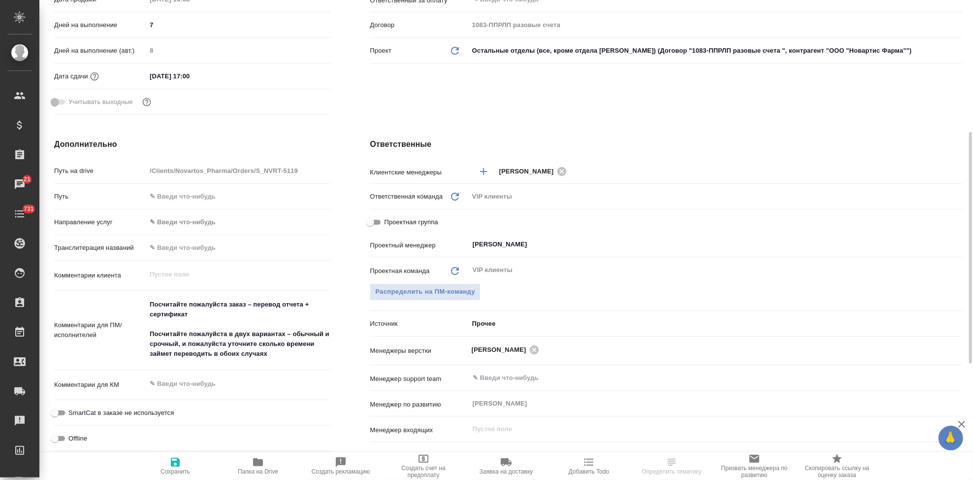
scroll to position [164, 0]
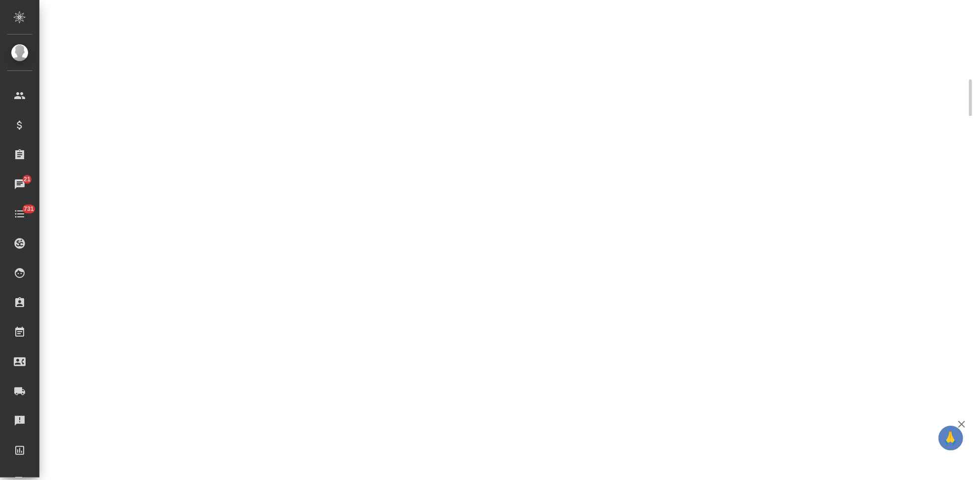
select select "RU"
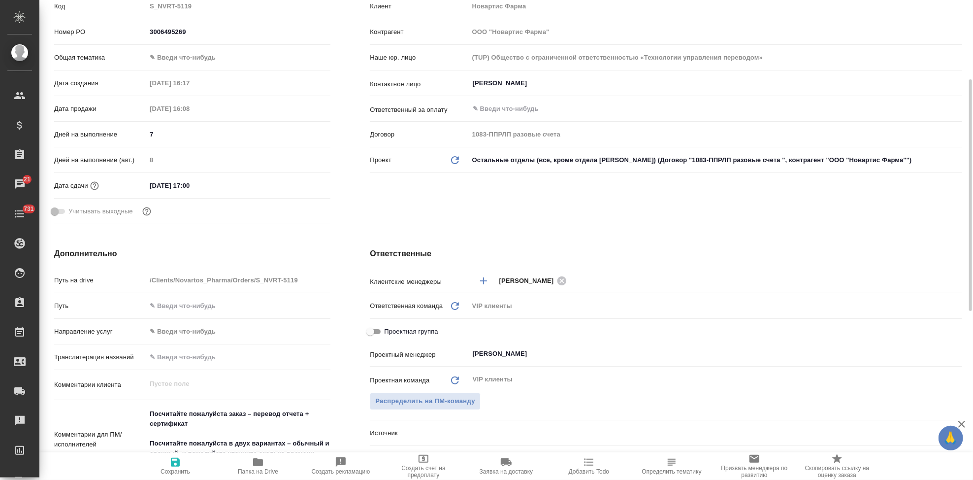
type textarea "x"
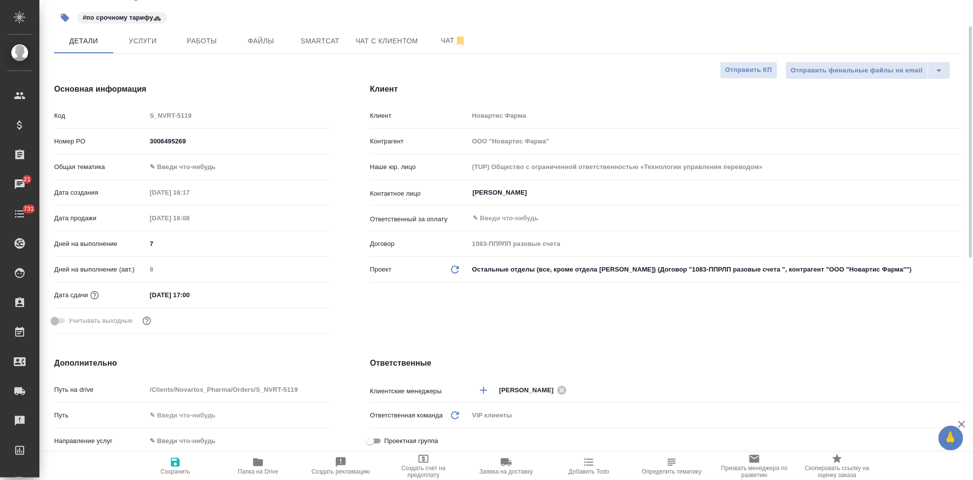
scroll to position [0, 0]
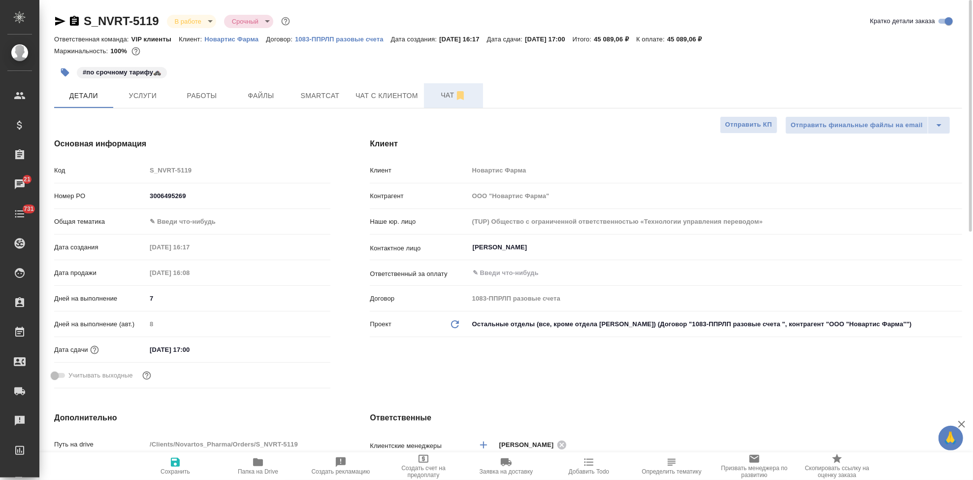
click at [441, 100] on span "Чат" at bounding box center [453, 95] width 47 height 12
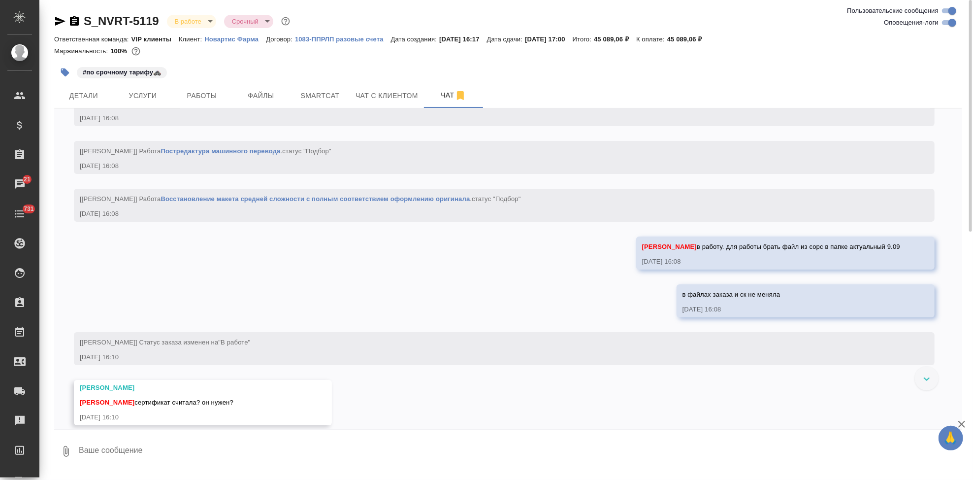
scroll to position [2872, 0]
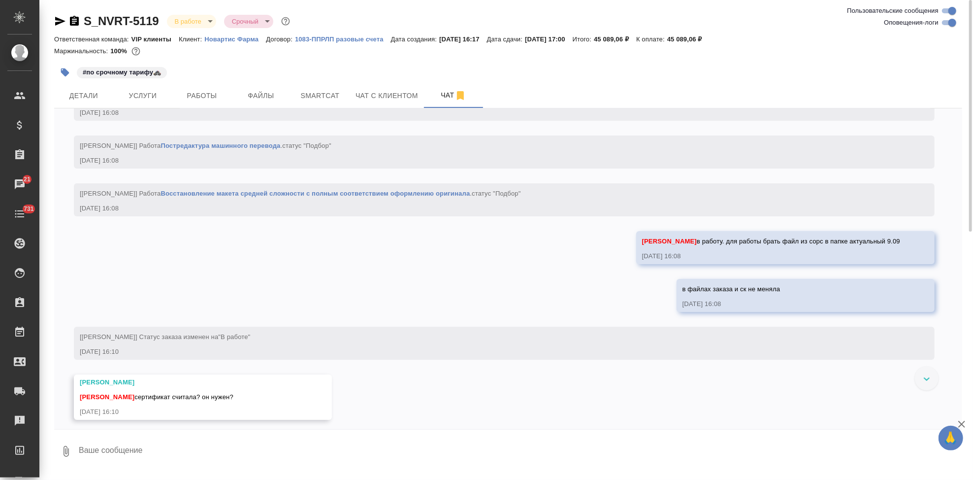
click at [320, 440] on textarea at bounding box center [520, 450] width 885 height 33
type textarea "его не прислали, но вообще нужен. тут РО создавали, не смогу досчитать уже(("
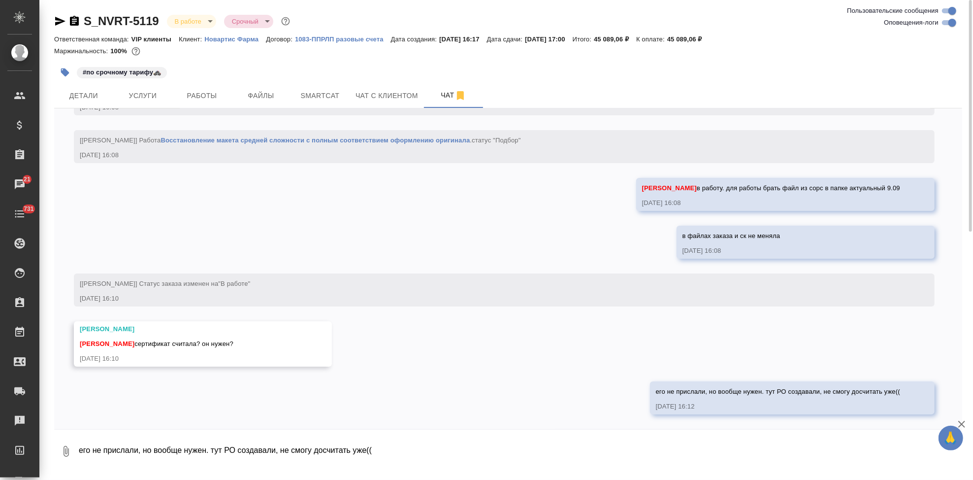
scroll to position [2964, 0]
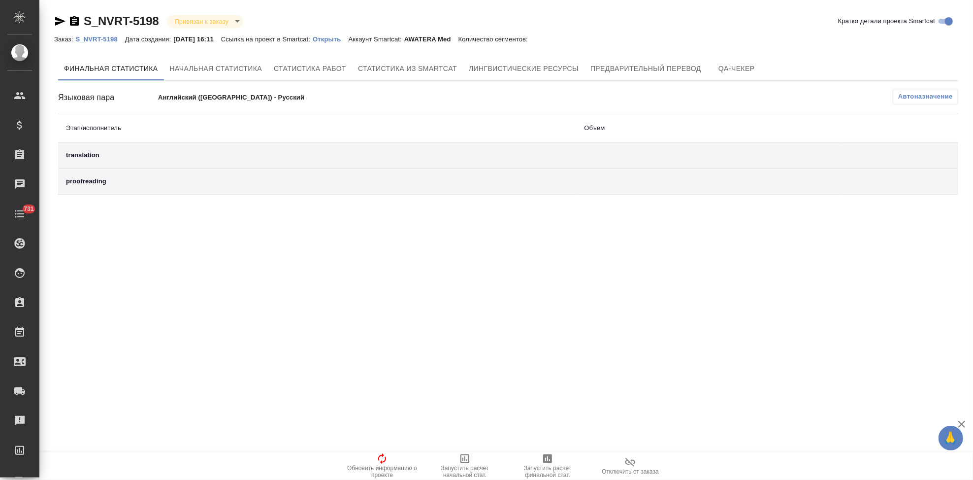
click at [338, 40] on p "Открыть" at bounding box center [330, 38] width 35 height 7
